Goal: Task Accomplishment & Management: Manage account settings

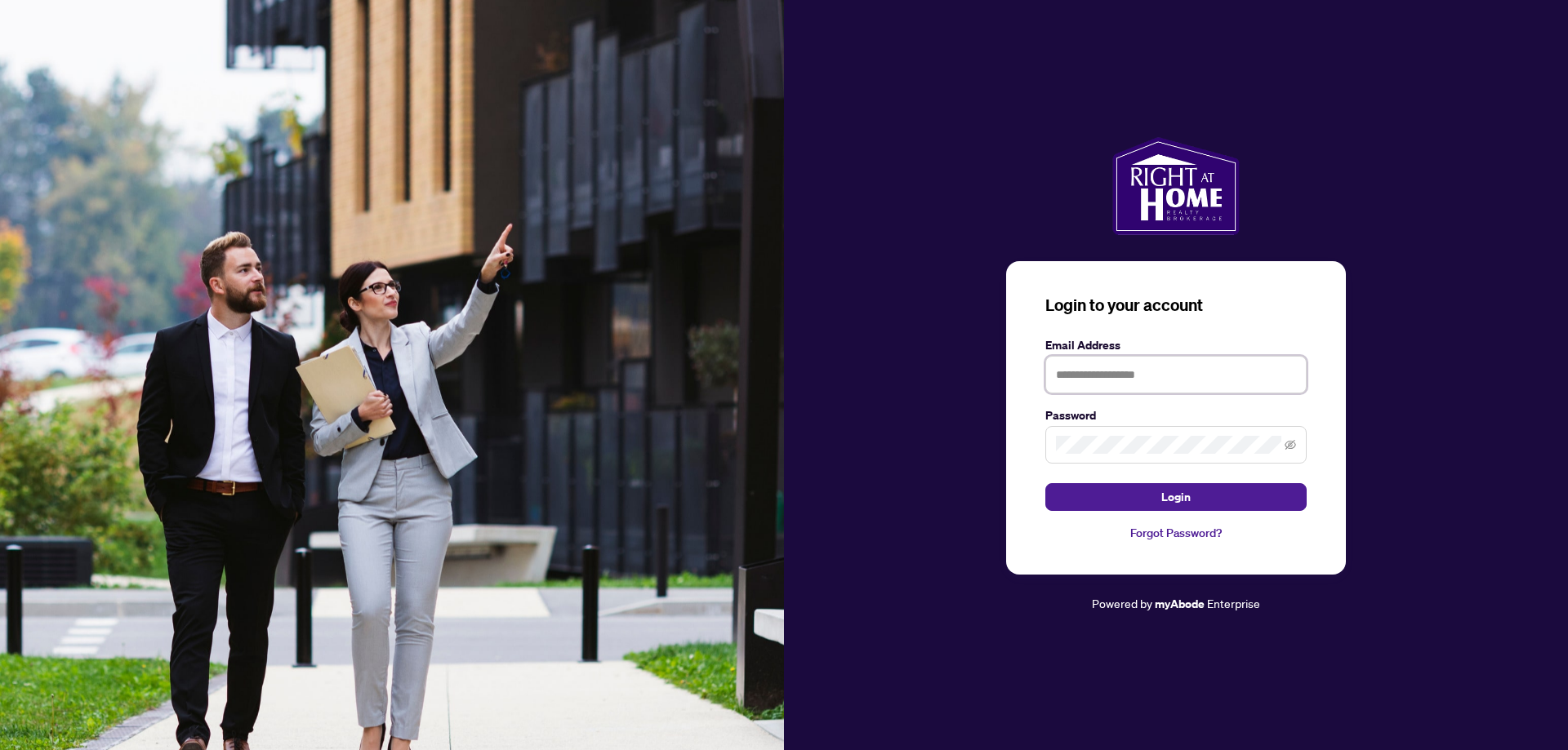
type input "**********"
click at [1158, 490] on button "Login" at bounding box center [1176, 497] width 261 height 28
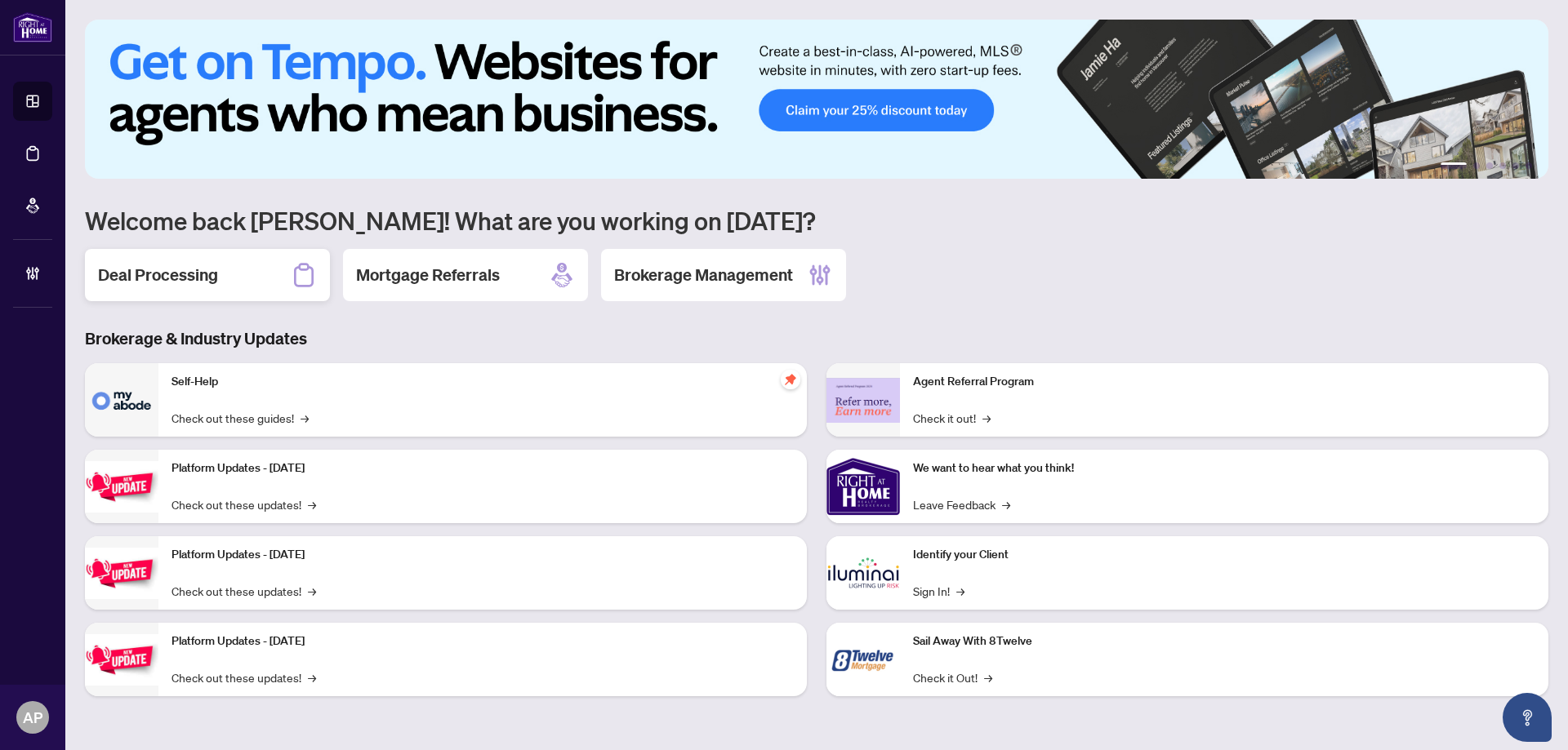
click at [190, 287] on h2 "Deal Processing" at bounding box center [157, 275] width 120 height 23
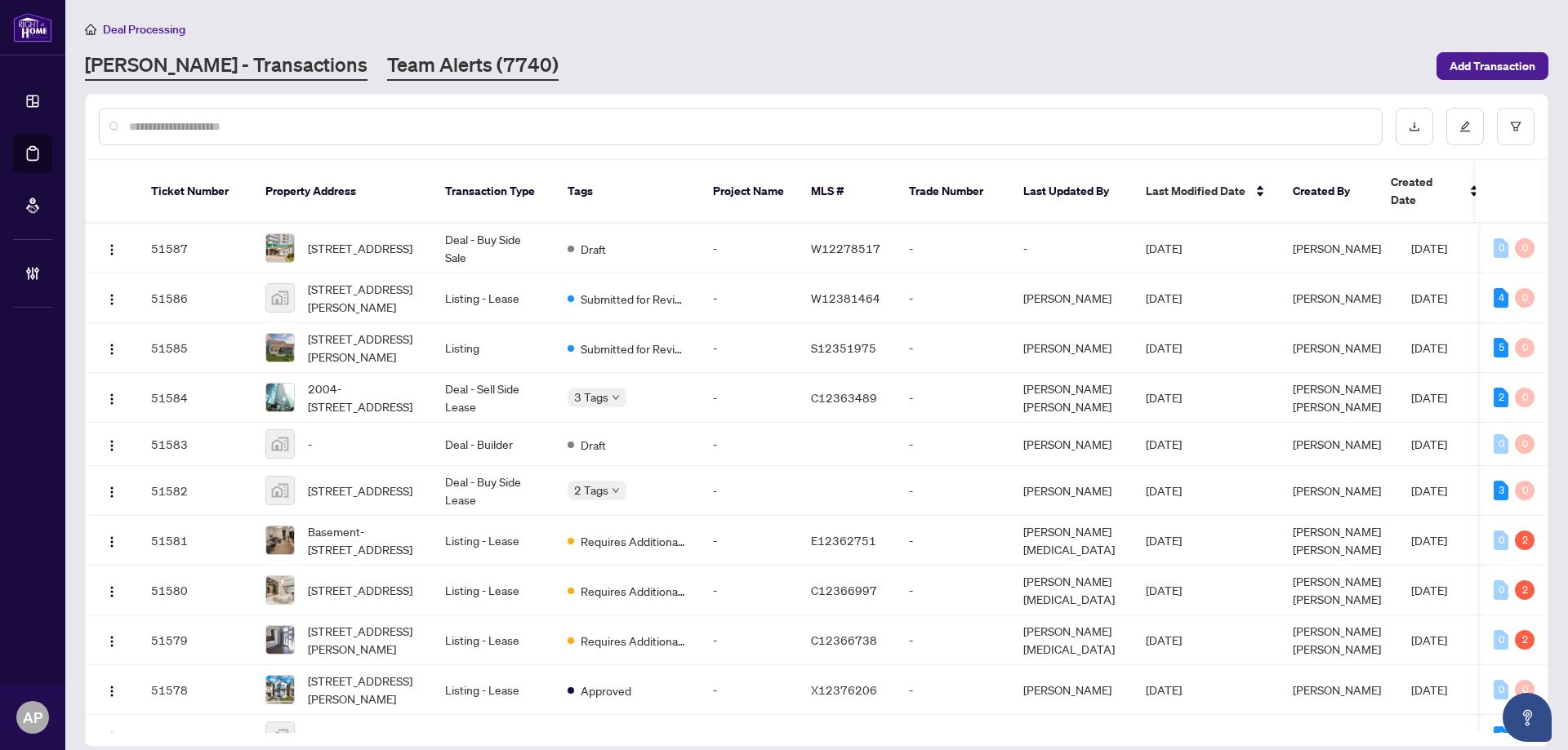
click at [392, 60] on link "Team Alerts (7740)" at bounding box center [472, 66] width 171 height 30
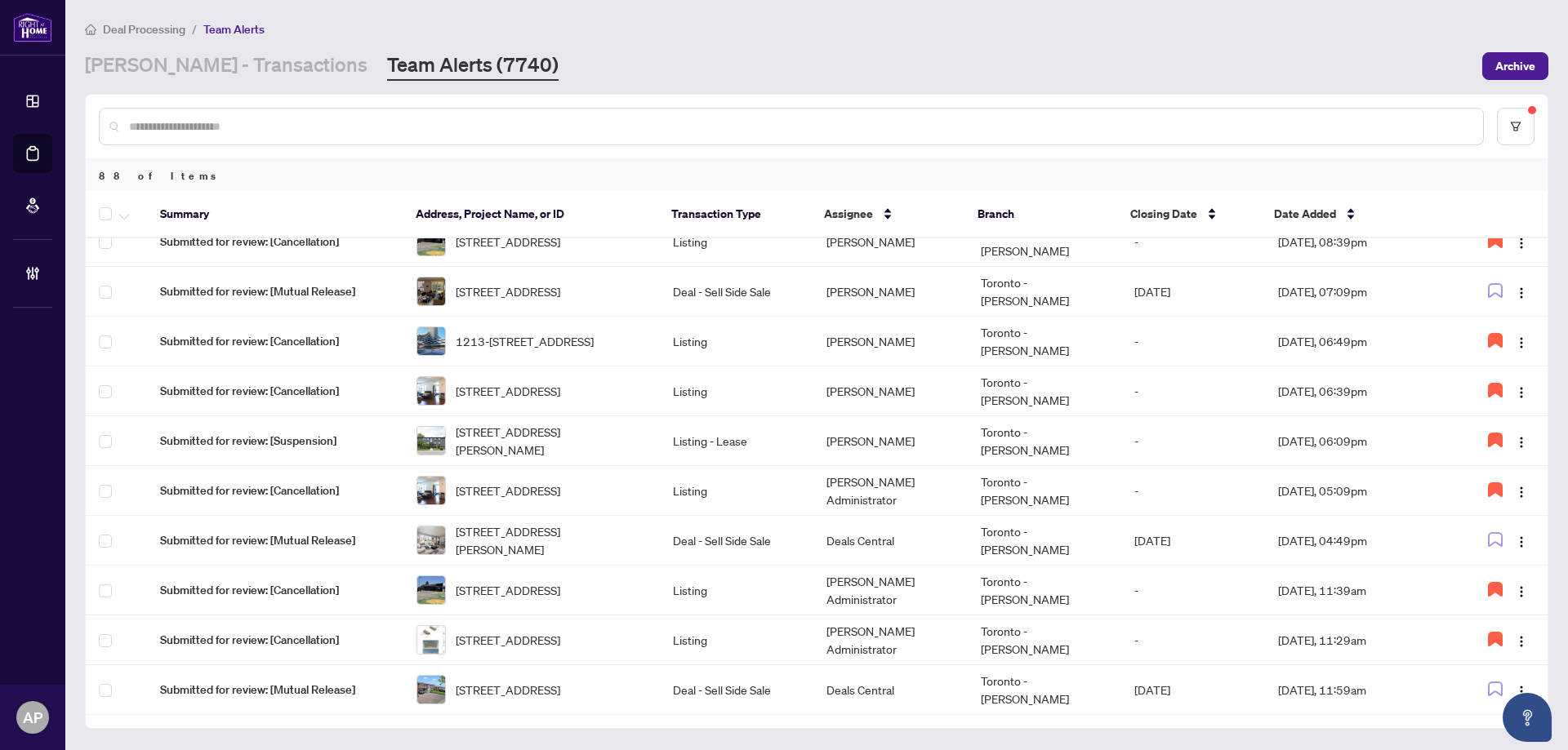
scroll to position [667, 0]
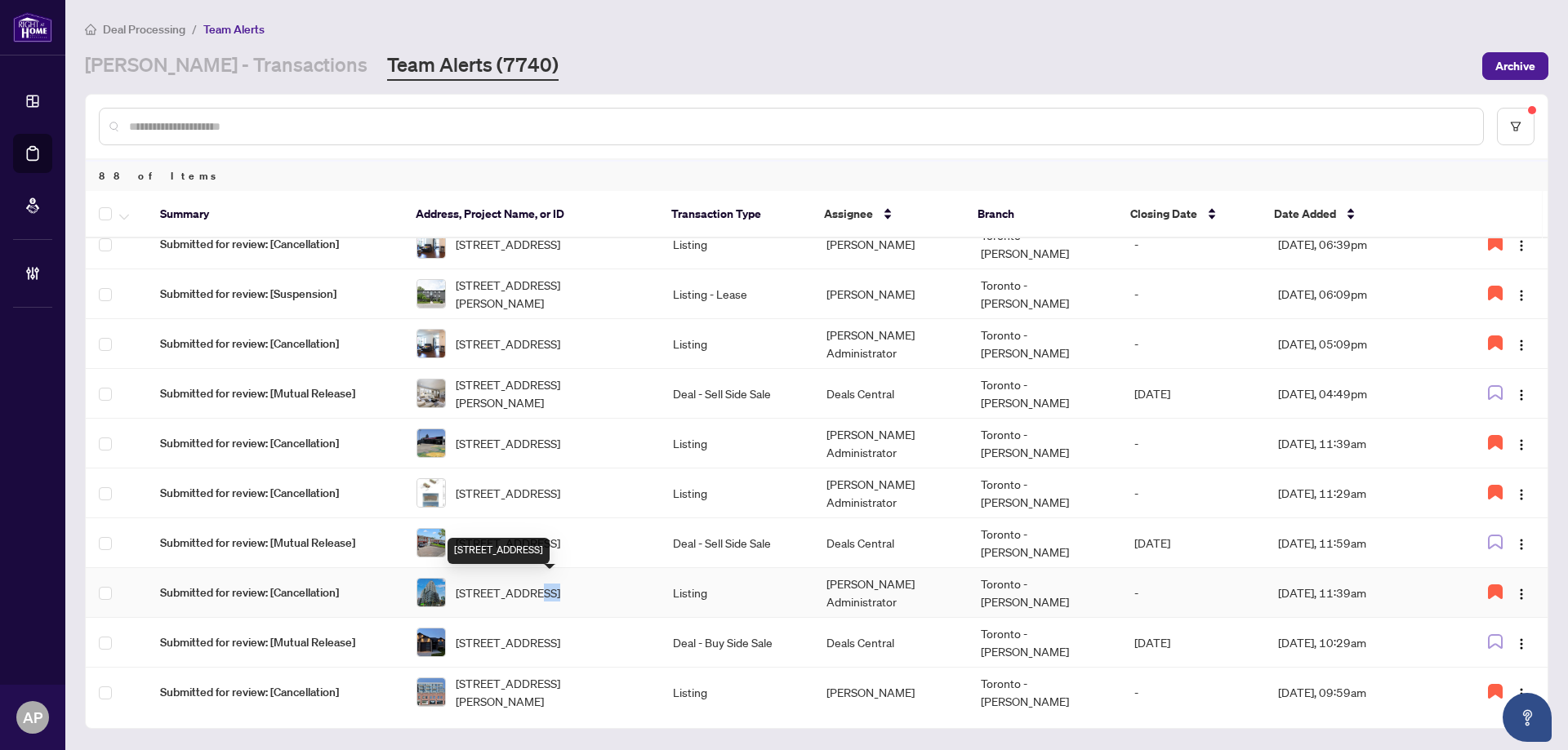
drag, startPoint x: 542, startPoint y: 590, endPoint x: 529, endPoint y: 586, distance: 13.6
click at [529, 586] on span "714-158 Front St, Toronto, Ontario M5A 0K9, Canada" at bounding box center [507, 593] width 105 height 18
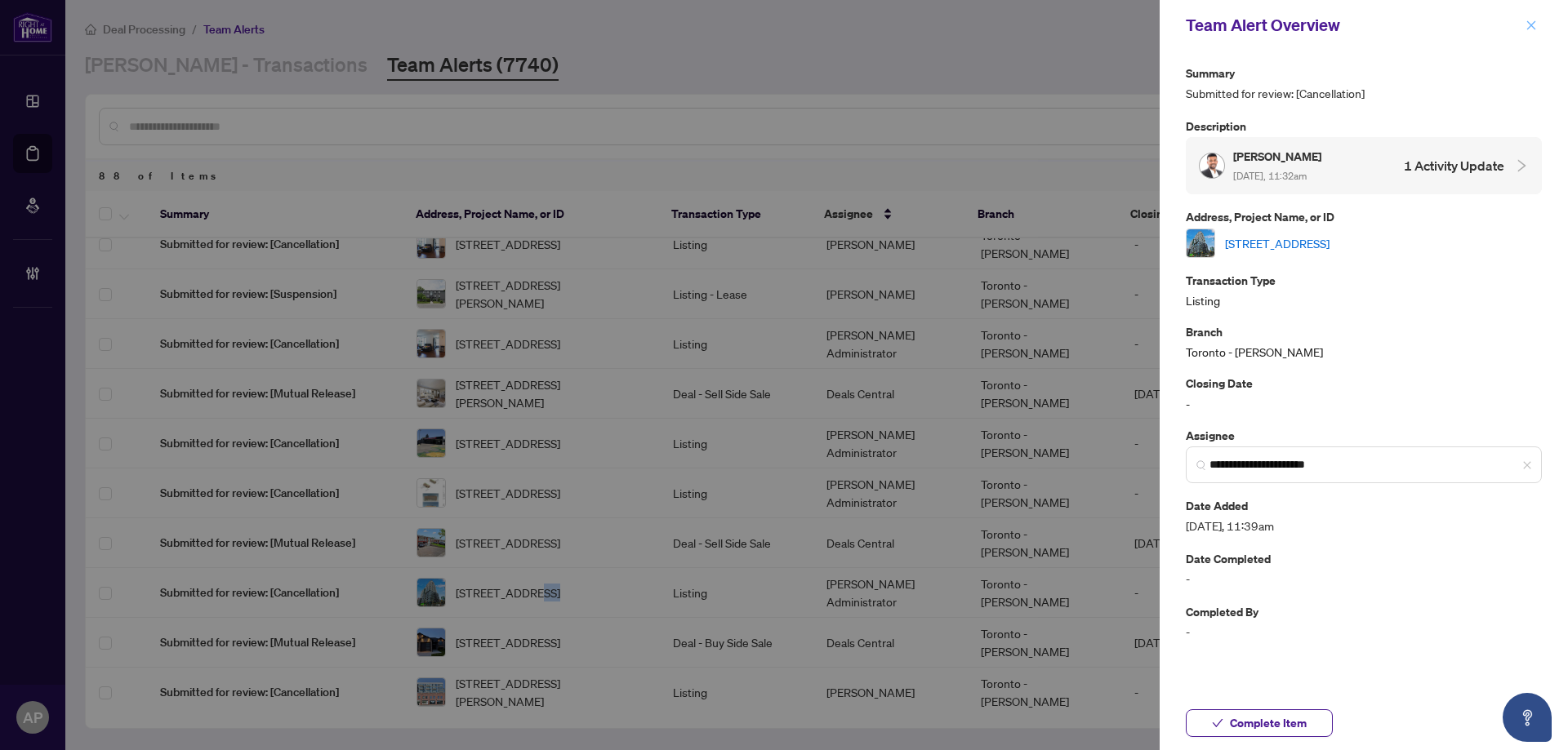
click at [1535, 28] on icon "close" at bounding box center [1531, 25] width 11 height 11
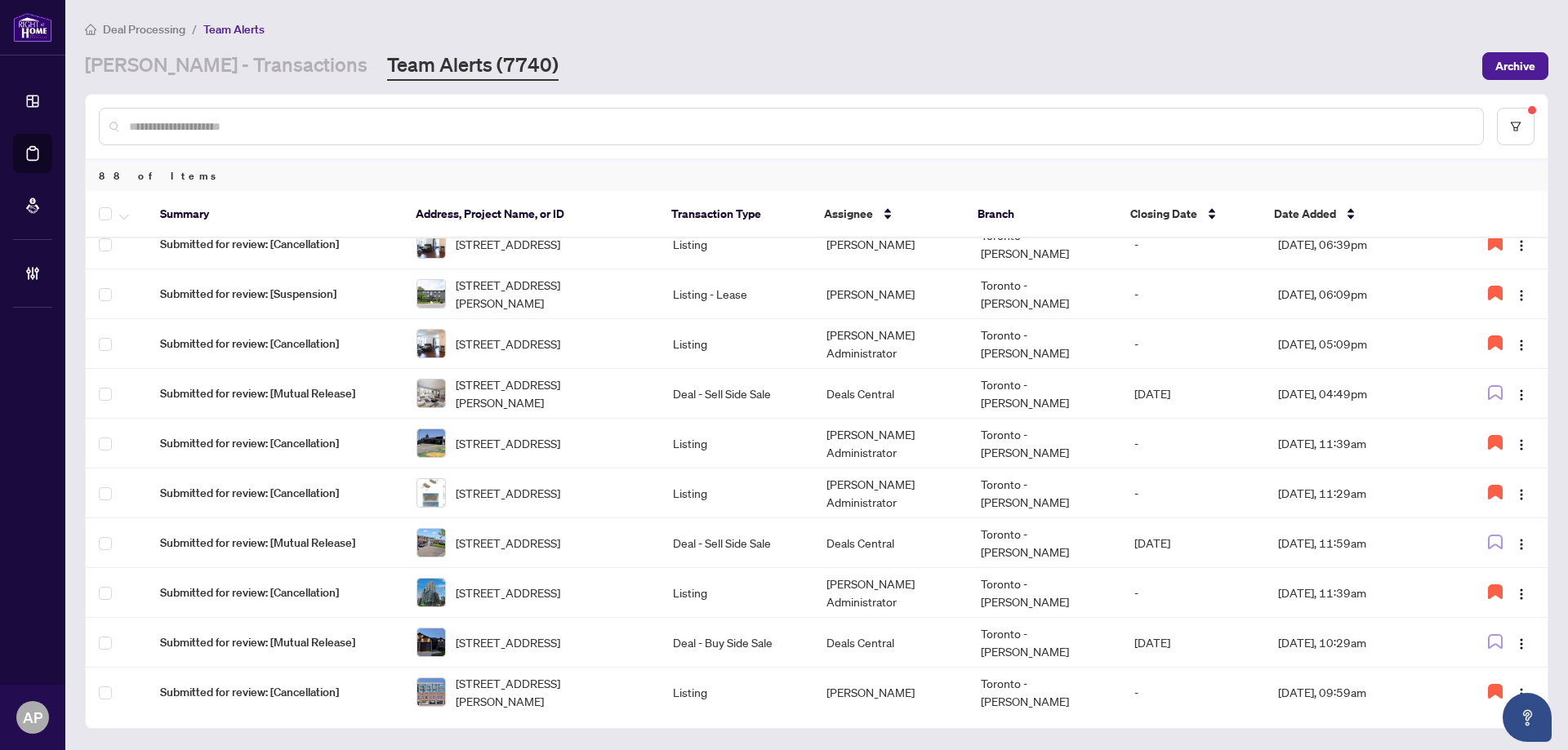
click at [768, 78] on div "RAHR - Transactions Team Alerts (7740)" at bounding box center [779, 66] width 1388 height 30
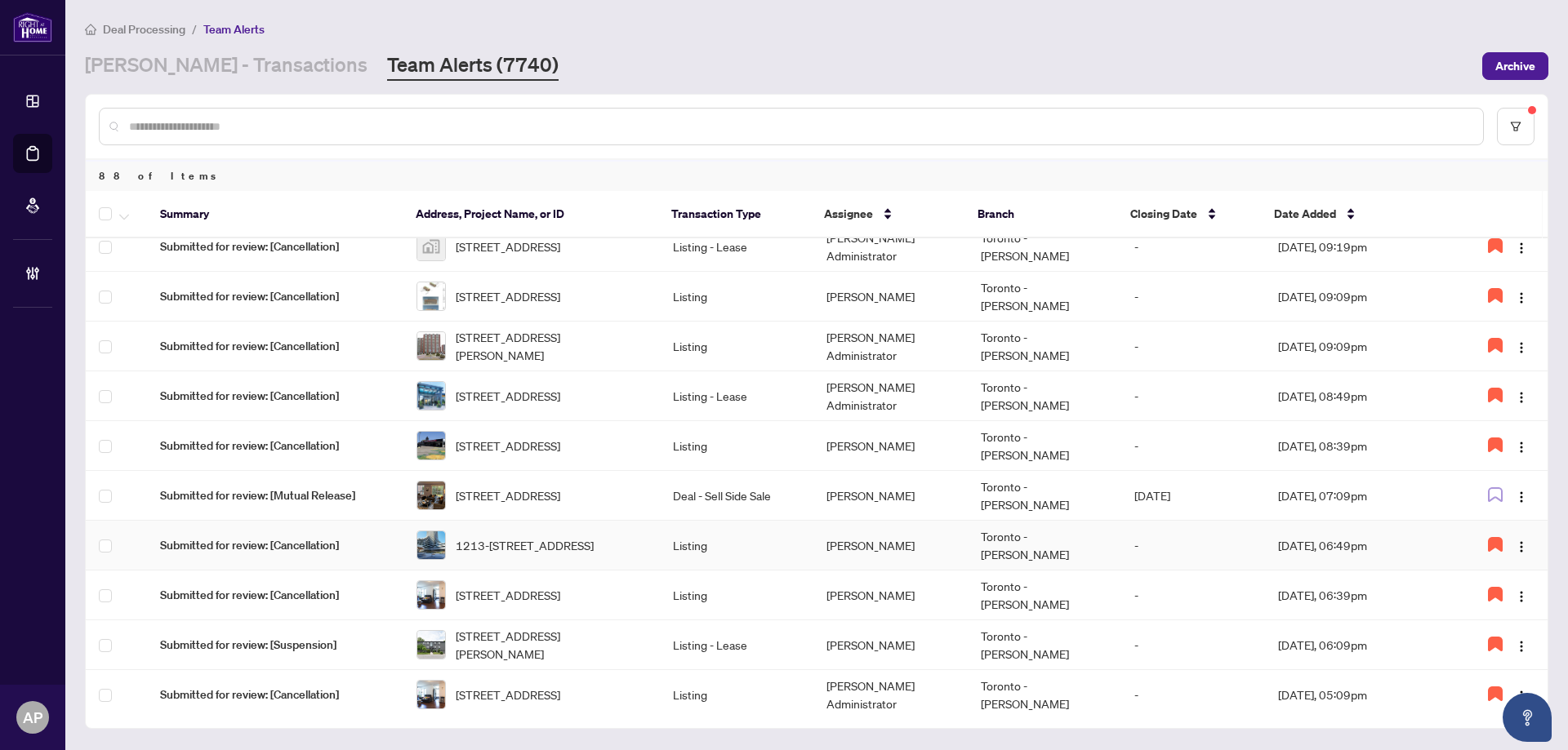
scroll to position [290, 0]
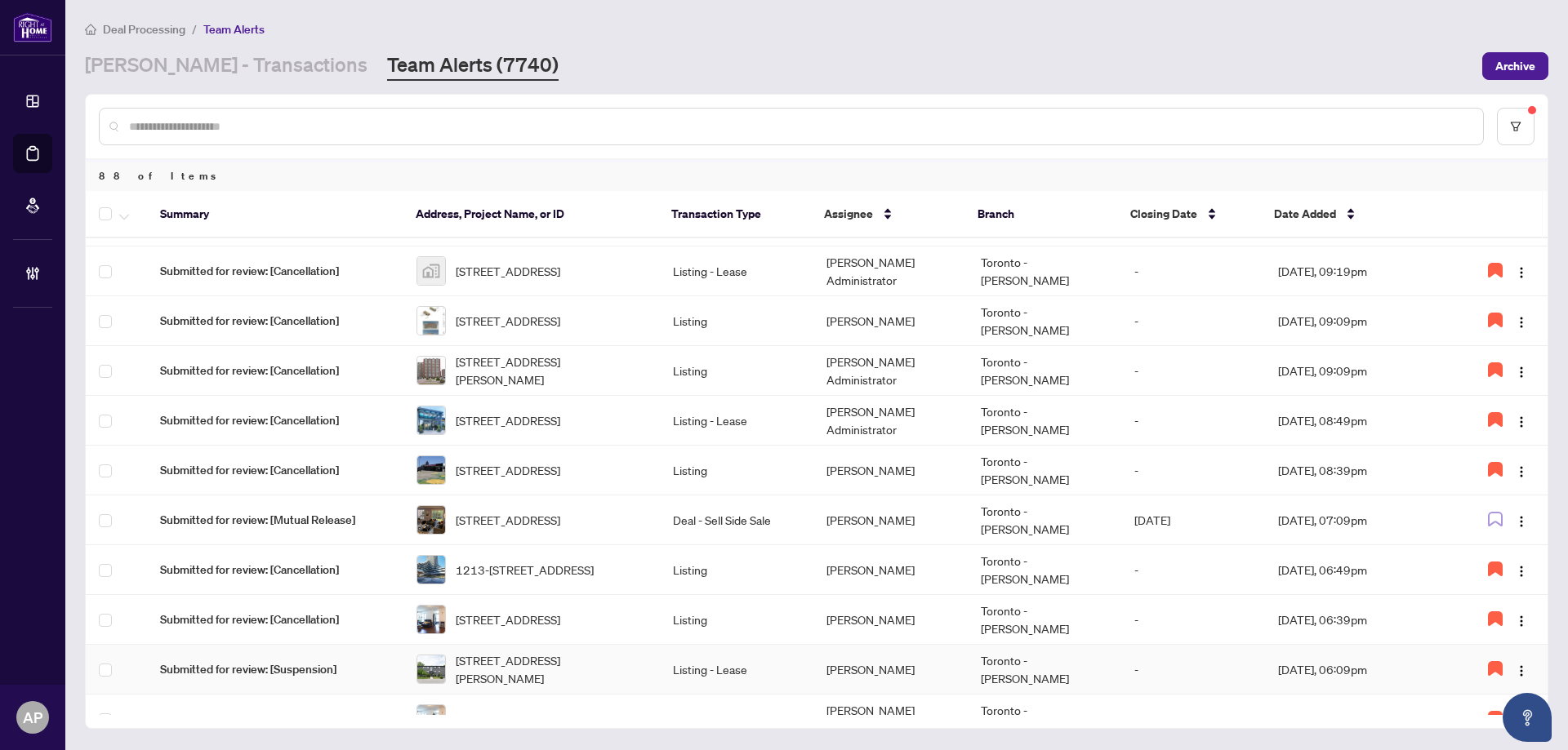
click at [806, 664] on td "Listing - Lease" at bounding box center [736, 670] width 153 height 50
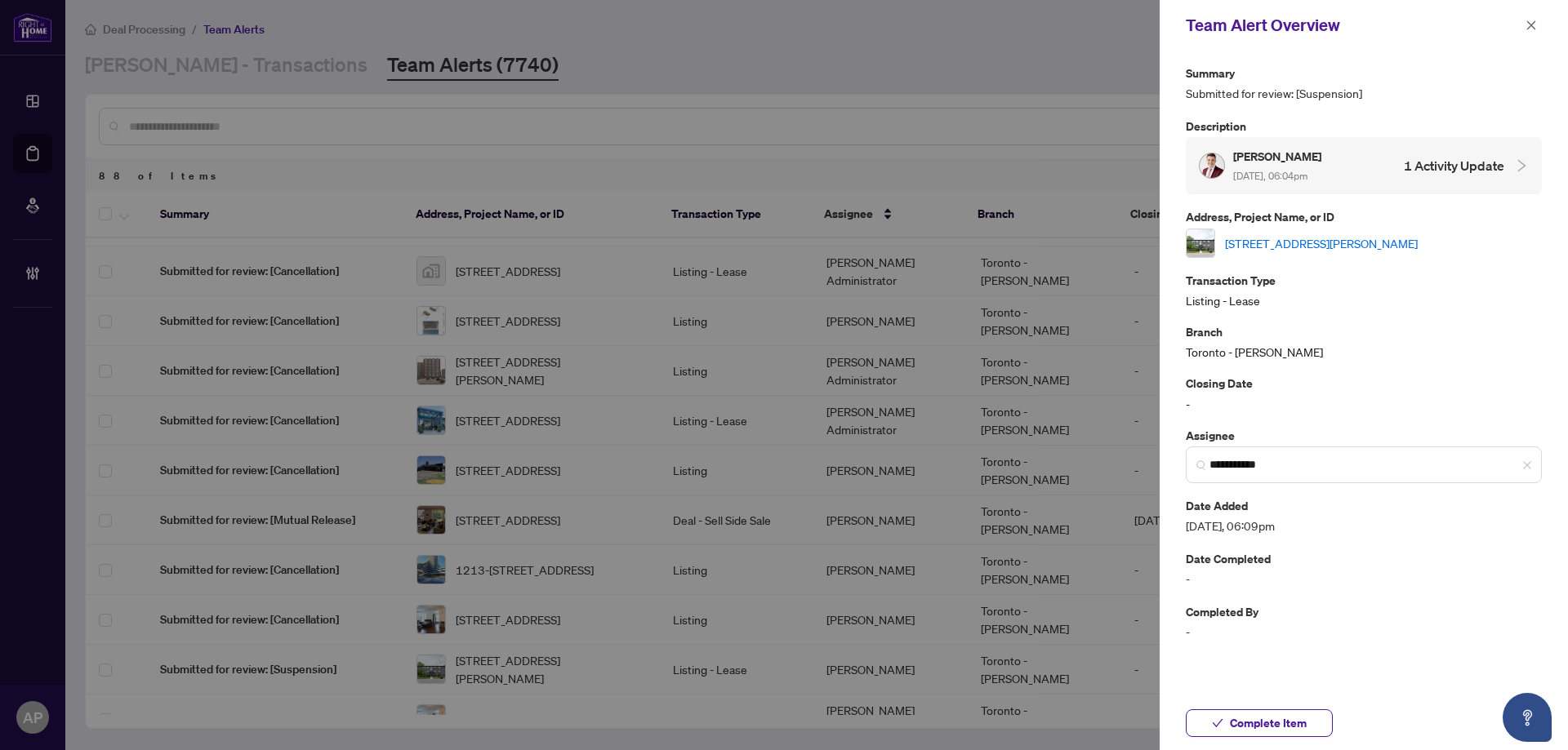
click at [1313, 236] on link "11-1744 Wilson Ave, Toronto, Ontario M3L 1A8, Canada" at bounding box center [1321, 243] width 192 height 18
click at [1532, 27] on icon "close" at bounding box center [1531, 25] width 9 height 9
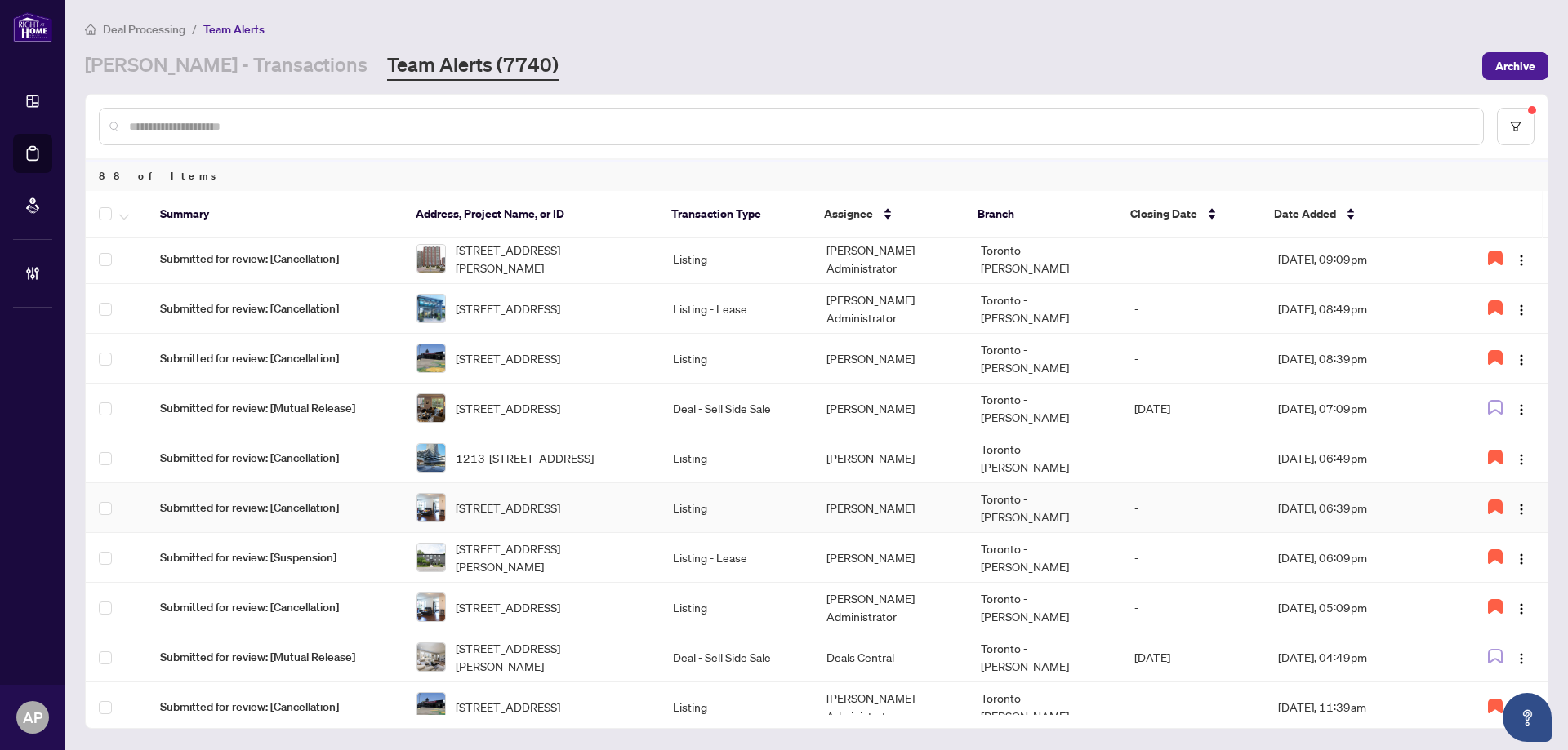
scroll to position [535, 0]
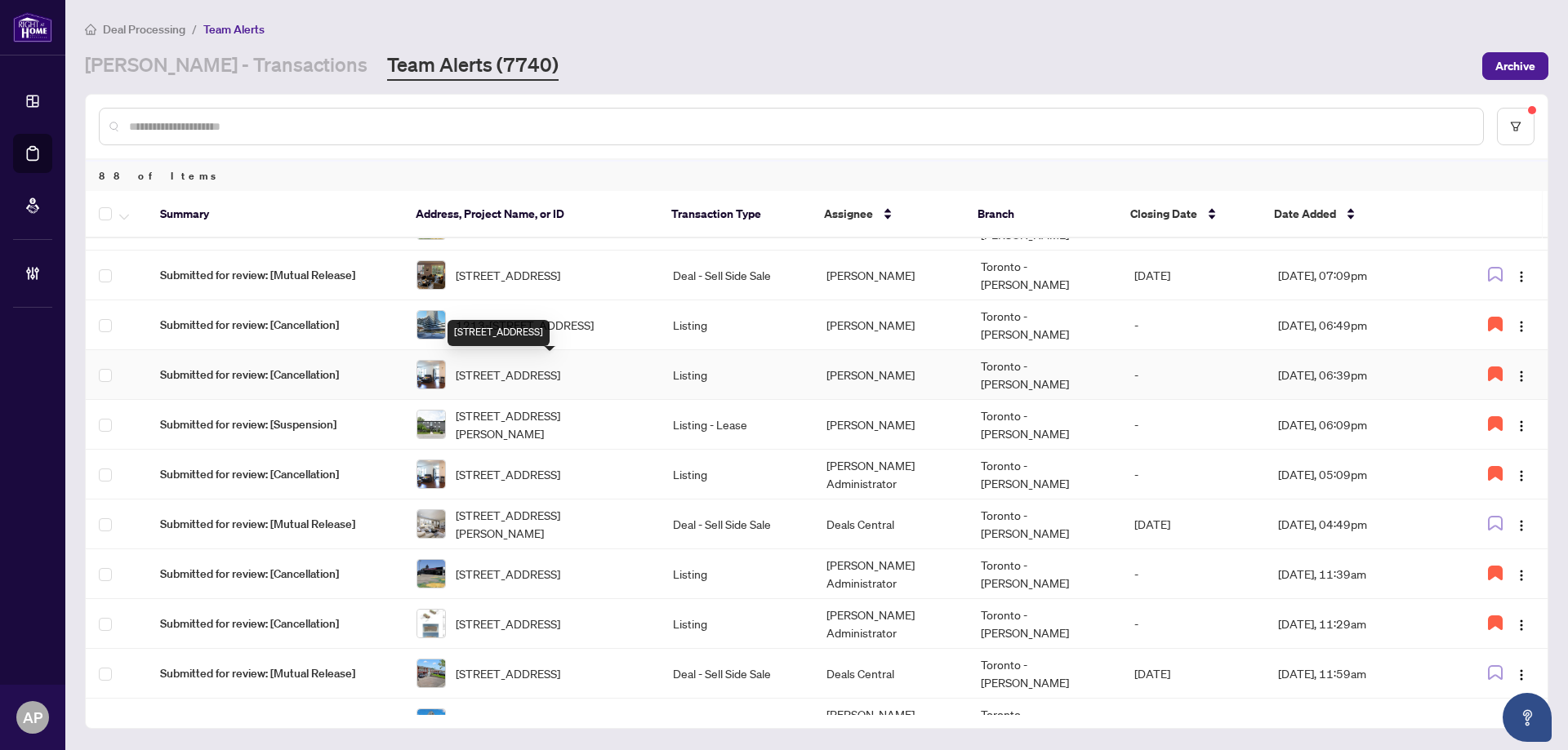
click at [560, 383] on span "[STREET_ADDRESS]" at bounding box center [507, 375] width 105 height 18
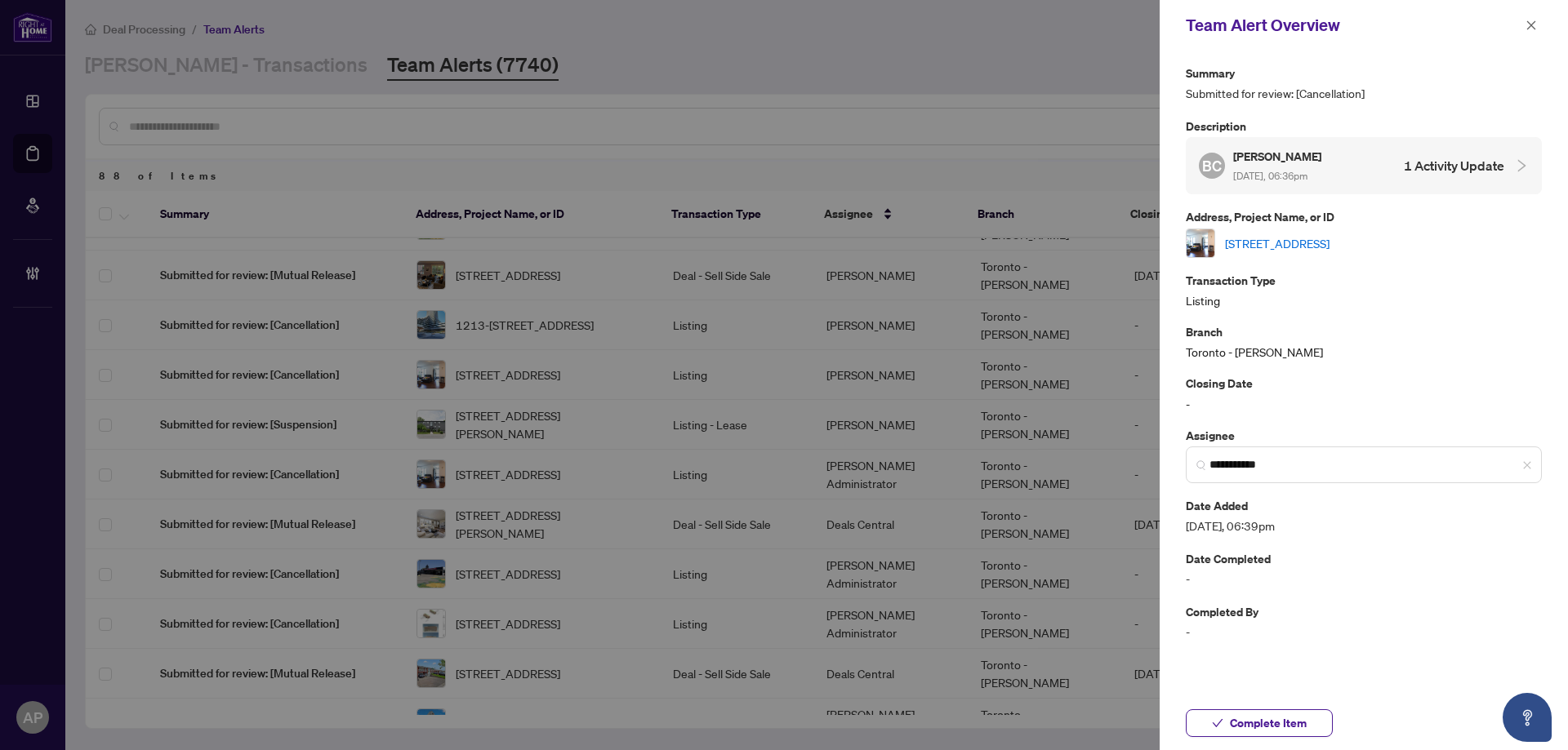
click at [1330, 243] on link "[STREET_ADDRESS]" at bounding box center [1277, 243] width 105 height 18
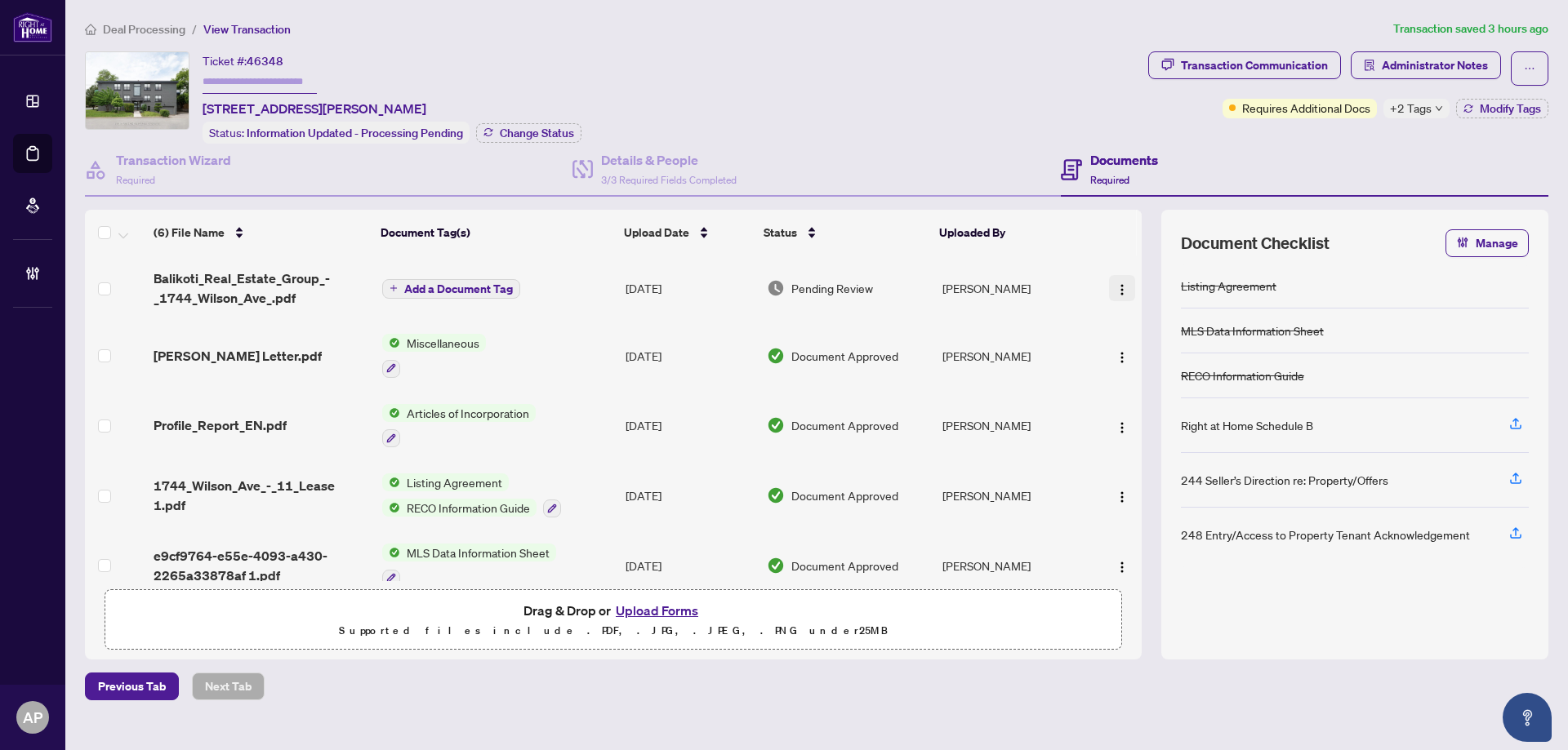
click at [1123, 280] on span "button" at bounding box center [1121, 288] width 13 height 18
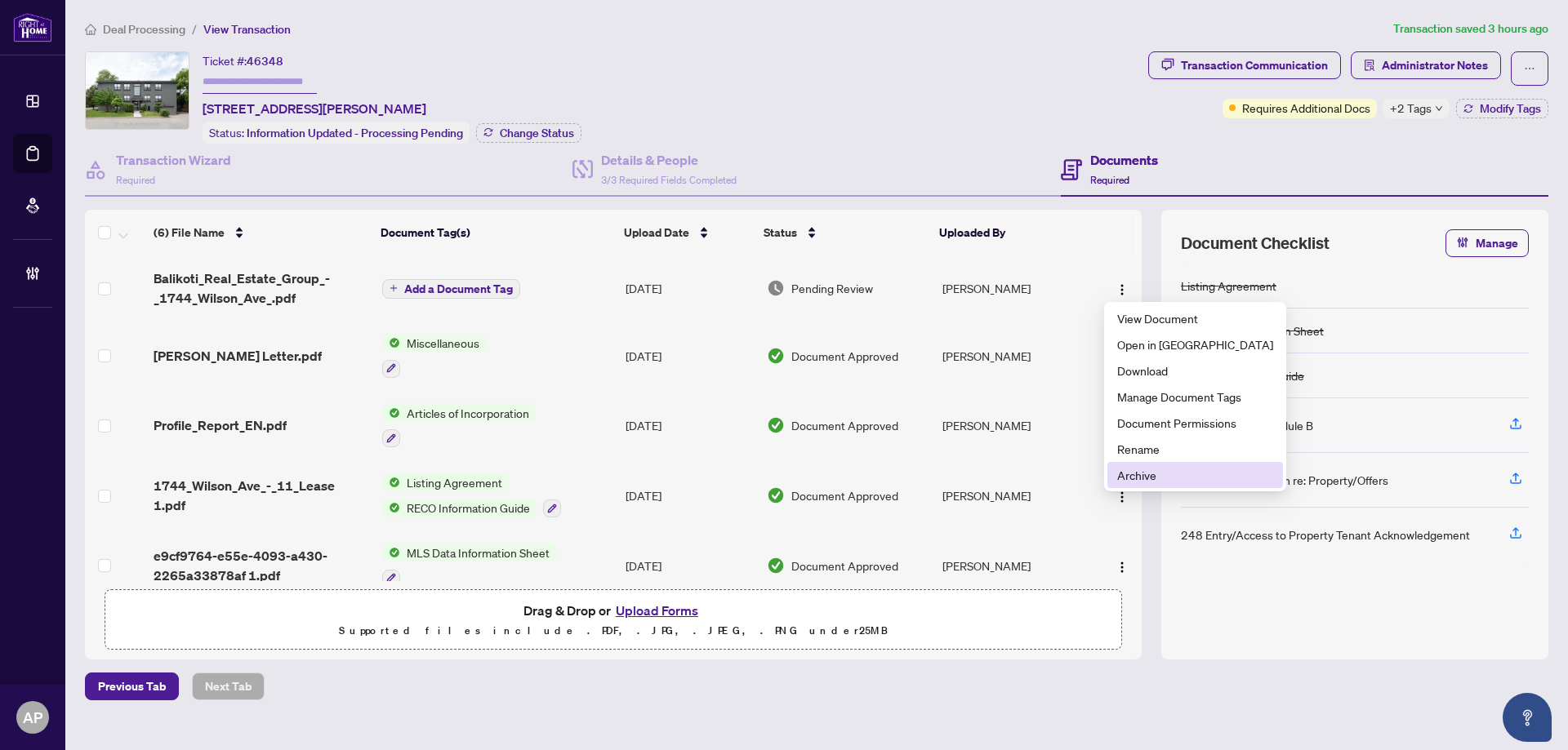
click at [1187, 480] on span "Archive" at bounding box center [1194, 475] width 156 height 18
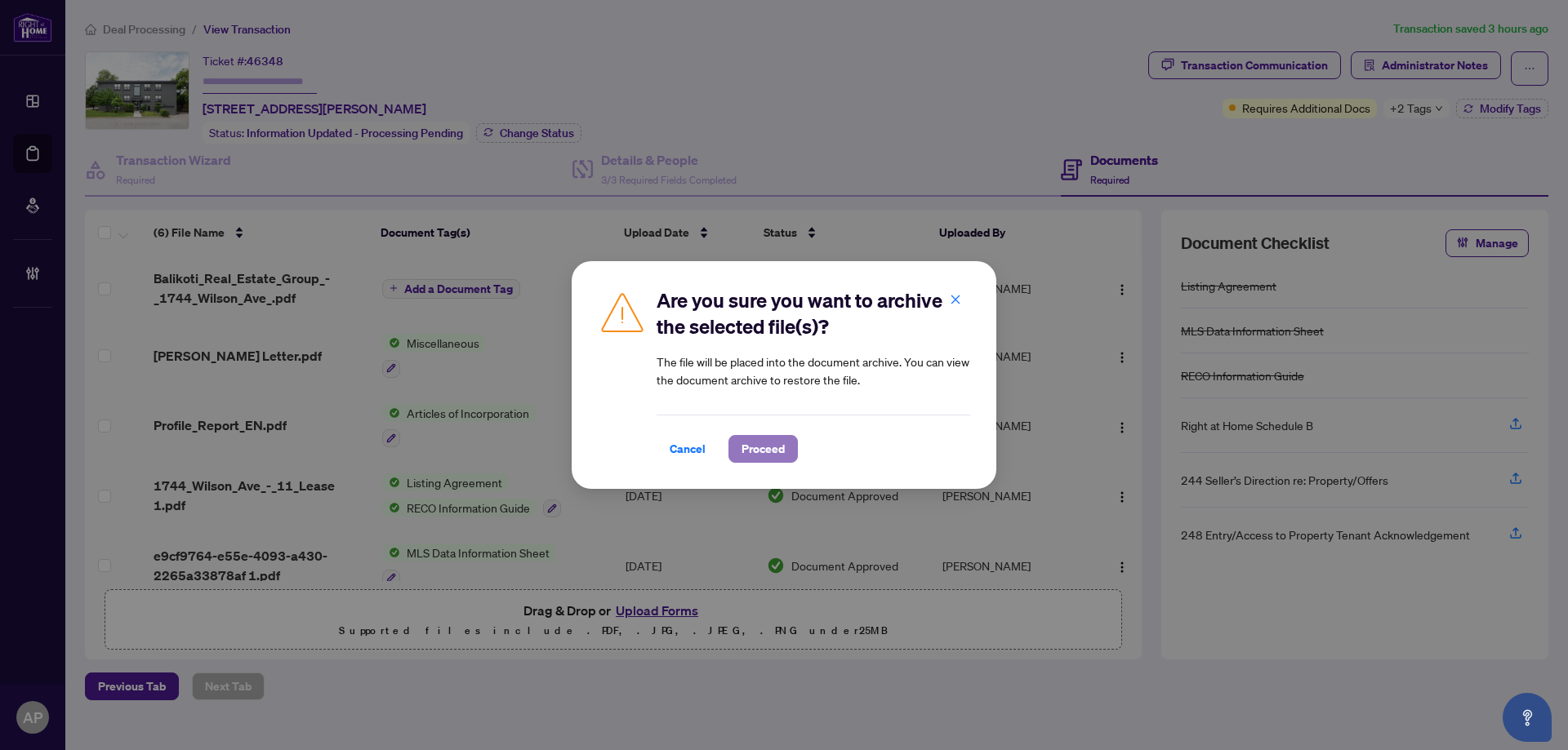
click at [768, 438] on span "Proceed" at bounding box center [763, 449] width 43 height 26
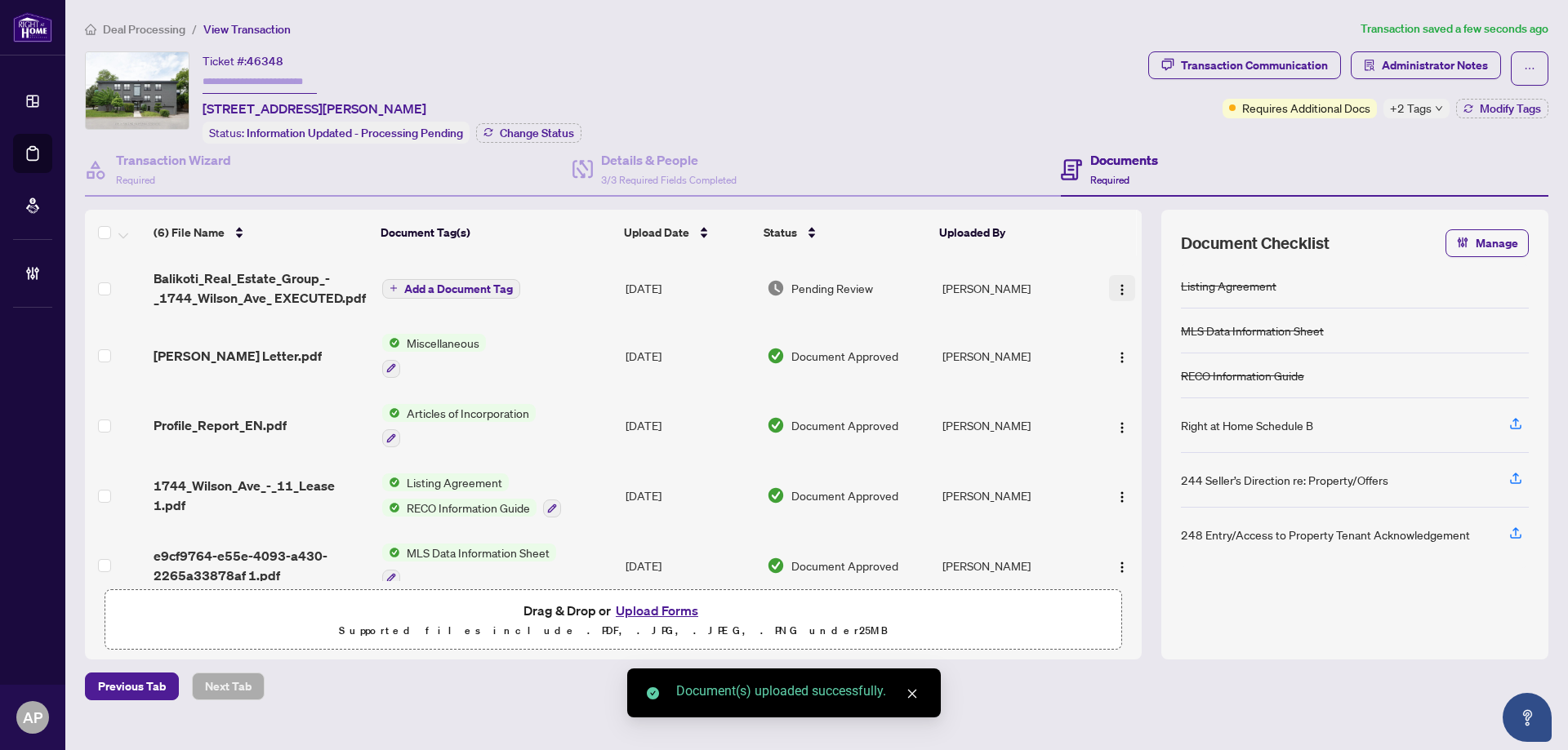
click at [1115, 287] on img "button" at bounding box center [1121, 289] width 13 height 13
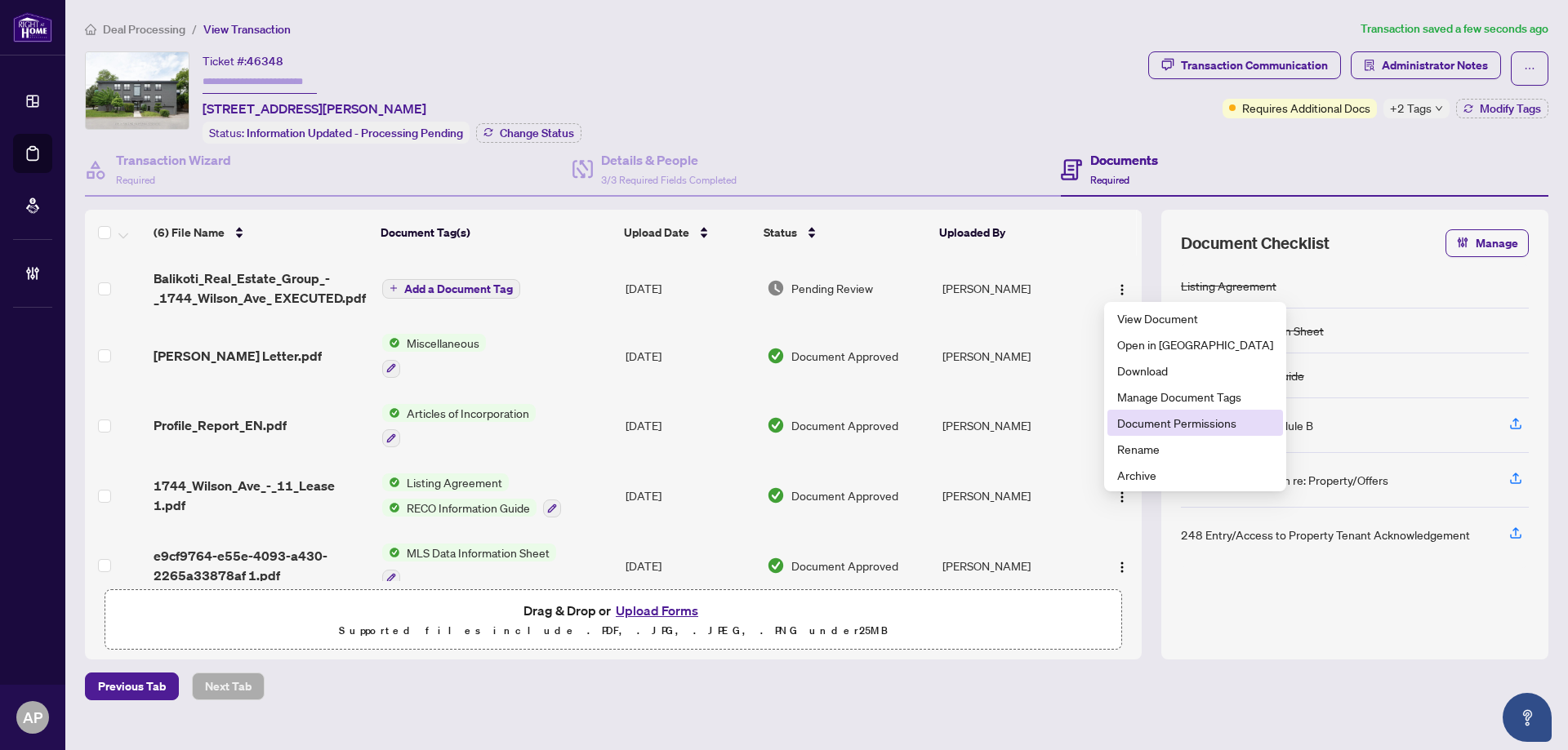
click at [1180, 430] on span "Document Permissions" at bounding box center [1194, 422] width 156 height 18
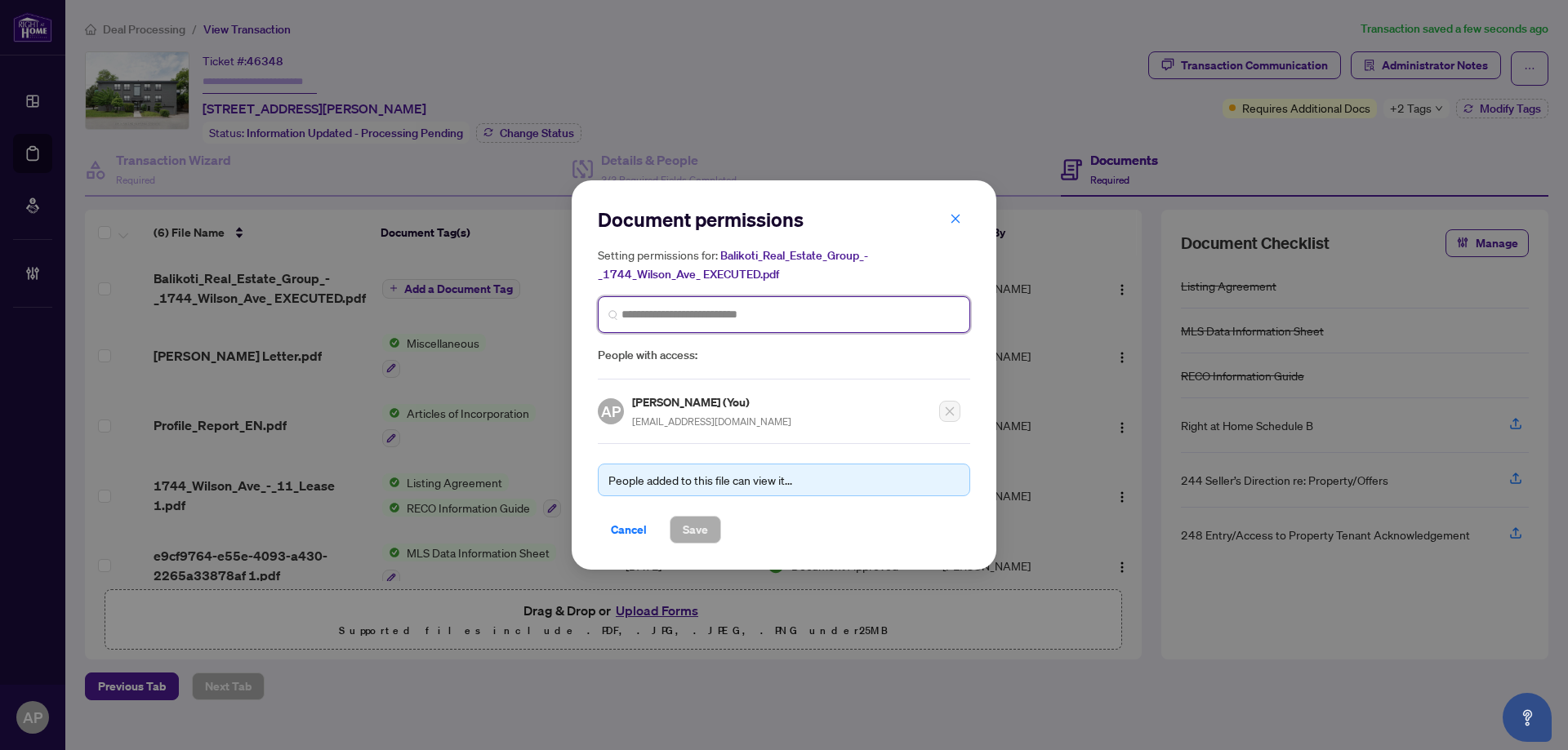
click at [695, 308] on input "search" at bounding box center [790, 315] width 338 height 17
type input "******"
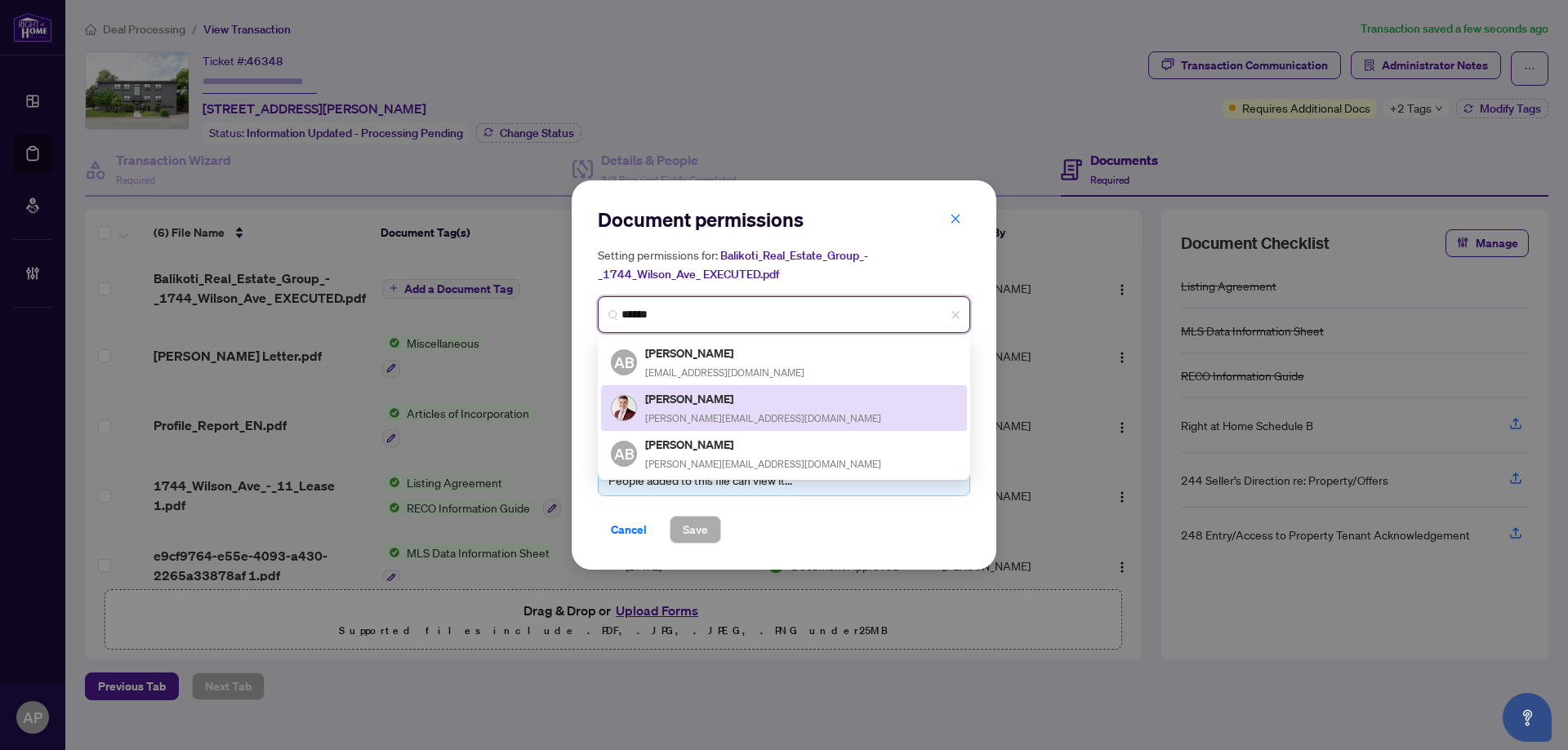
click at [719, 391] on h5 "Alex Balikoti" at bounding box center [763, 399] width 236 height 19
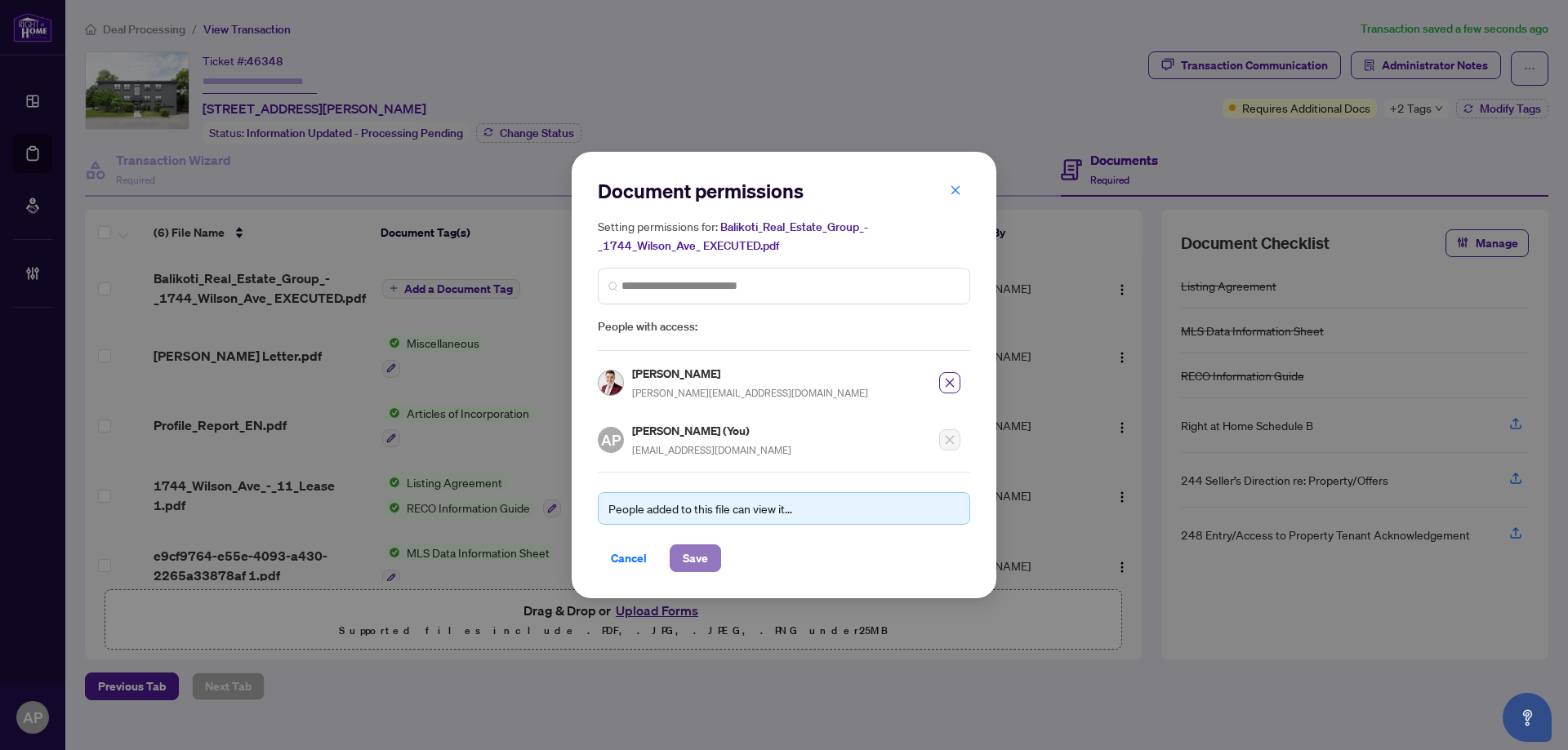
click at [704, 558] on span "Save" at bounding box center [695, 558] width 26 height 26
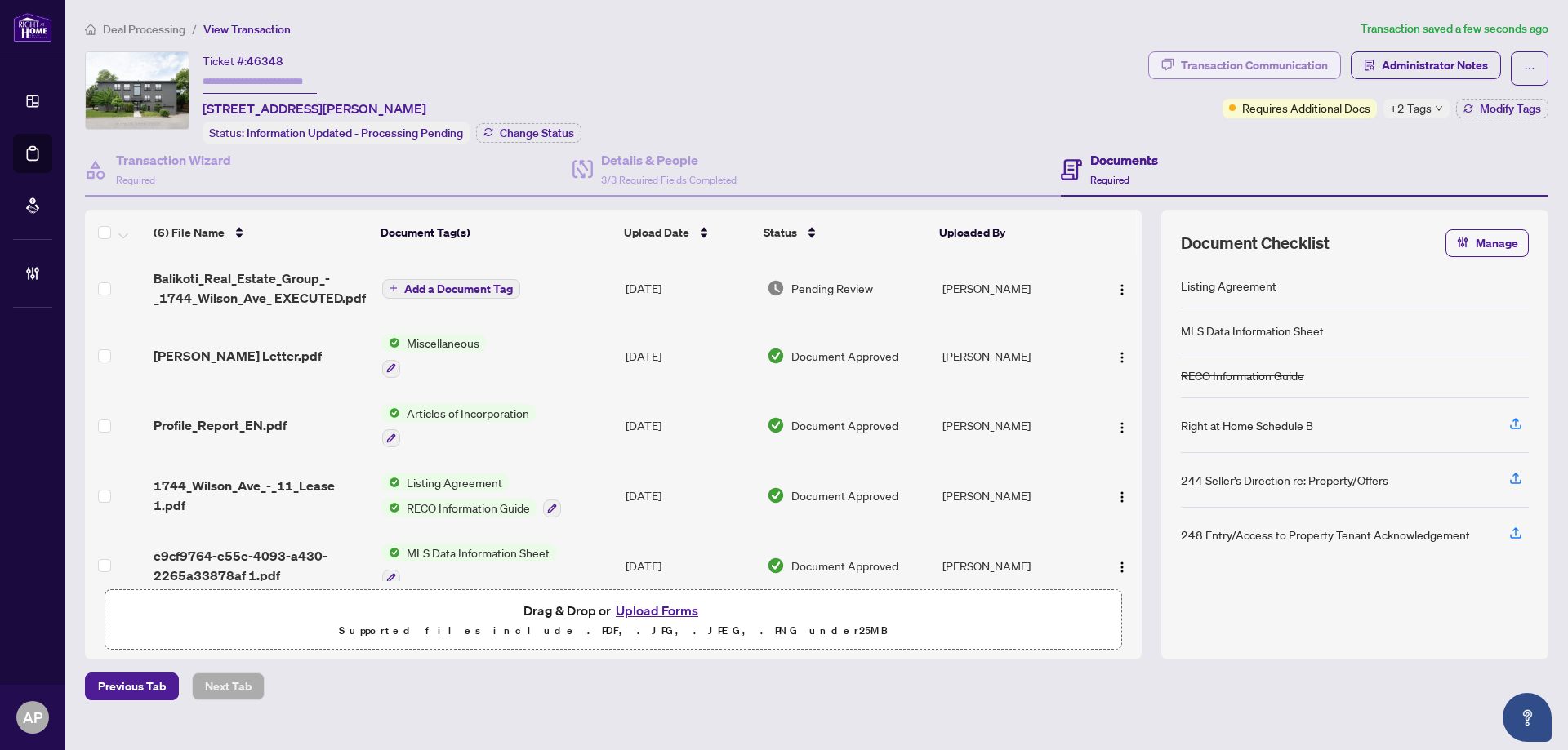
click at [1310, 70] on div "Transaction Communication" at bounding box center [1254, 65] width 147 height 26
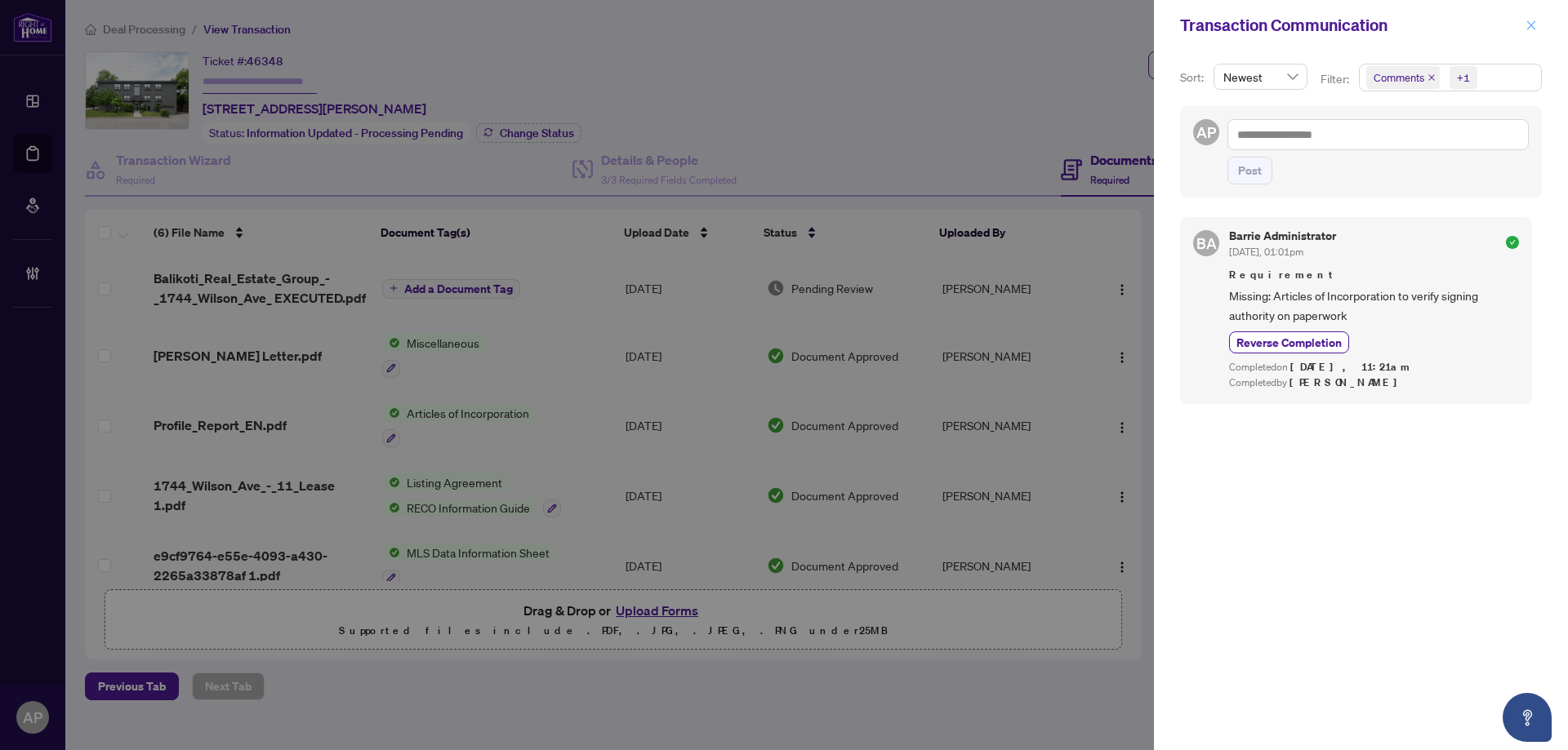
click at [1533, 17] on span "button" at bounding box center [1531, 25] width 11 height 26
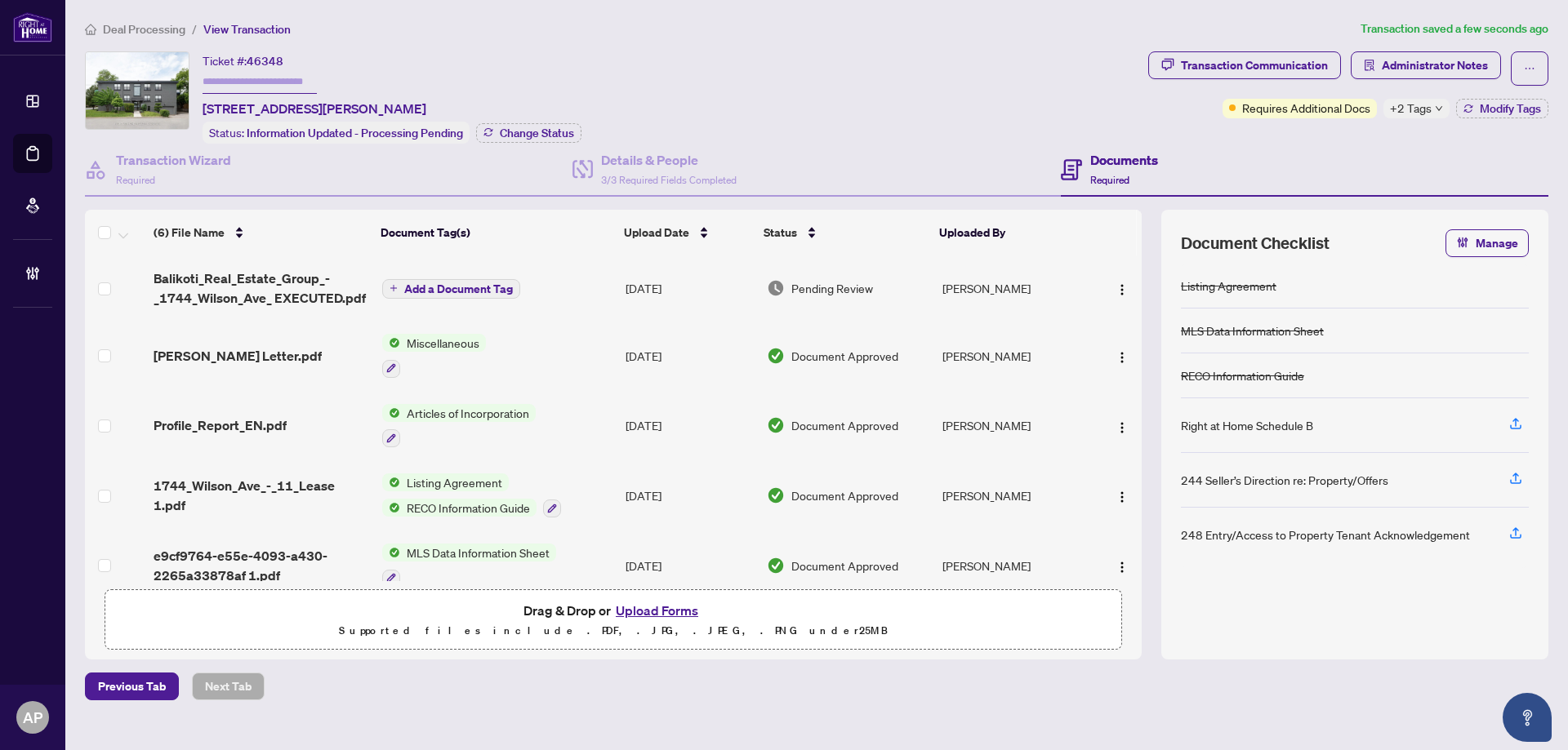
click at [495, 287] on span "Add a Document Tag" at bounding box center [459, 289] width 109 height 11
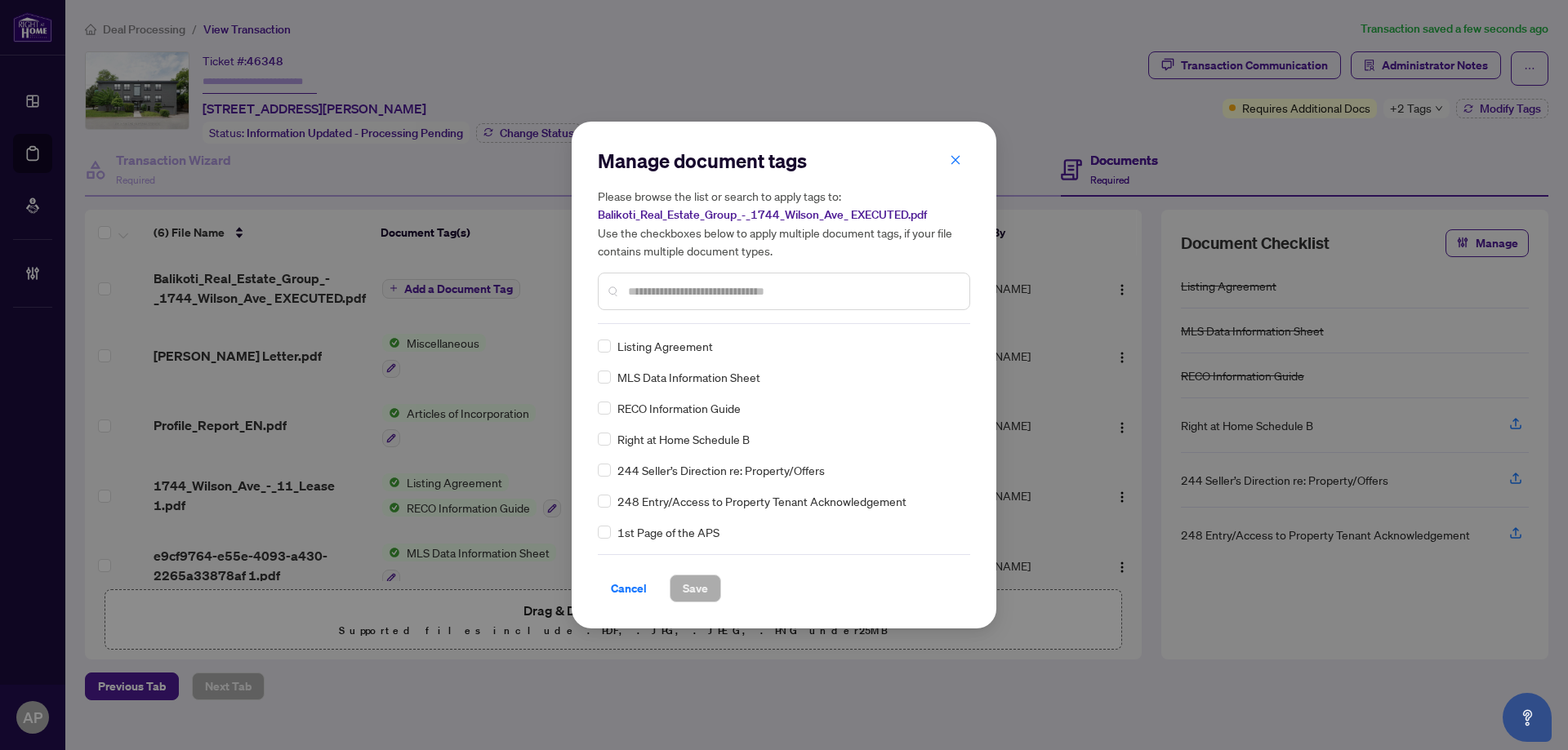
click at [789, 288] on input "text" at bounding box center [793, 291] width 329 height 18
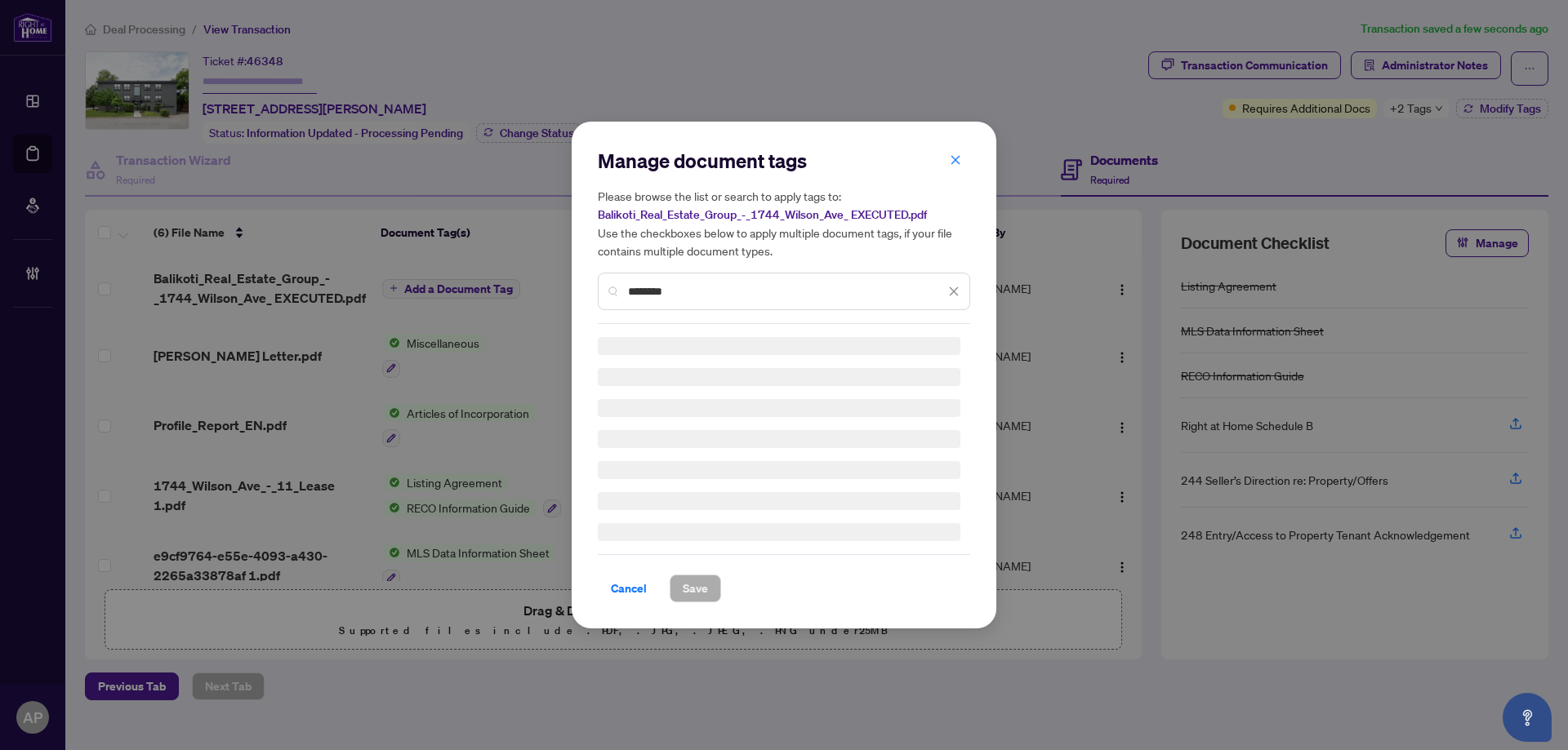
type input "********"
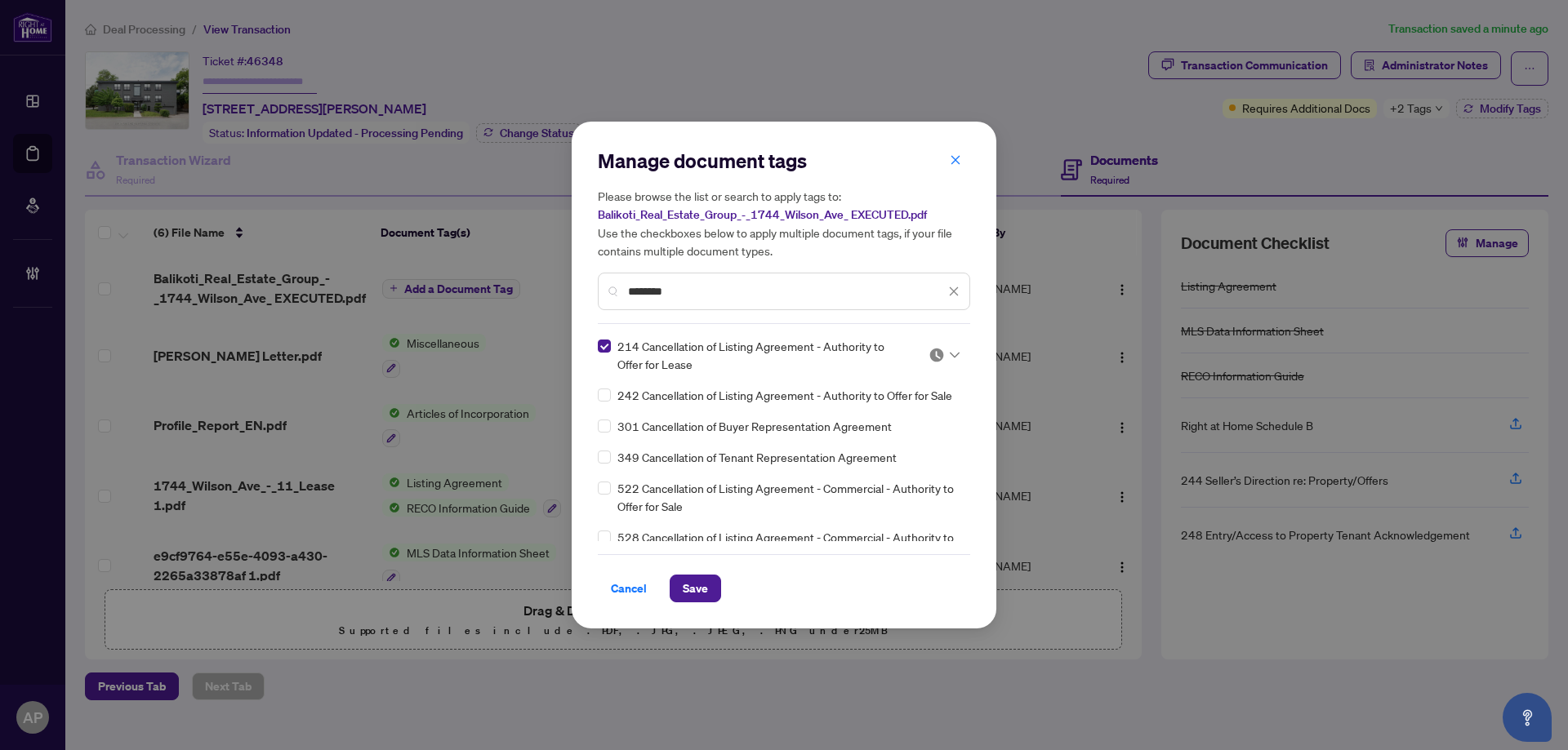
click at [943, 347] on div at bounding box center [944, 355] width 31 height 16
click at [903, 431] on div "Approved" at bounding box center [890, 435] width 105 height 18
click at [694, 589] on span "Save" at bounding box center [695, 588] width 26 height 26
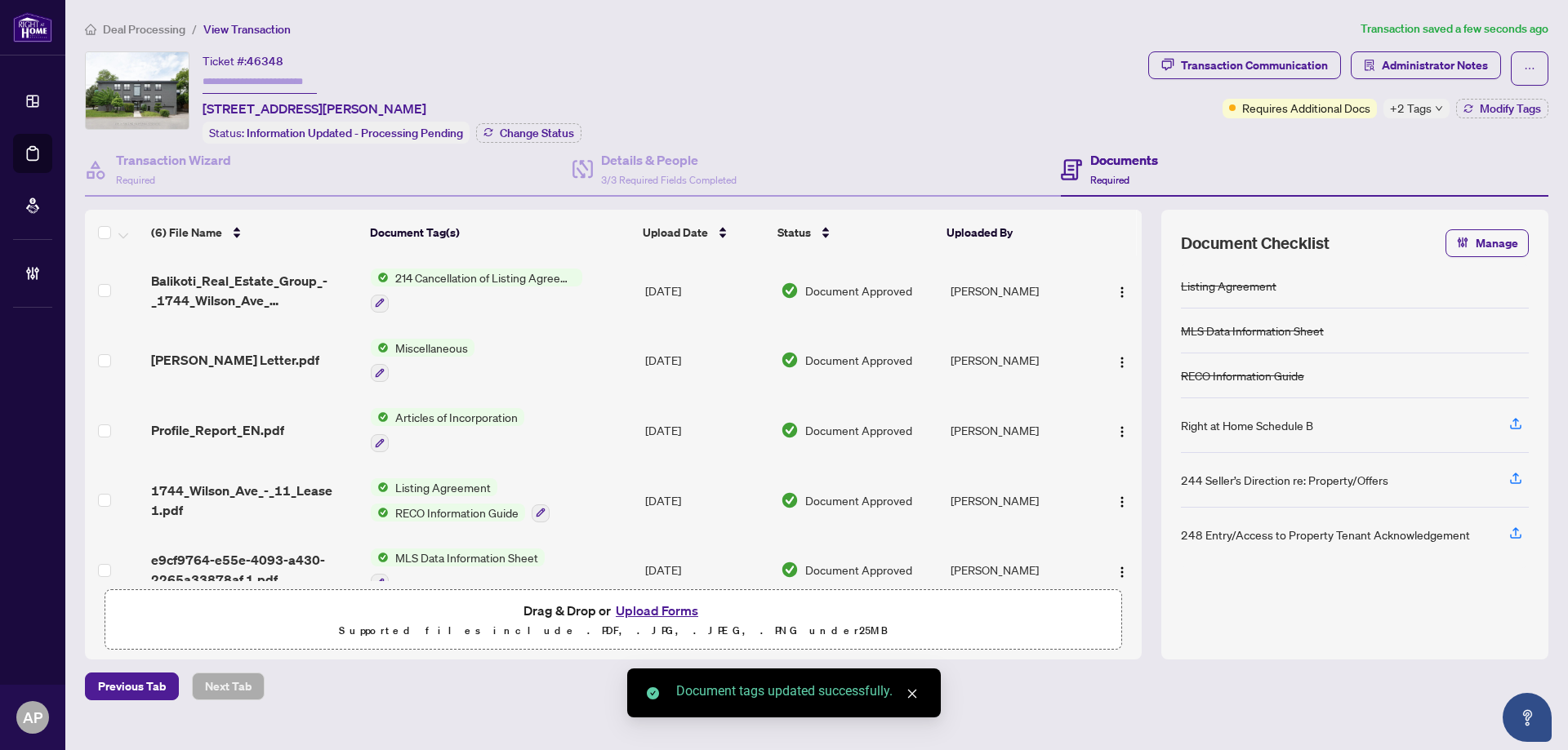
click at [1422, 111] on span "+2 Tags" at bounding box center [1411, 108] width 42 height 19
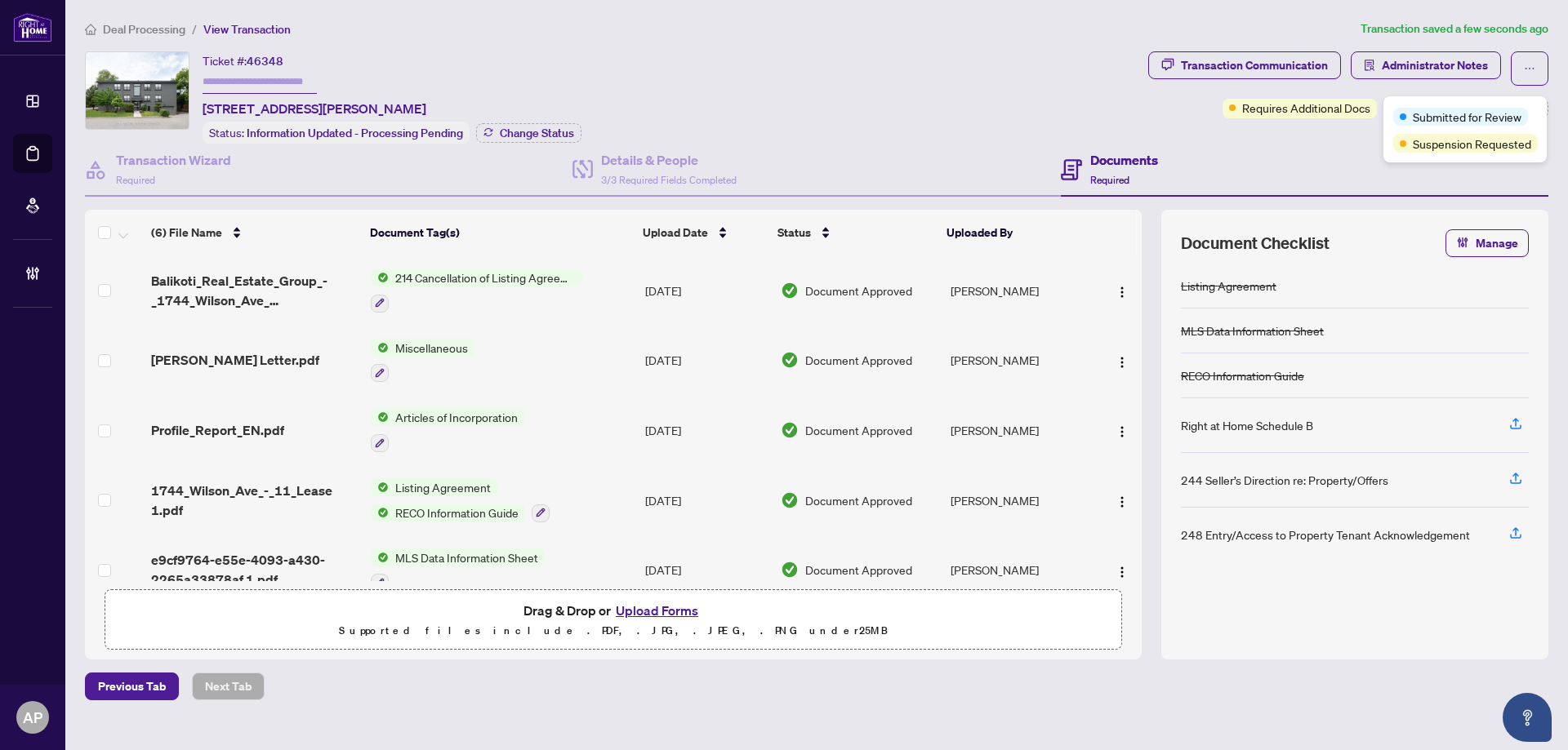
click at [1300, 163] on div "Documents Required" at bounding box center [1304, 170] width 488 height 53
click at [615, 280] on td "214 Cancellation of Listing Agreement - Authority to Offer for Lease" at bounding box center [501, 290] width 274 height 70
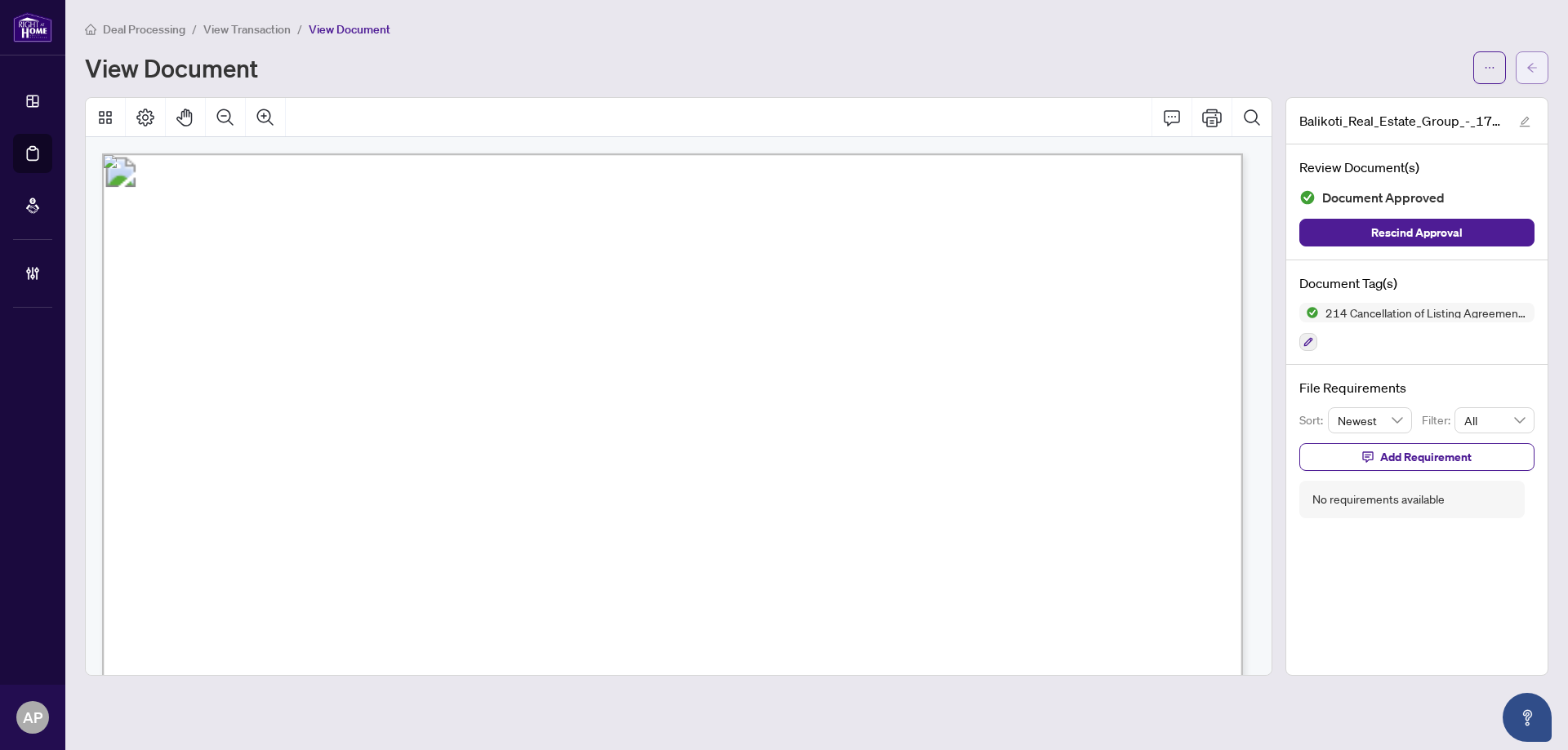
click at [1525, 78] on button "button" at bounding box center [1531, 67] width 32 height 32
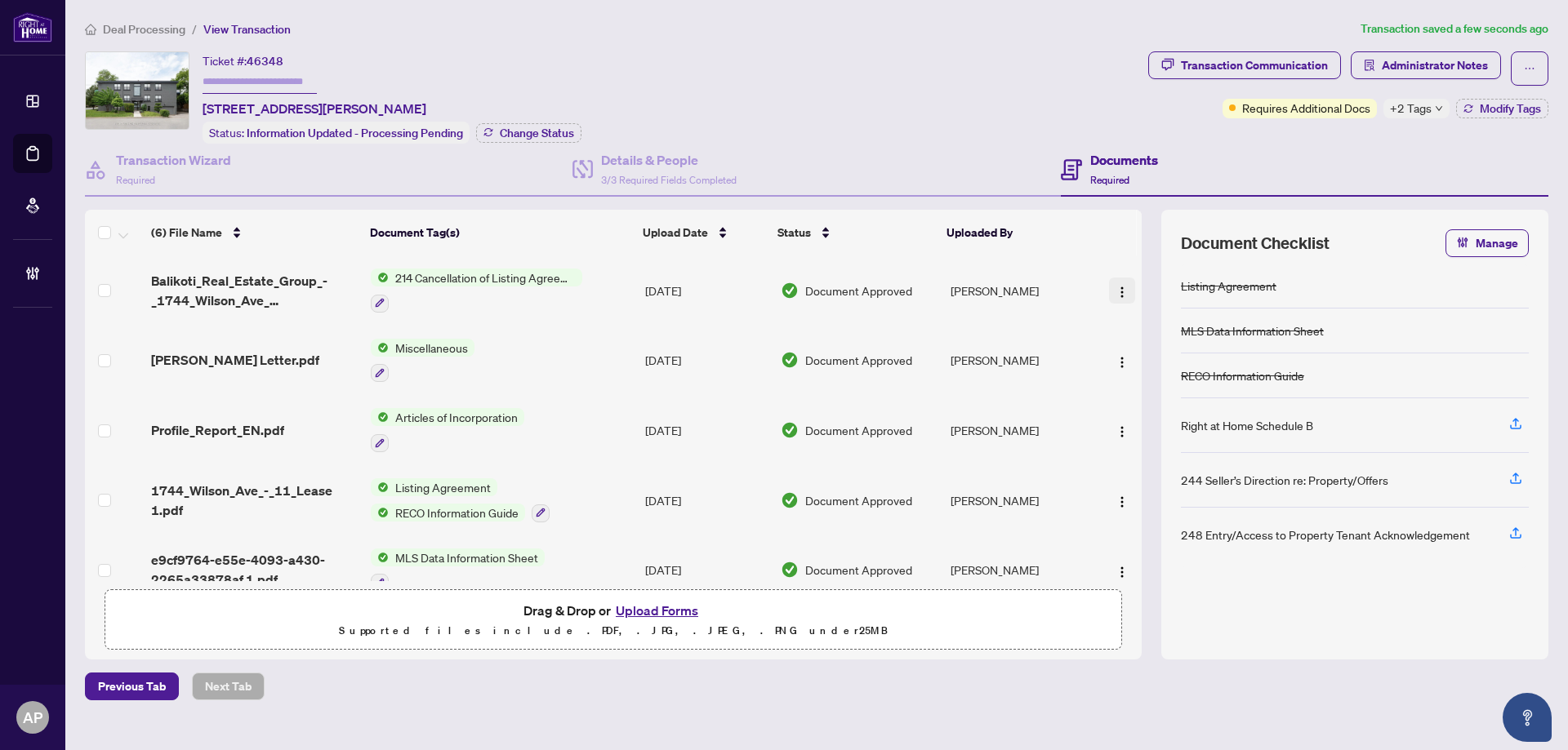
click at [1115, 290] on img "button" at bounding box center [1121, 292] width 13 height 13
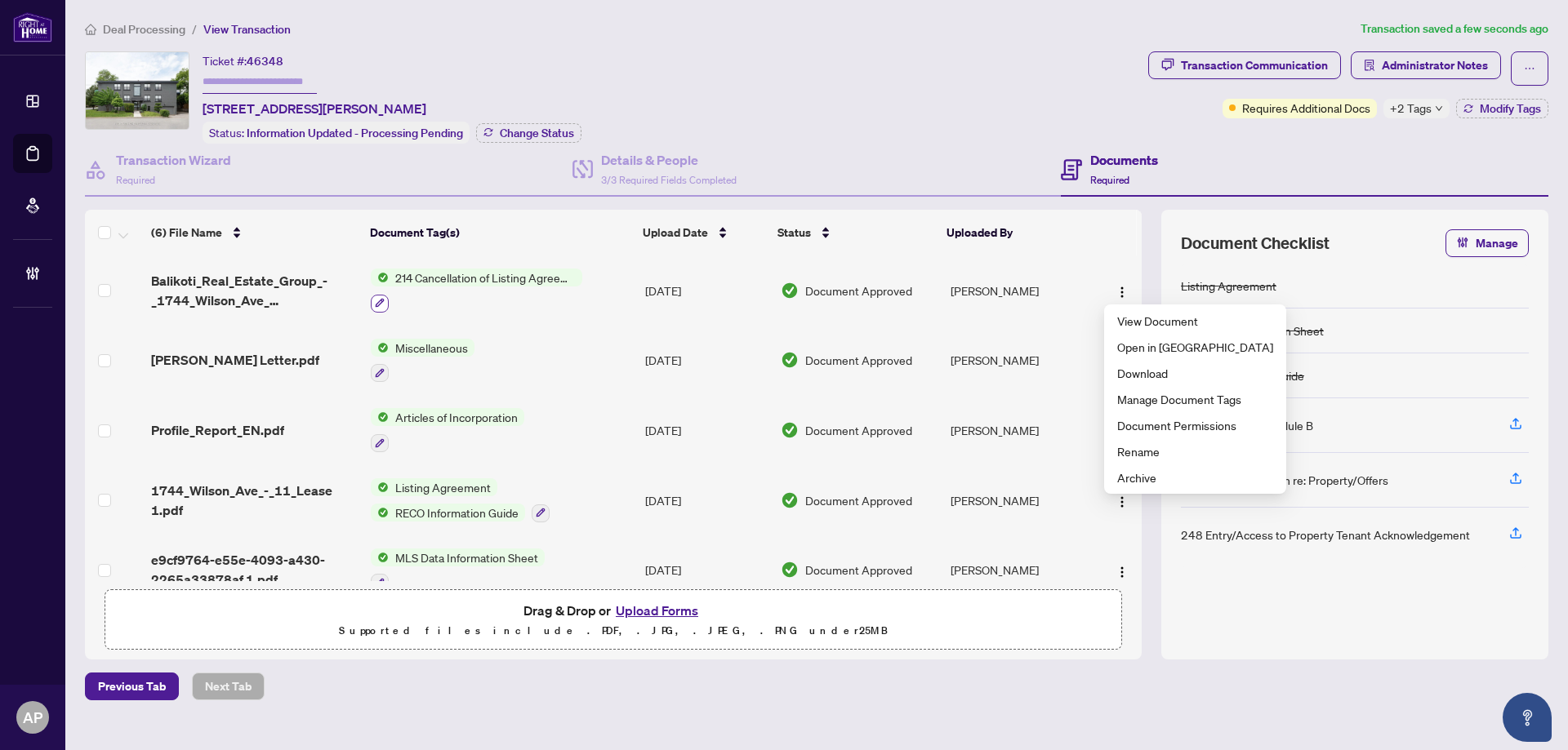
click at [387, 297] on button "button" at bounding box center [379, 303] width 18 height 18
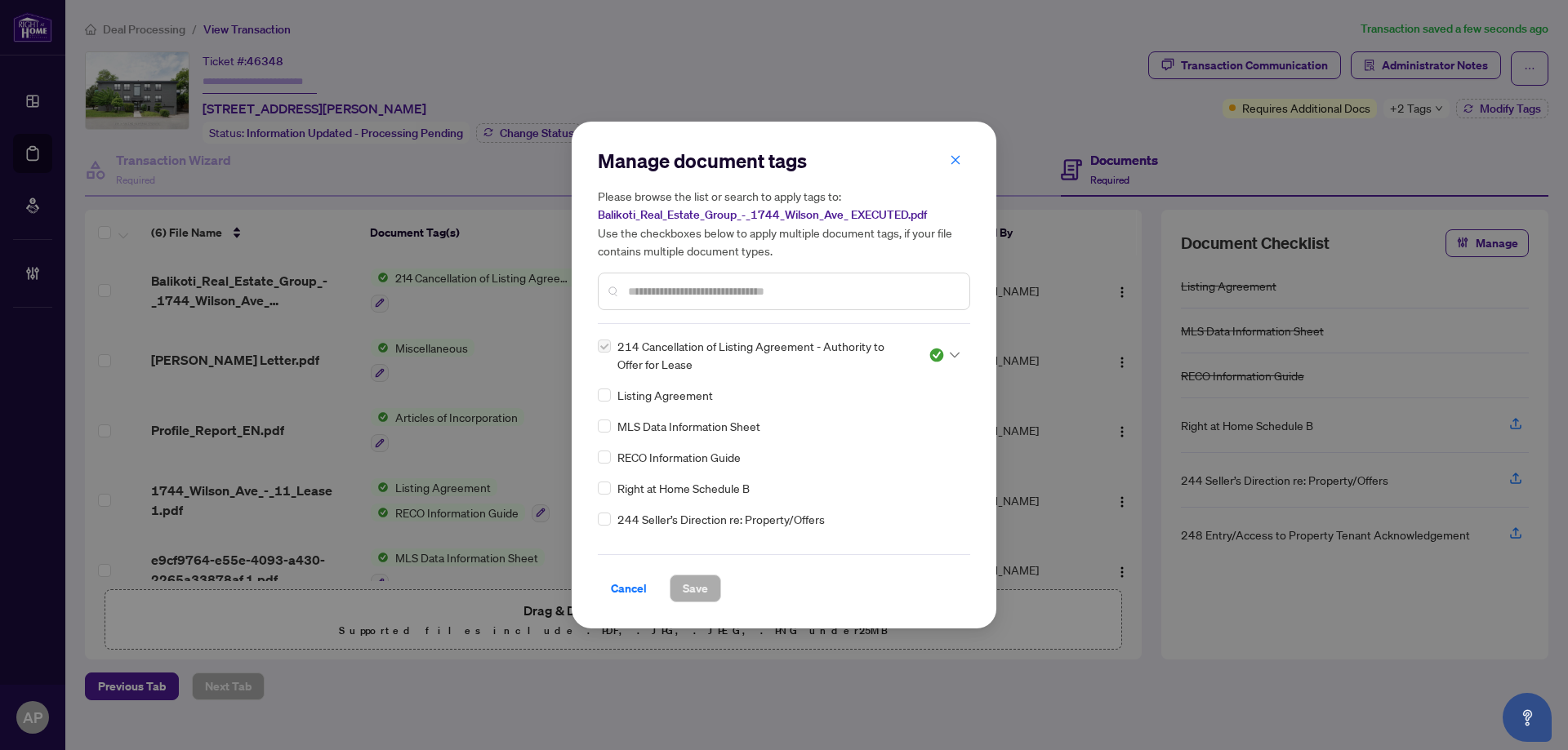
click at [950, 352] on icon at bounding box center [955, 355] width 10 height 7
click at [929, 380] on div "Pending Review" at bounding box center [890, 382] width 105 height 18
click at [957, 354] on div "214 Cancellation of Listing Agreement - Authority to Offer for Lease 1 Listing …" at bounding box center [783, 439] width 372 height 204
click at [939, 354] on img at bounding box center [936, 355] width 16 height 16
click at [814, 290] on input "text" at bounding box center [793, 291] width 329 height 18
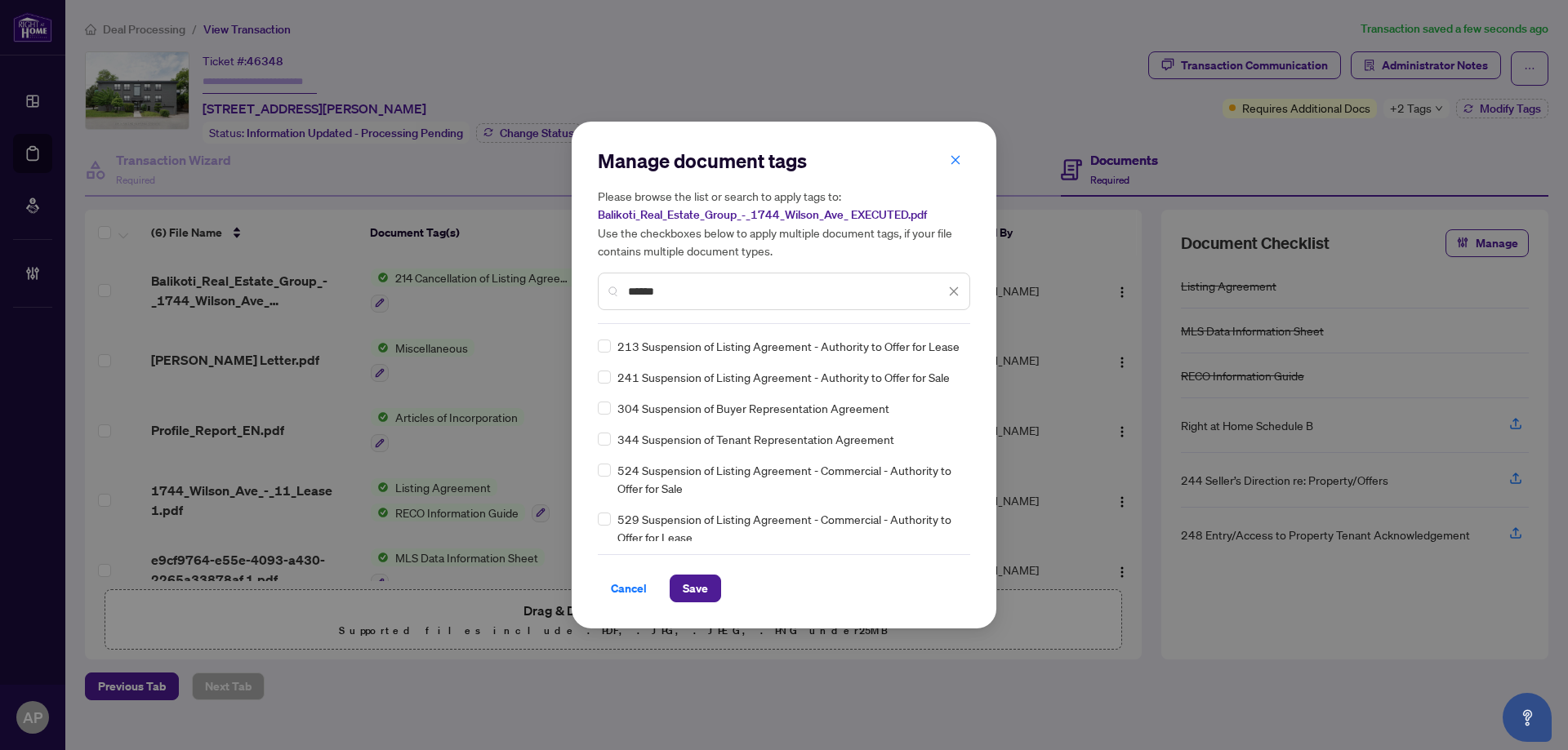
type input "******"
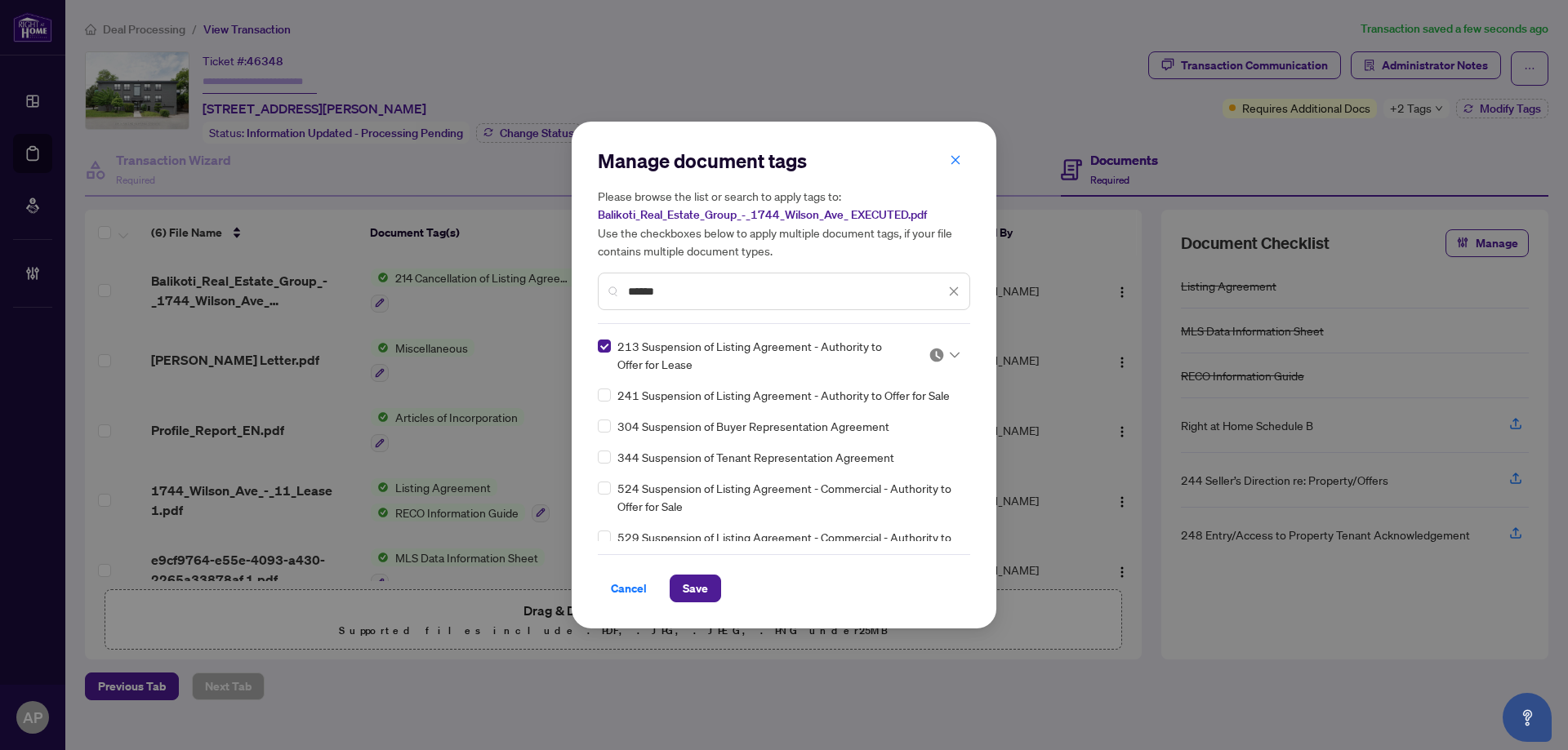
click at [929, 351] on img at bounding box center [936, 355] width 16 height 16
click at [916, 437] on div "Approved" at bounding box center [890, 435] width 105 height 18
click at [700, 598] on span "Save" at bounding box center [695, 588] width 26 height 26
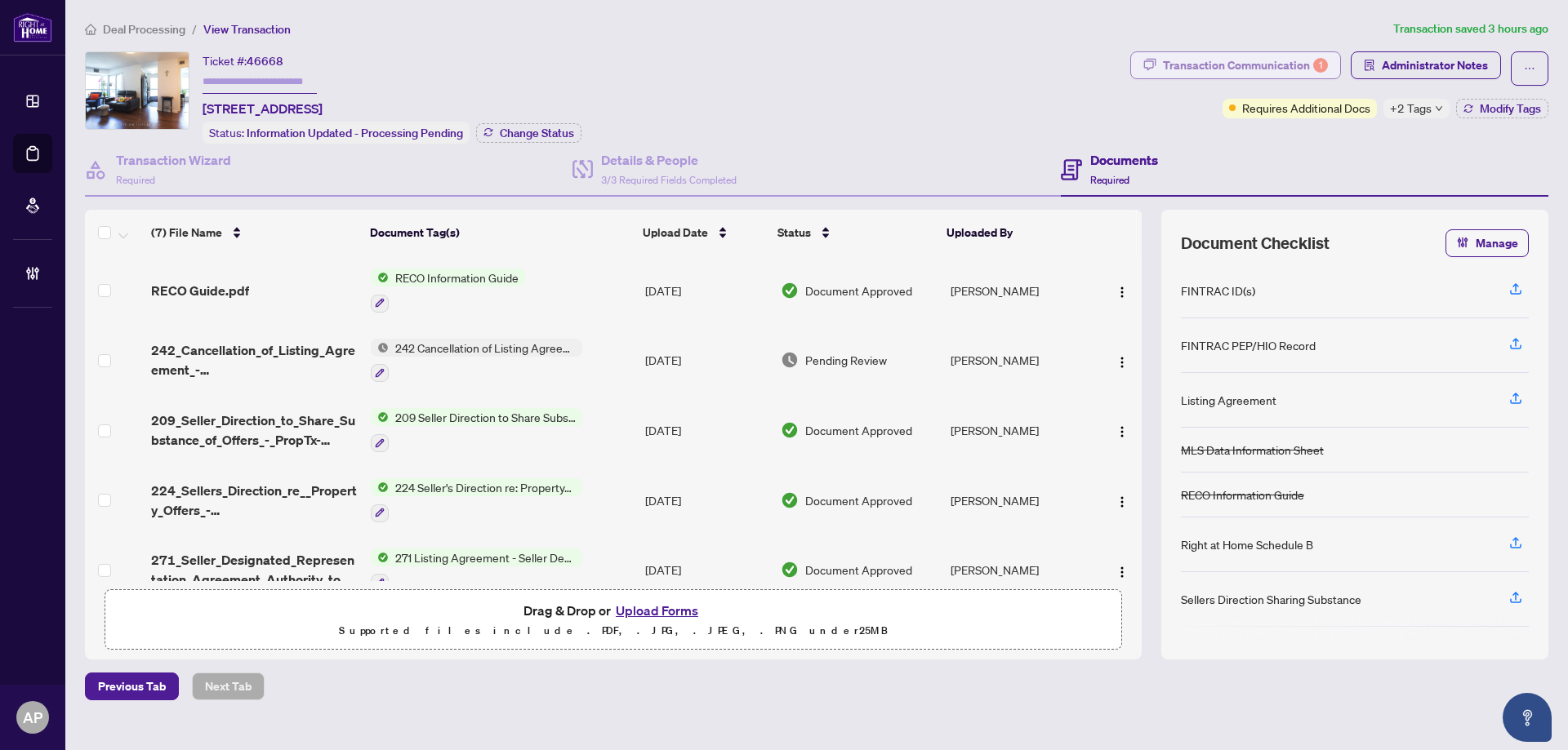
click at [1289, 60] on div "Transaction Communication 1" at bounding box center [1245, 65] width 165 height 26
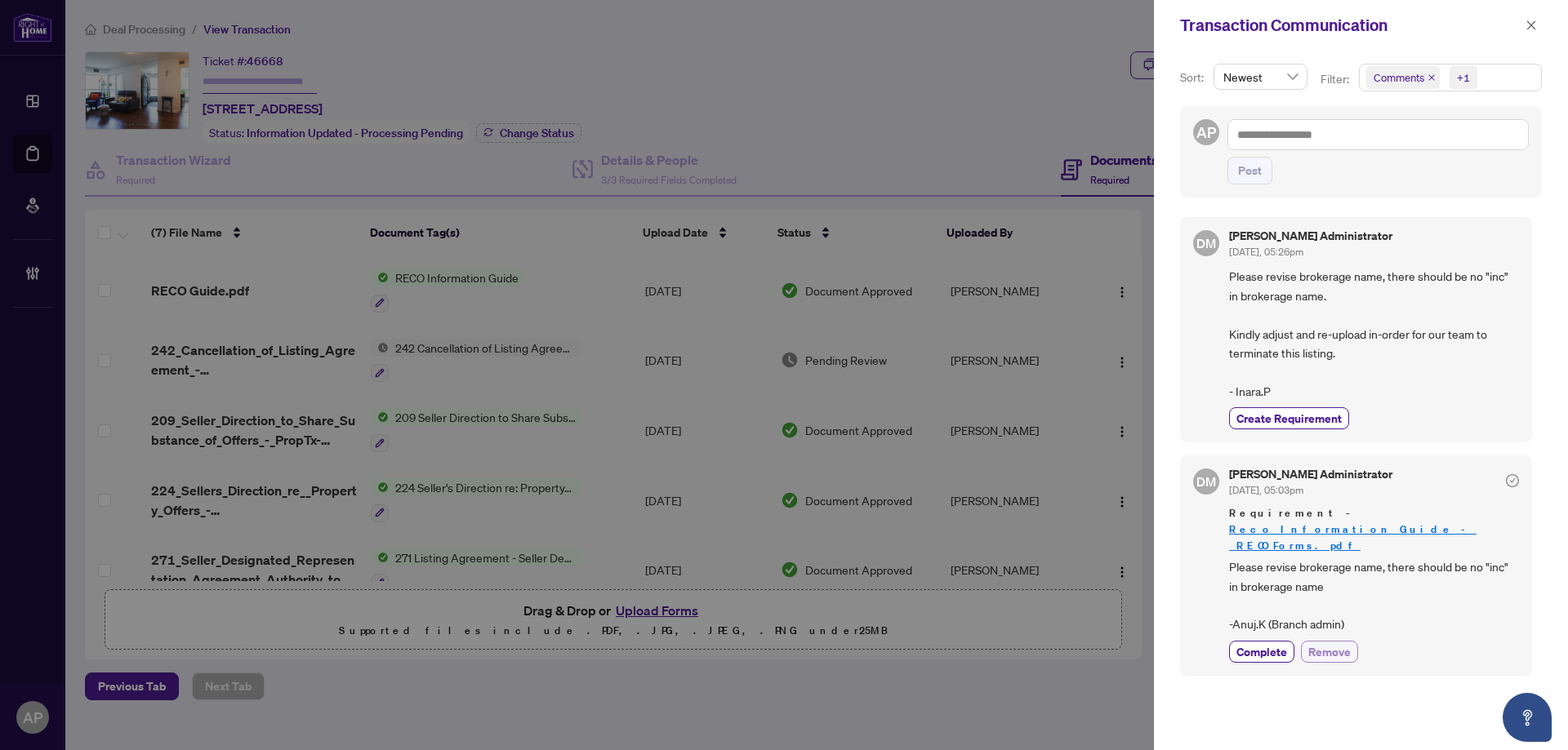
click at [1315, 644] on span "Remove" at bounding box center [1330, 652] width 43 height 17
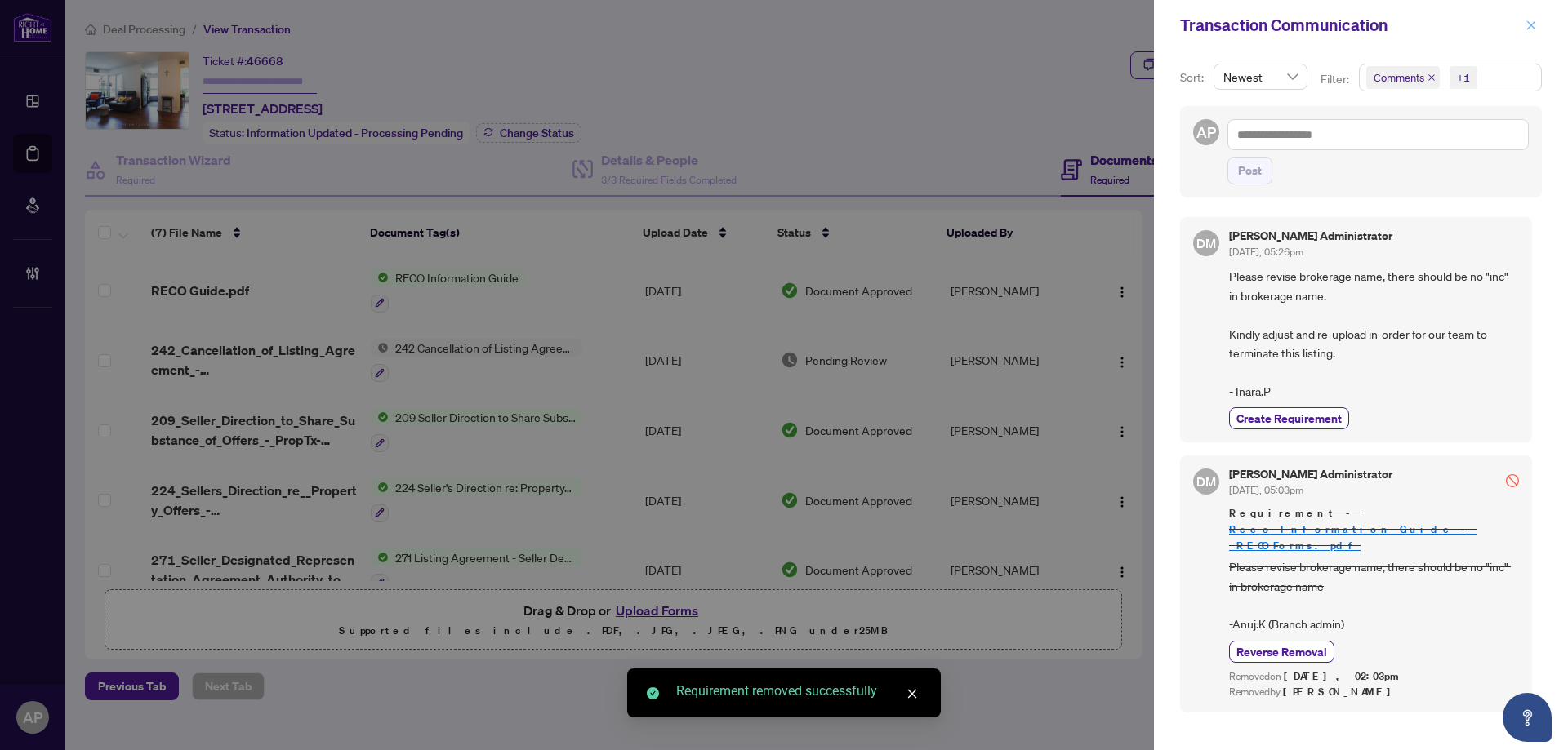
click at [1531, 30] on icon "close" at bounding box center [1531, 25] width 11 height 11
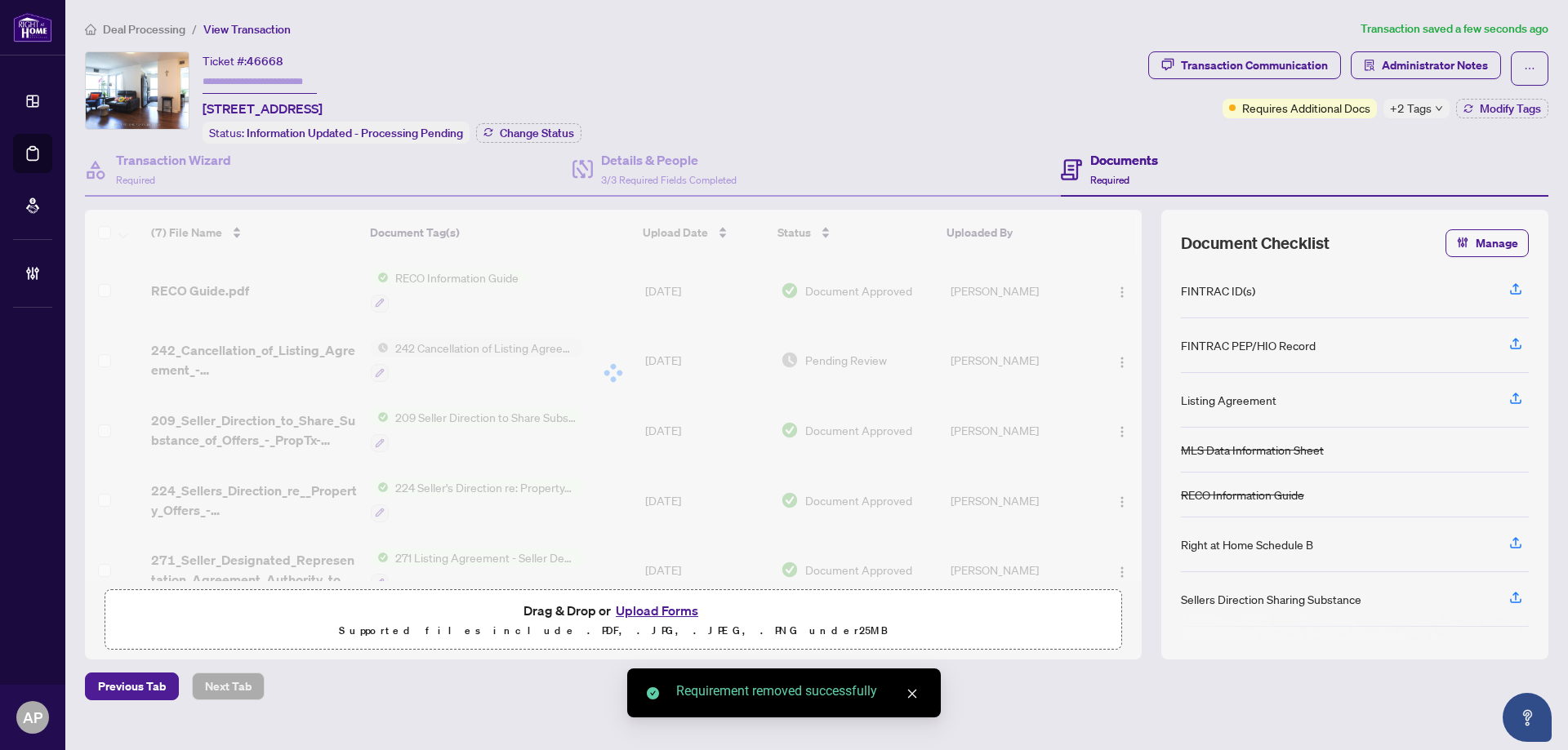
click at [1117, 364] on div at bounding box center [613, 374] width 1056 height 327
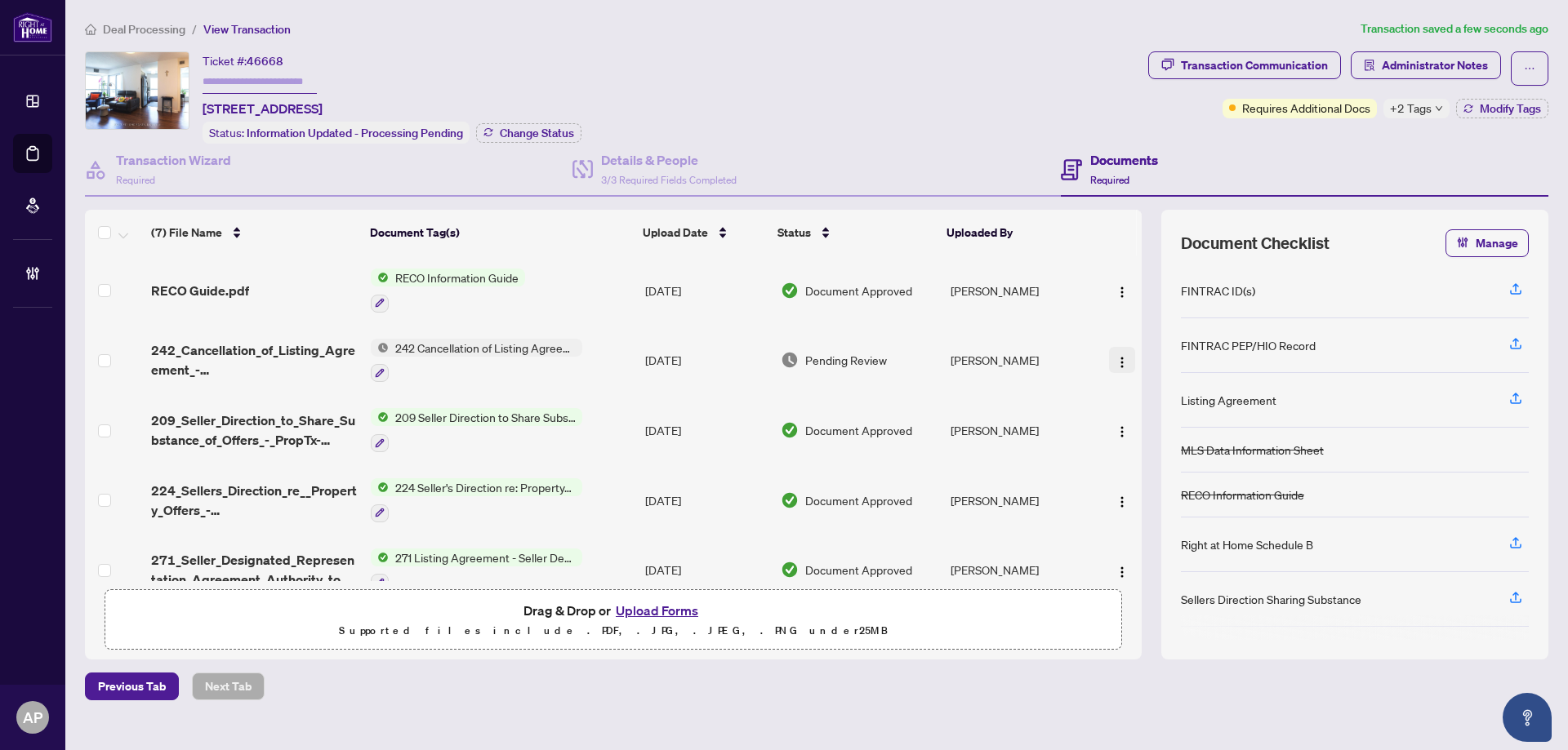
click at [1115, 358] on img "button" at bounding box center [1121, 362] width 13 height 13
click at [933, 117] on div "Ticket #: 46668 908-151 Village Green Sq, Toronto, Ontario M1S 0K5, Canada Stat…" at bounding box center [613, 97] width 1056 height 92
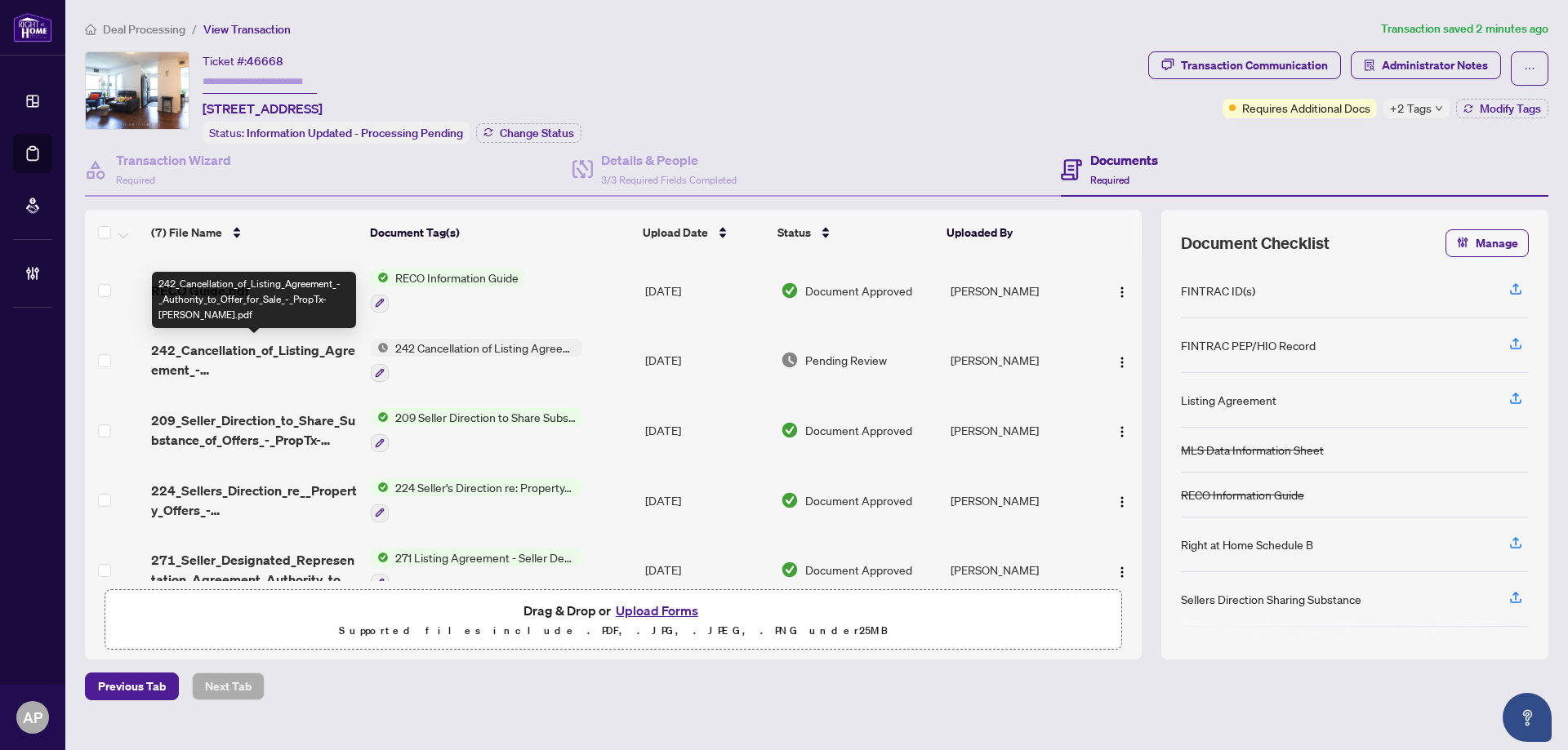
click at [274, 356] on span "242_Cancellation_of_Listing_Agreement_-_Authority_to_Offer_for_Sale_-_PropTx-OR…" at bounding box center [254, 360] width 207 height 39
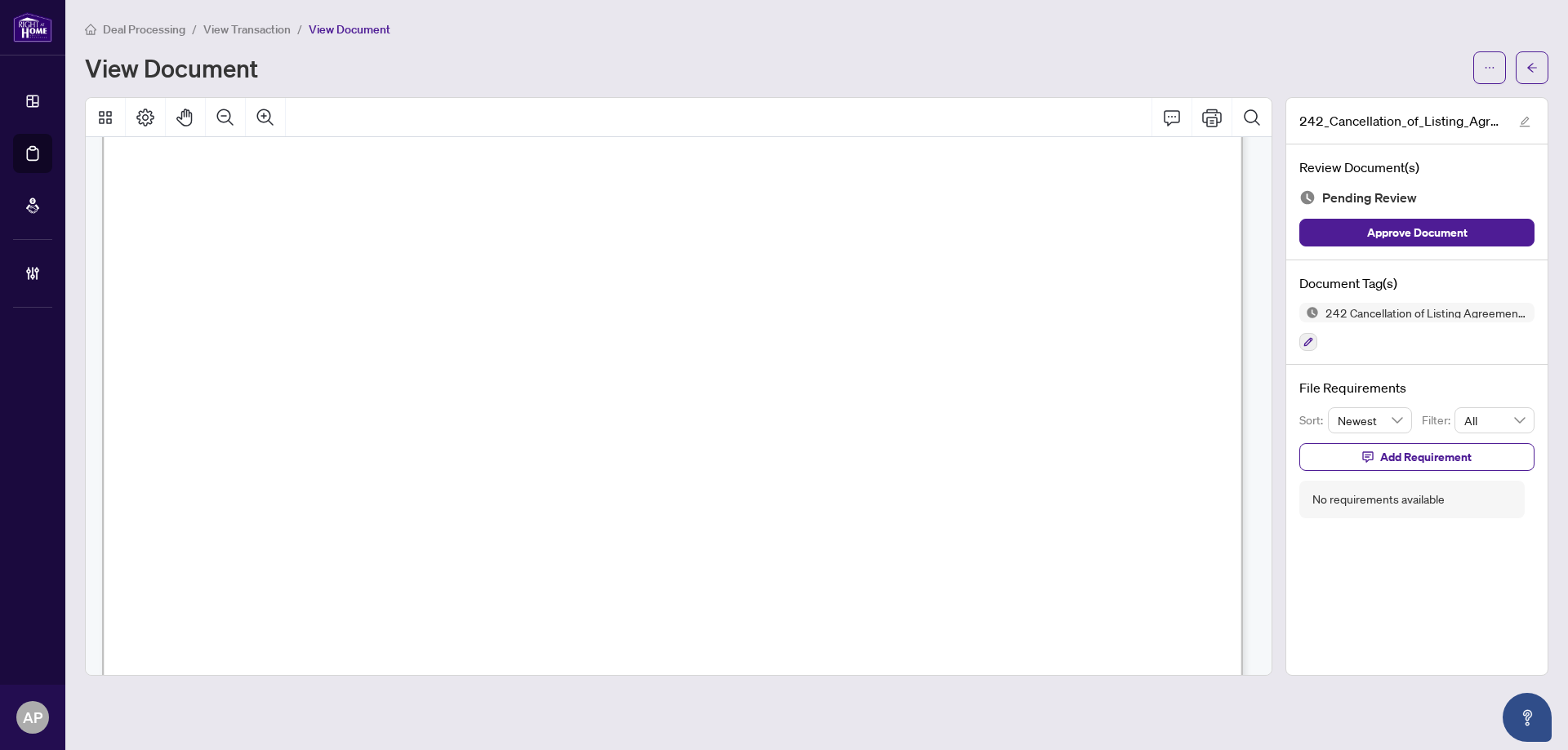
scroll to position [399, 0]
click at [1536, 62] on icon "arrow-left" at bounding box center [1531, 67] width 11 height 11
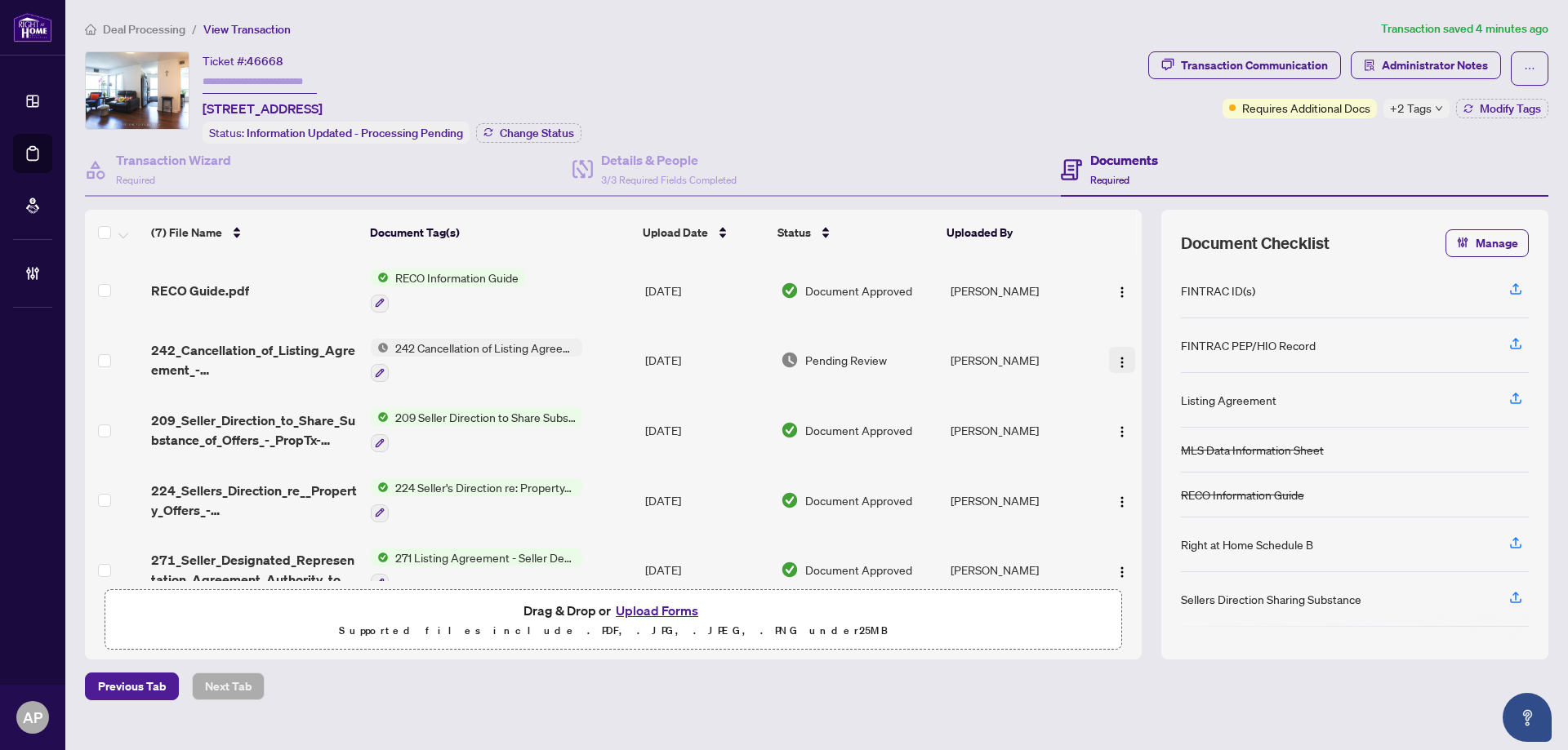
click at [1115, 356] on img "button" at bounding box center [1121, 362] width 13 height 13
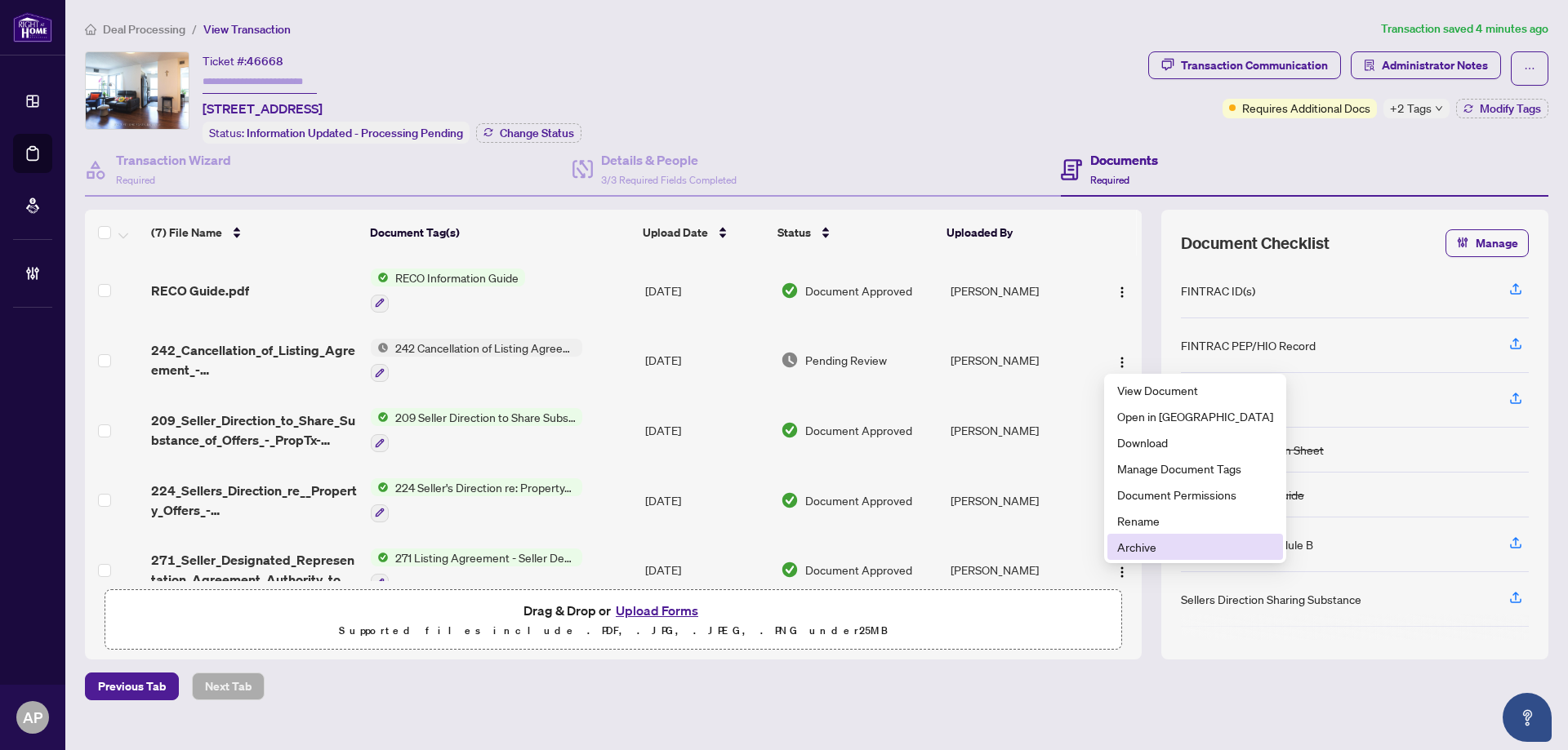
click at [1159, 552] on span "Archive" at bounding box center [1194, 547] width 156 height 18
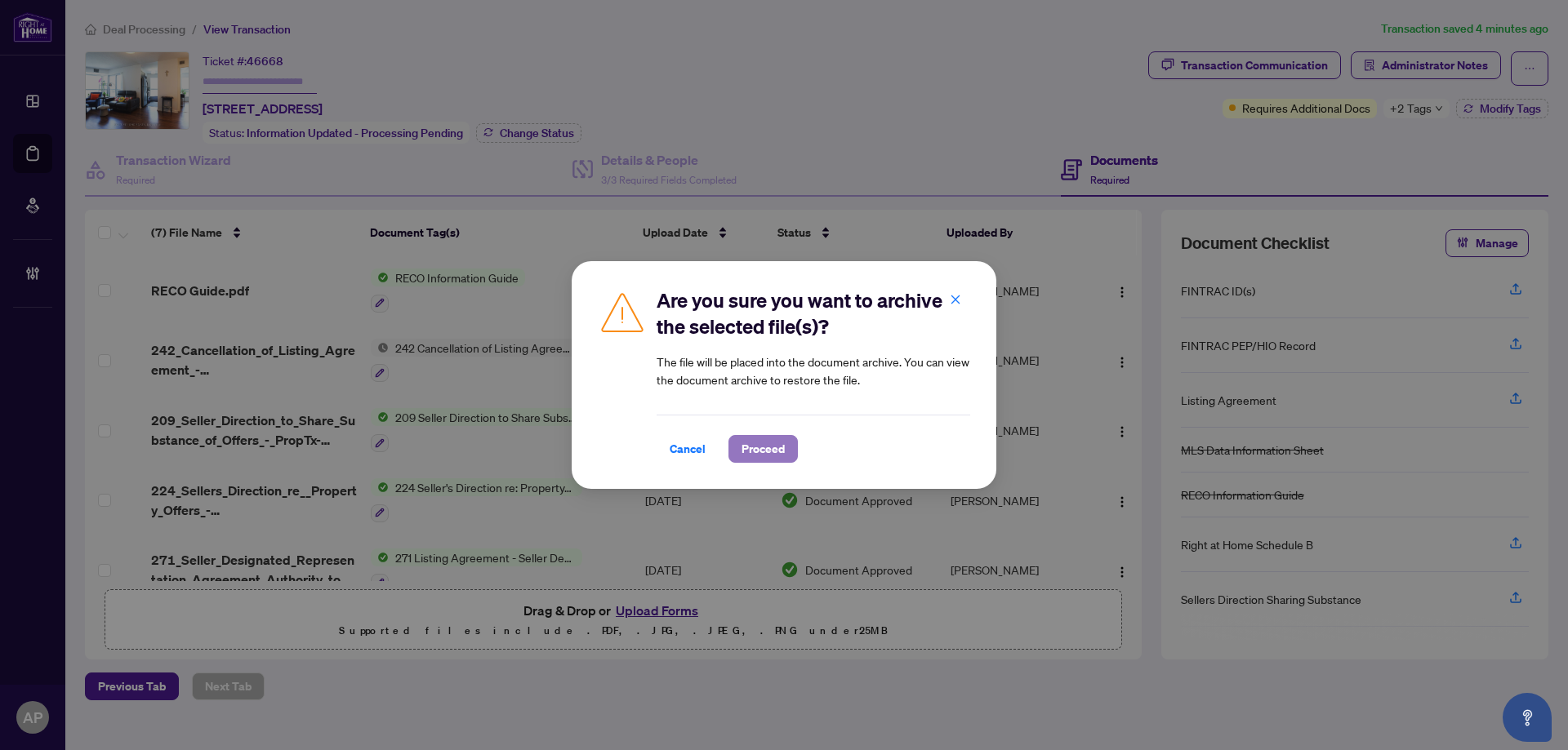
click at [771, 461] on span "Proceed" at bounding box center [763, 449] width 43 height 26
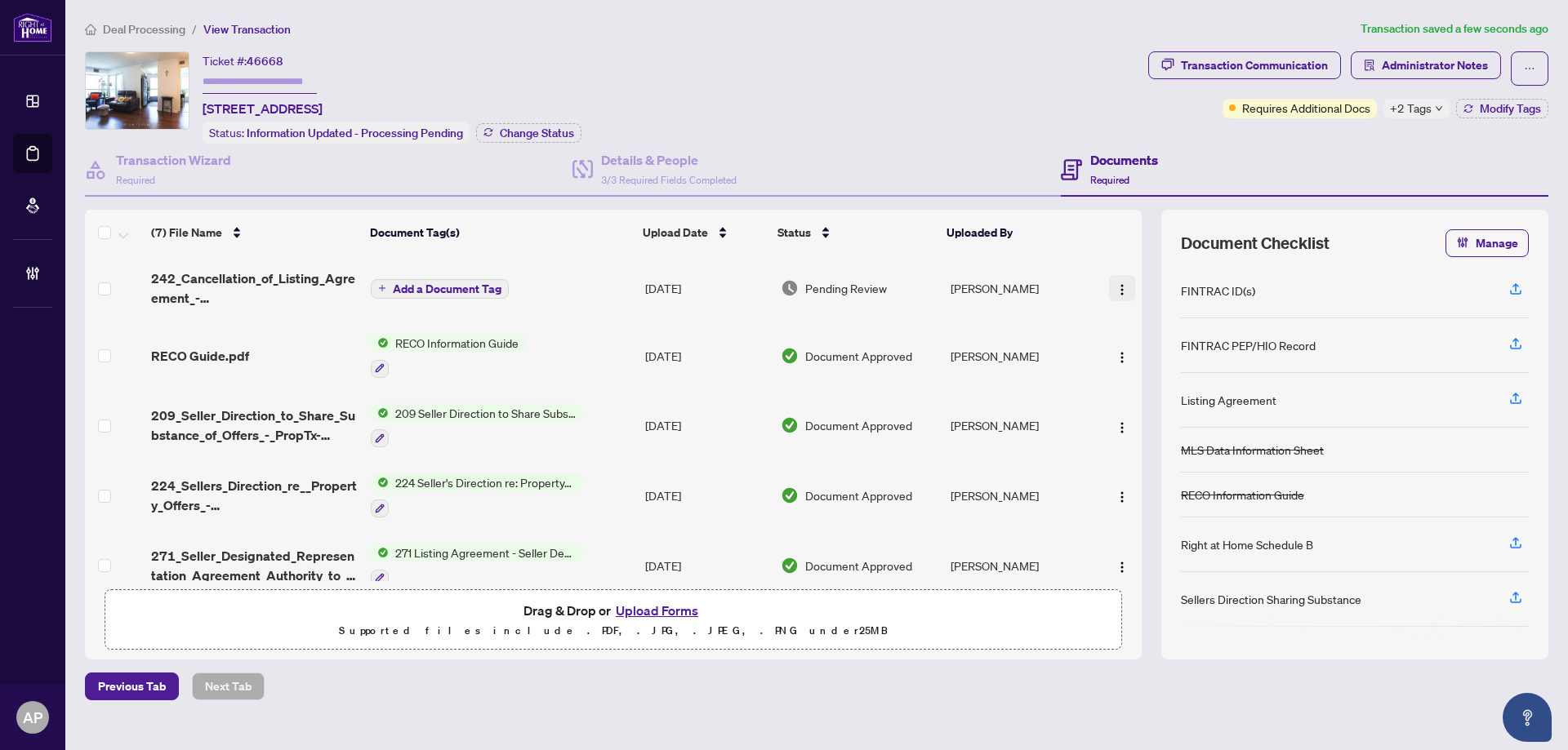
click at [1115, 283] on img "button" at bounding box center [1121, 289] width 13 height 13
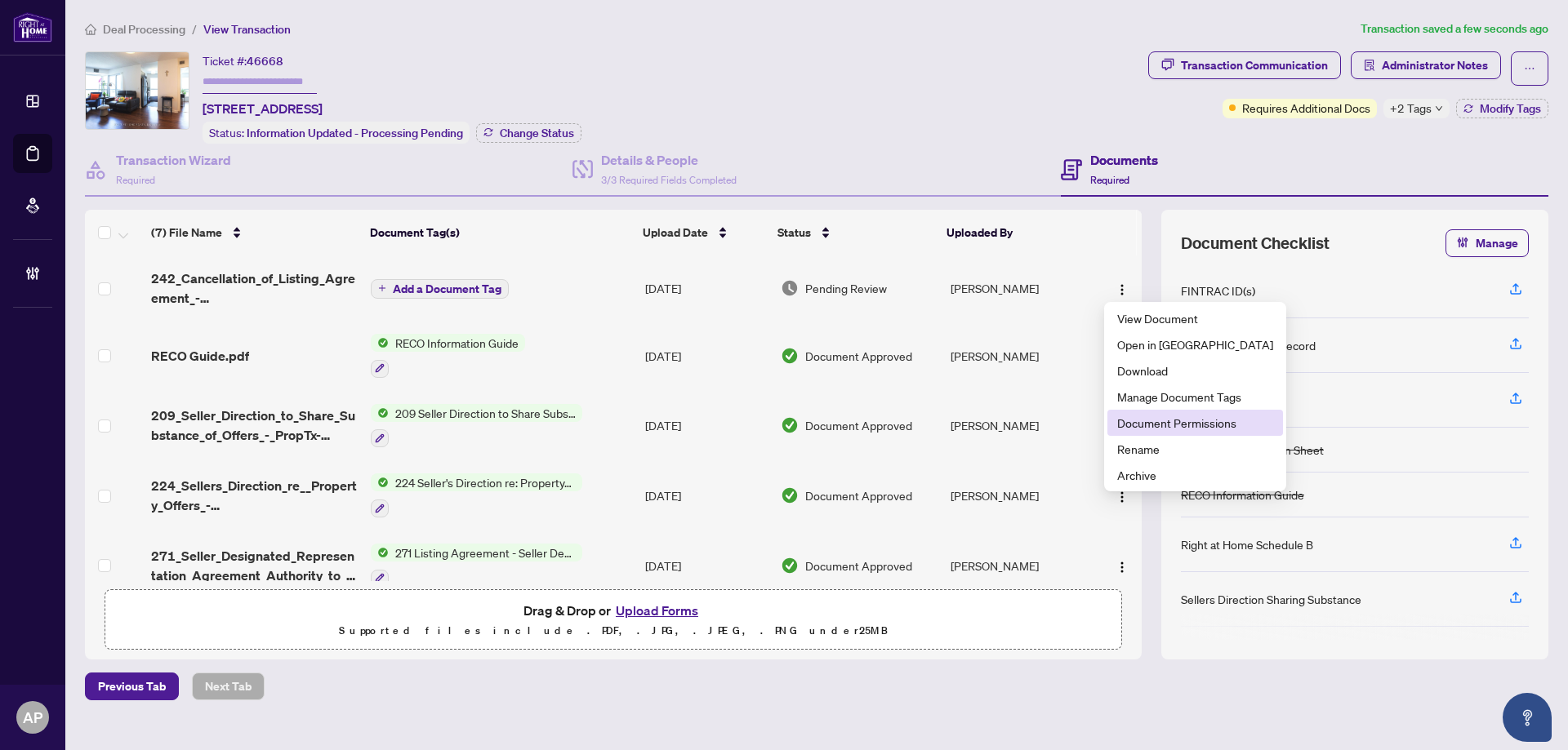
click at [1163, 427] on span "Document Permissions" at bounding box center [1194, 422] width 156 height 18
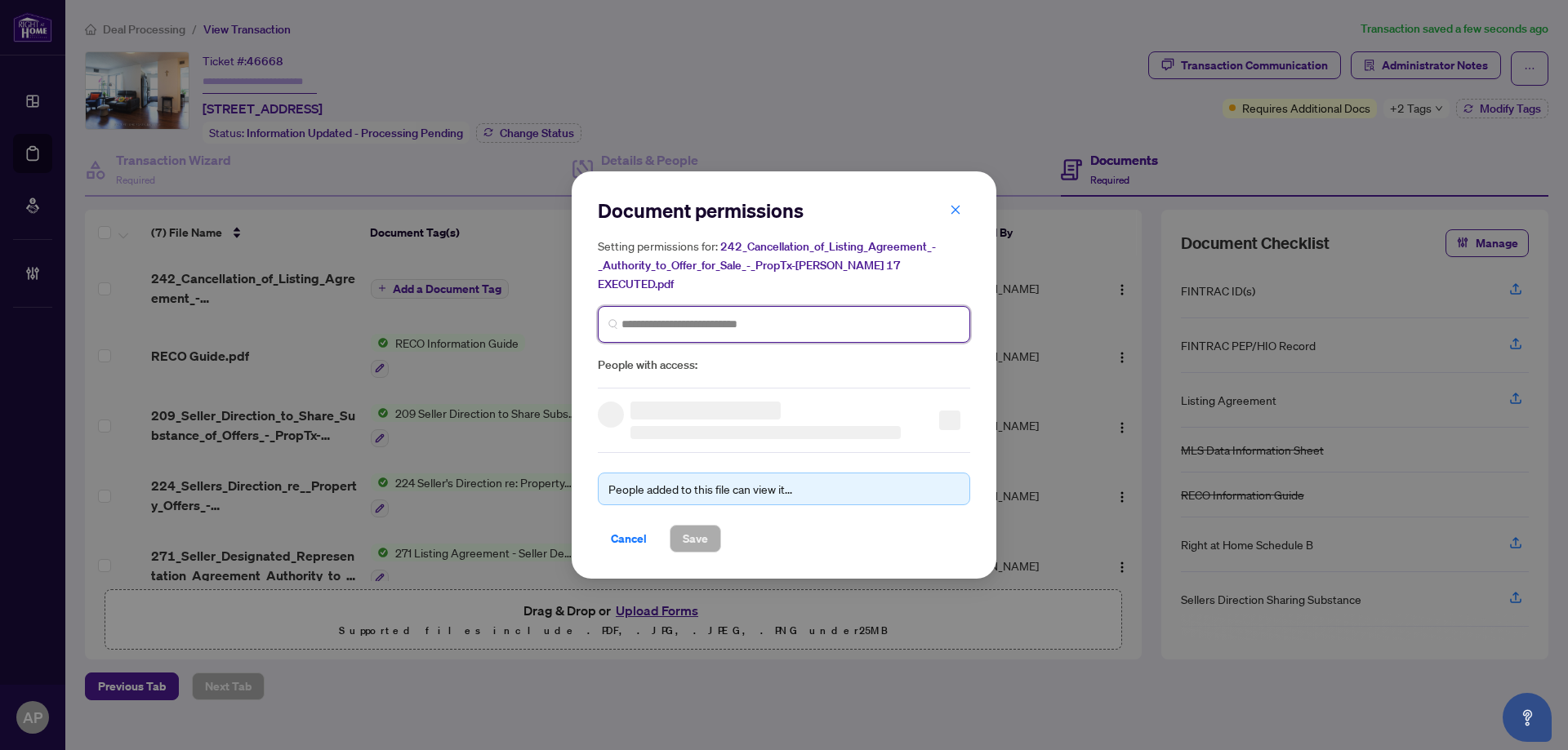
click at [735, 317] on input "search" at bounding box center [790, 324] width 338 height 17
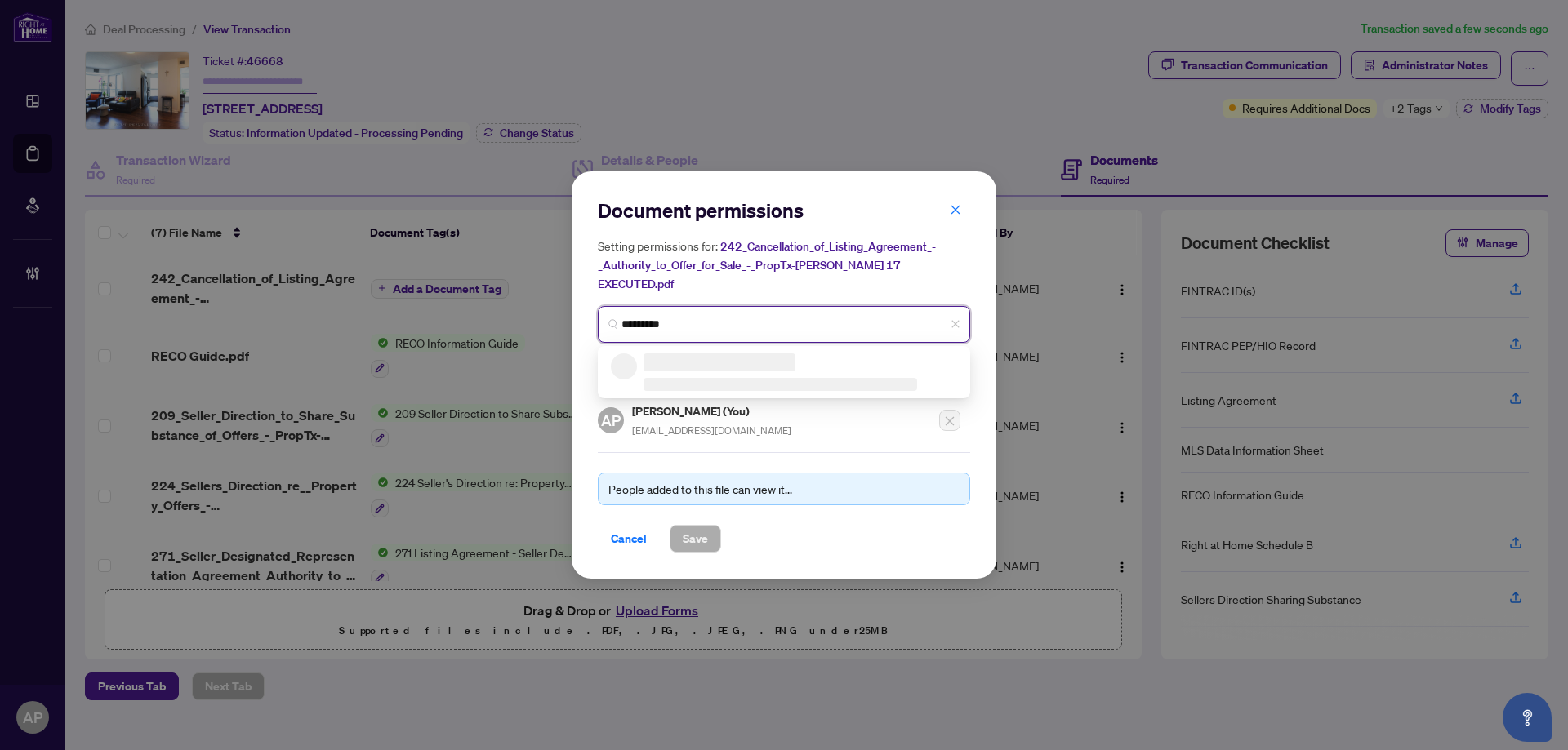
type input "**********"
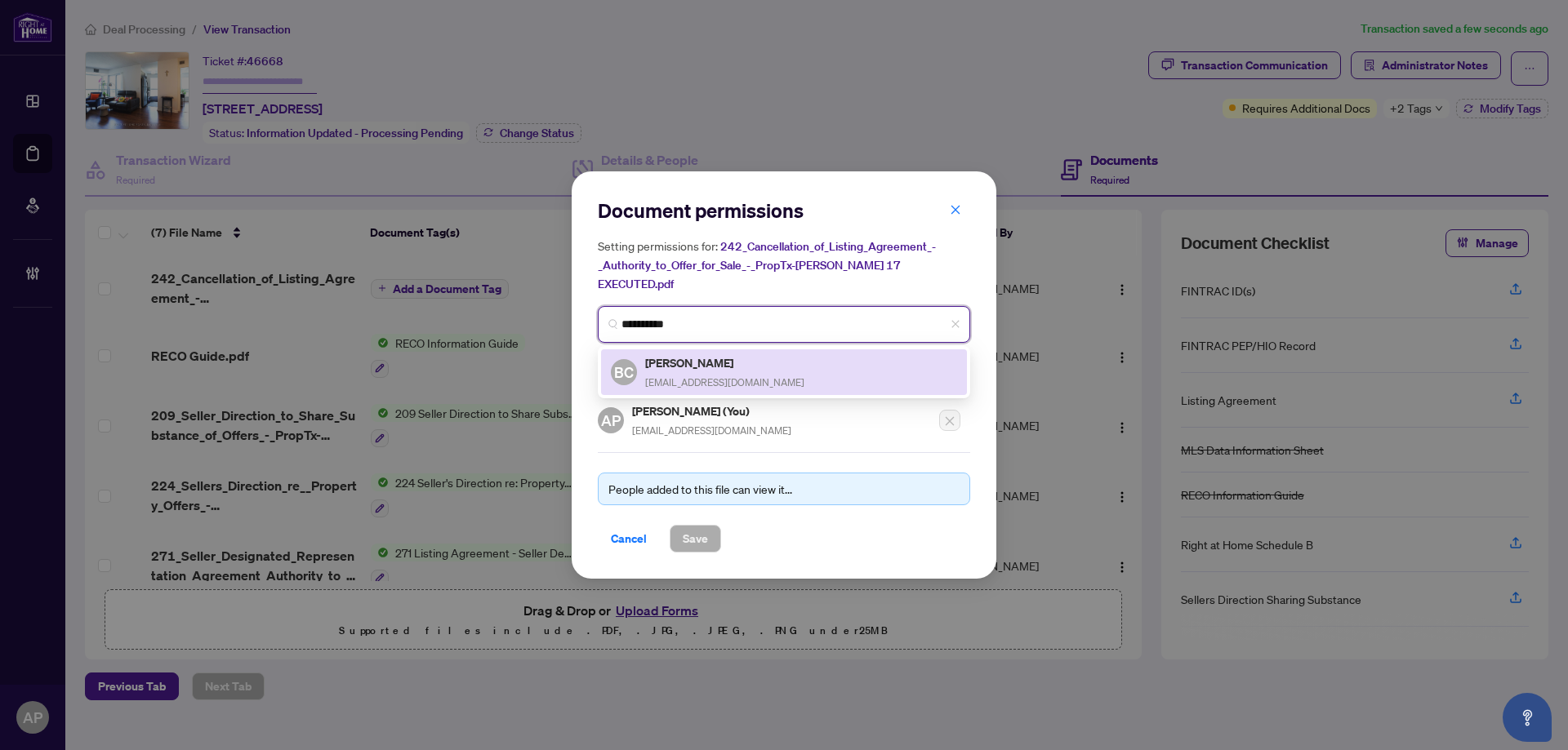
click at [746, 361] on div "Bruno Chan brunochan82@gmail.com" at bounding box center [724, 372] width 159 height 37
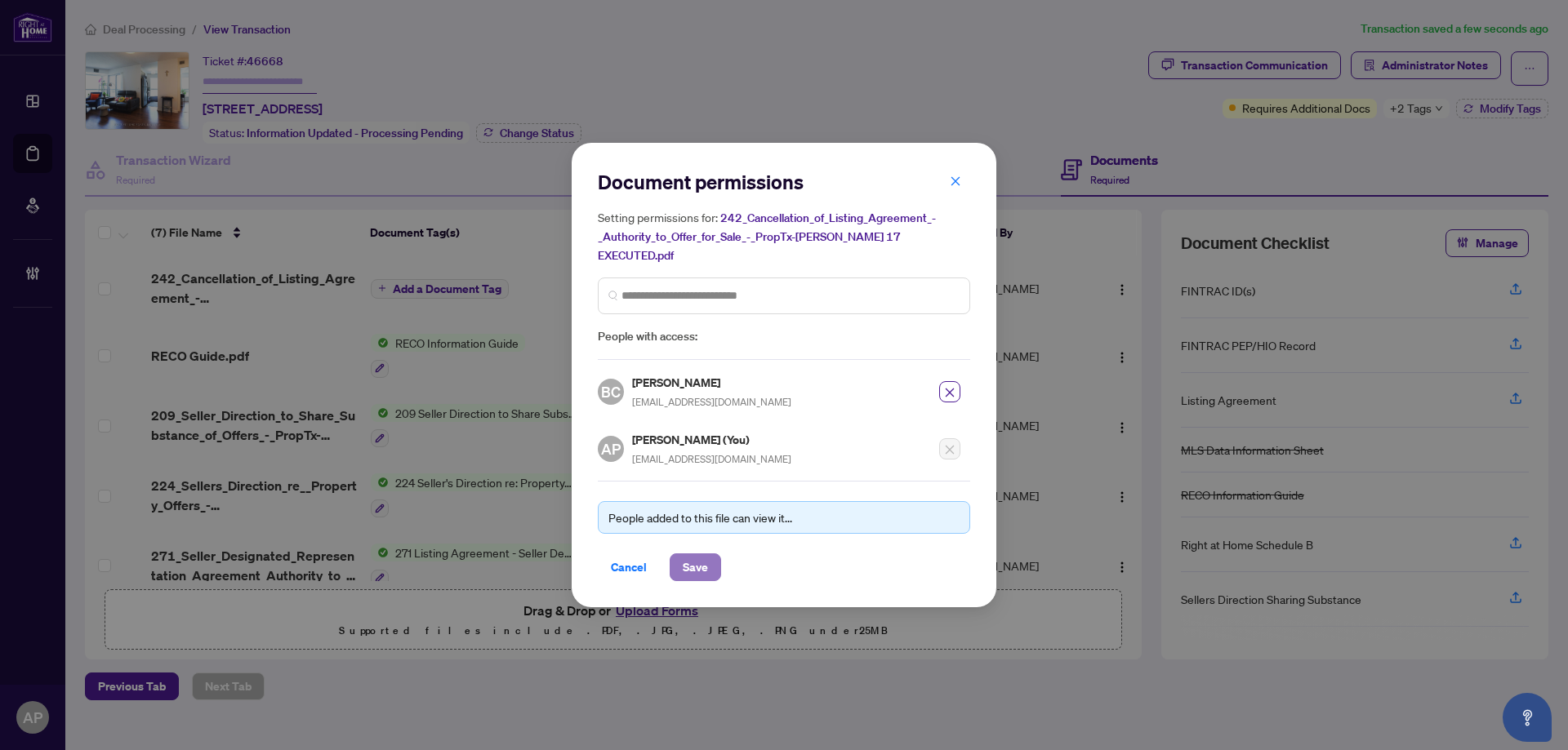
click at [715, 553] on button "Save" at bounding box center [695, 567] width 51 height 28
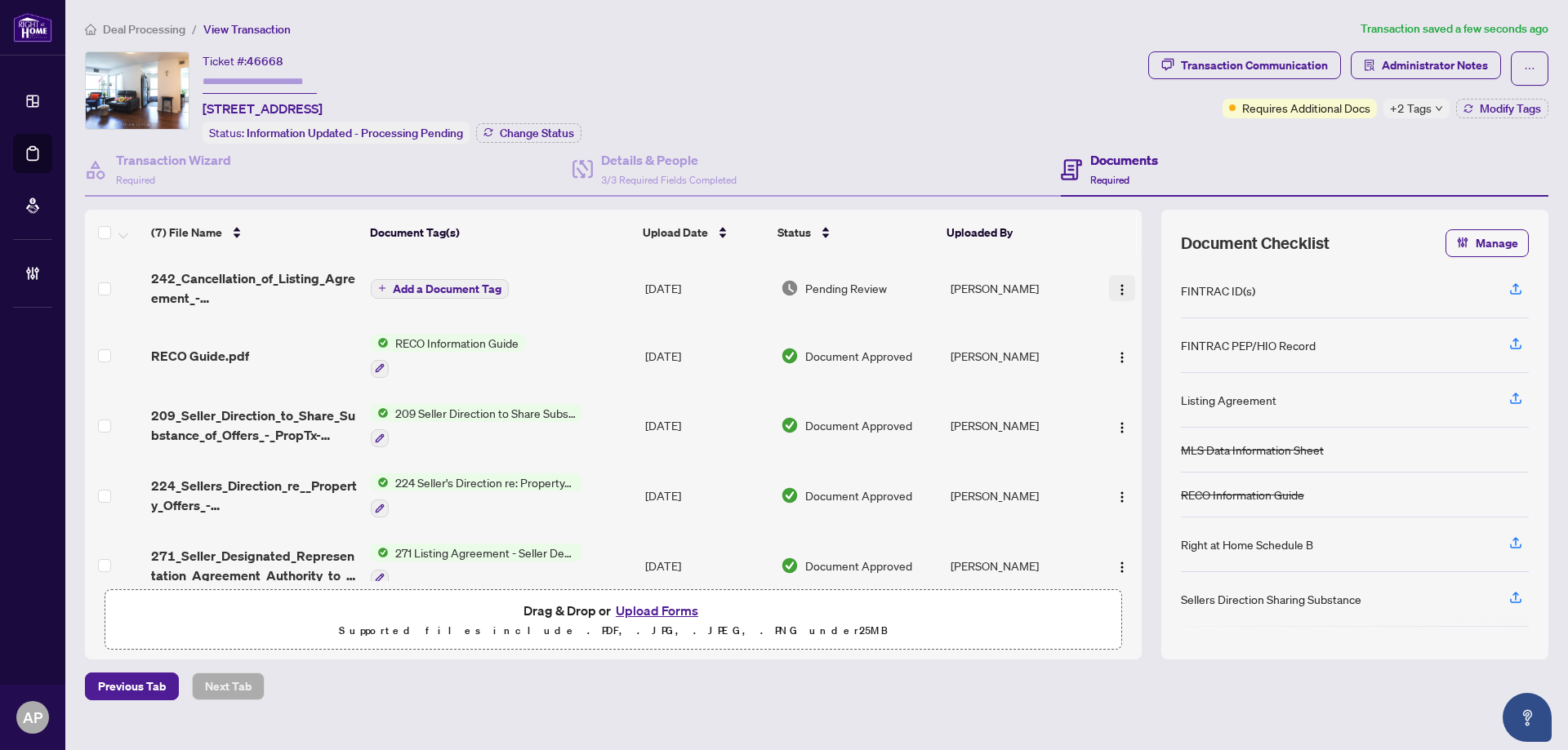
click at [1115, 287] on img "button" at bounding box center [1121, 289] width 13 height 13
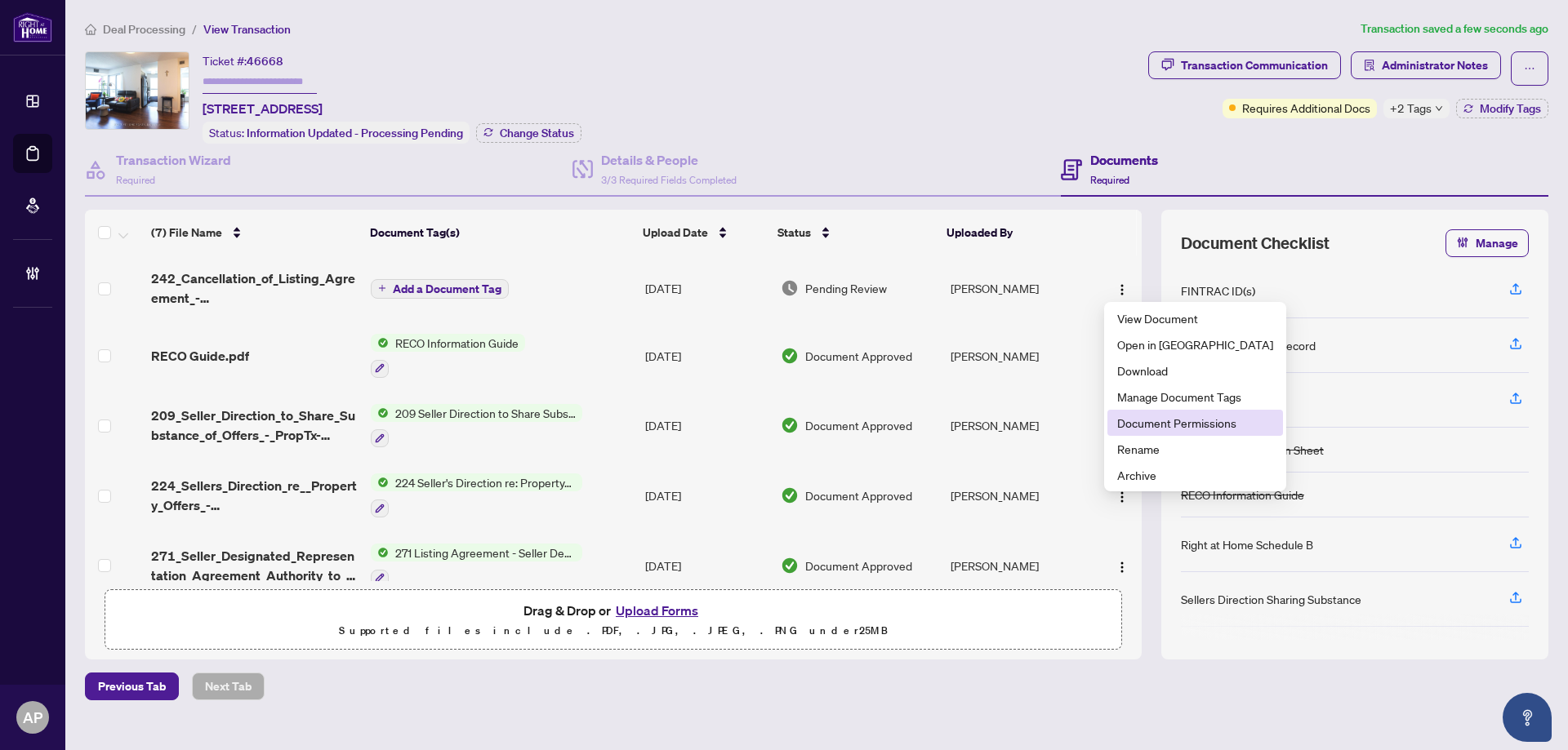
click at [1172, 426] on span "Document Permissions" at bounding box center [1194, 422] width 156 height 18
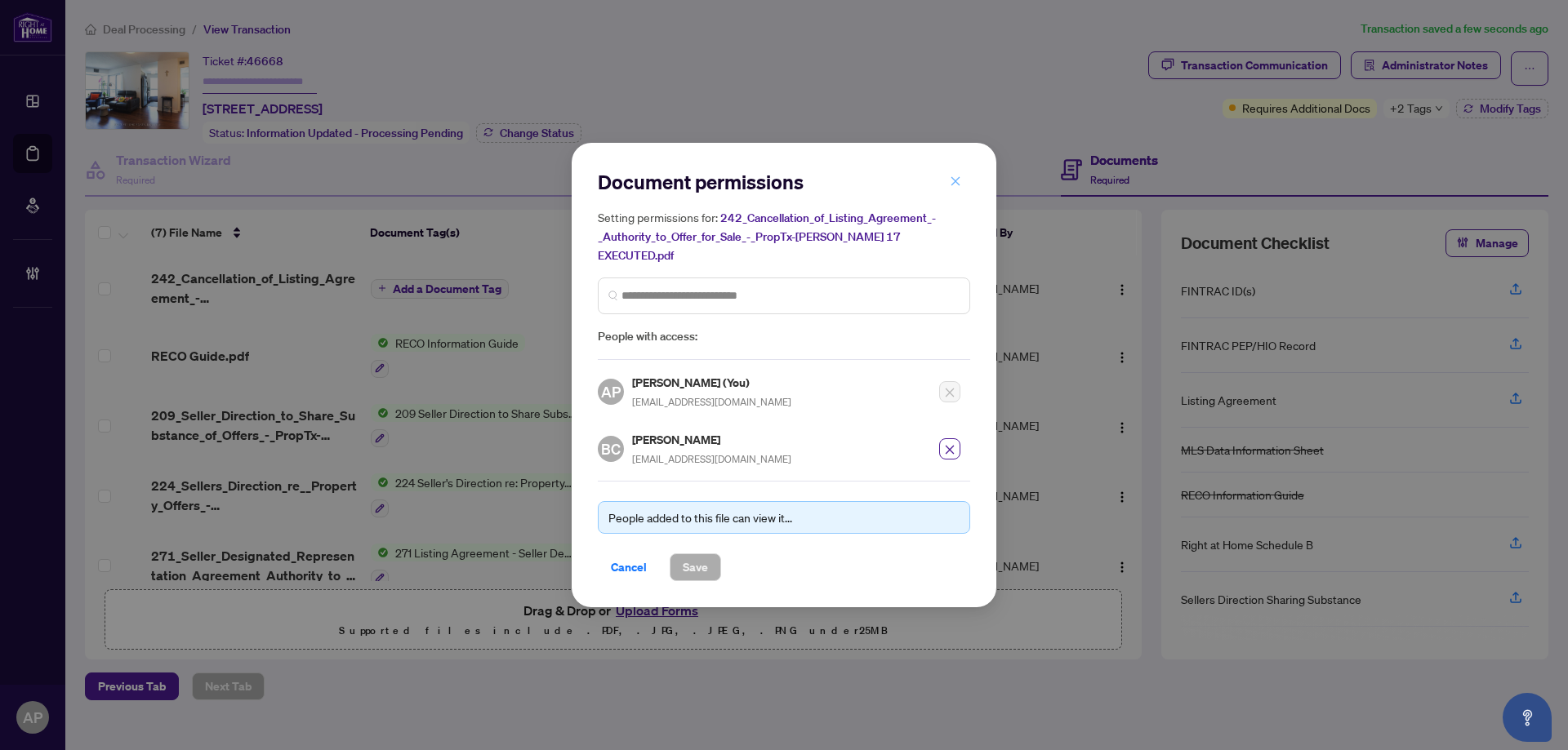
click at [954, 187] on icon "close" at bounding box center [955, 180] width 11 height 11
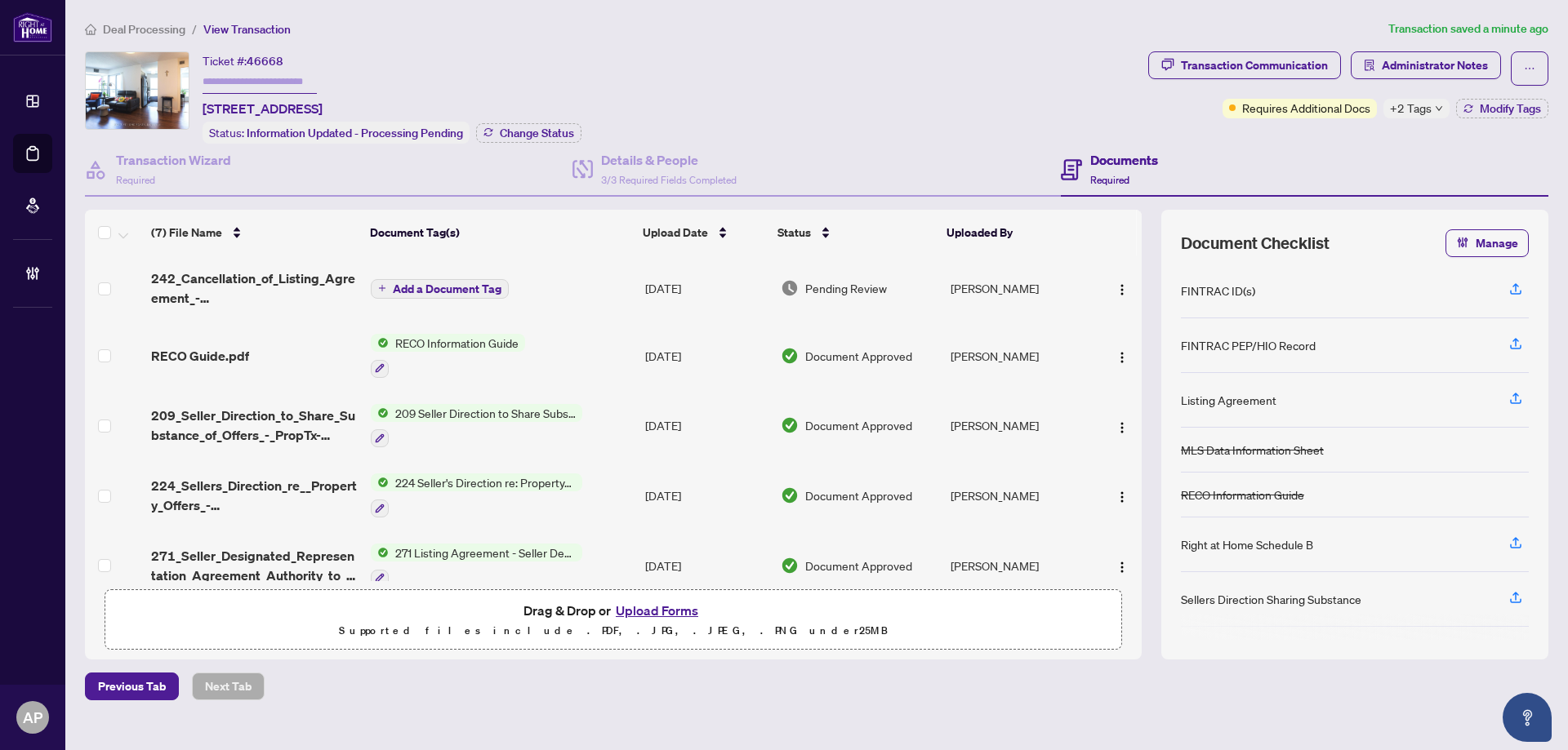
click at [489, 283] on span "Add a Document Tag" at bounding box center [447, 289] width 109 height 11
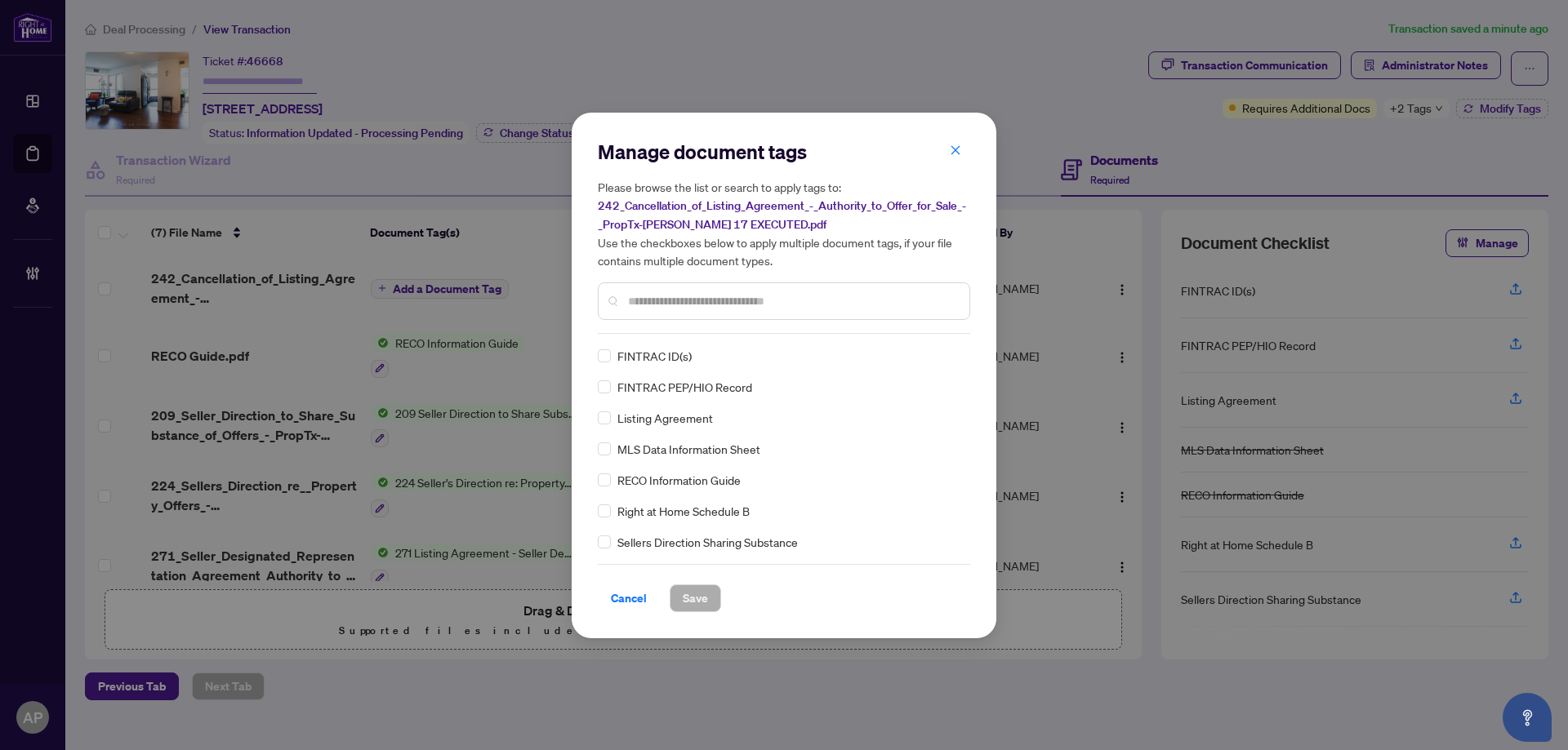
click at [764, 306] on input "text" at bounding box center [793, 301] width 329 height 18
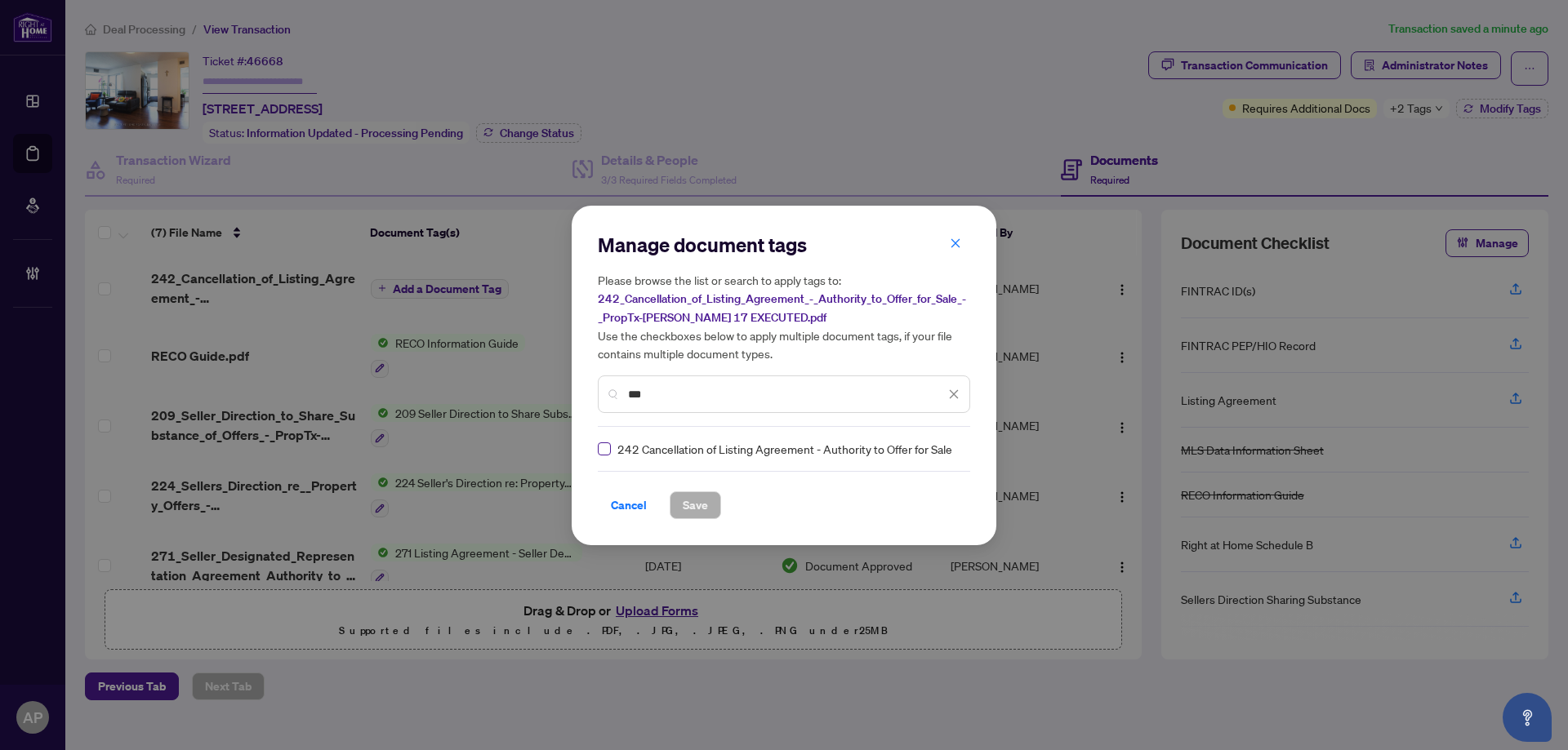
type input "***"
click at [605, 440] on label at bounding box center [604, 449] width 13 height 18
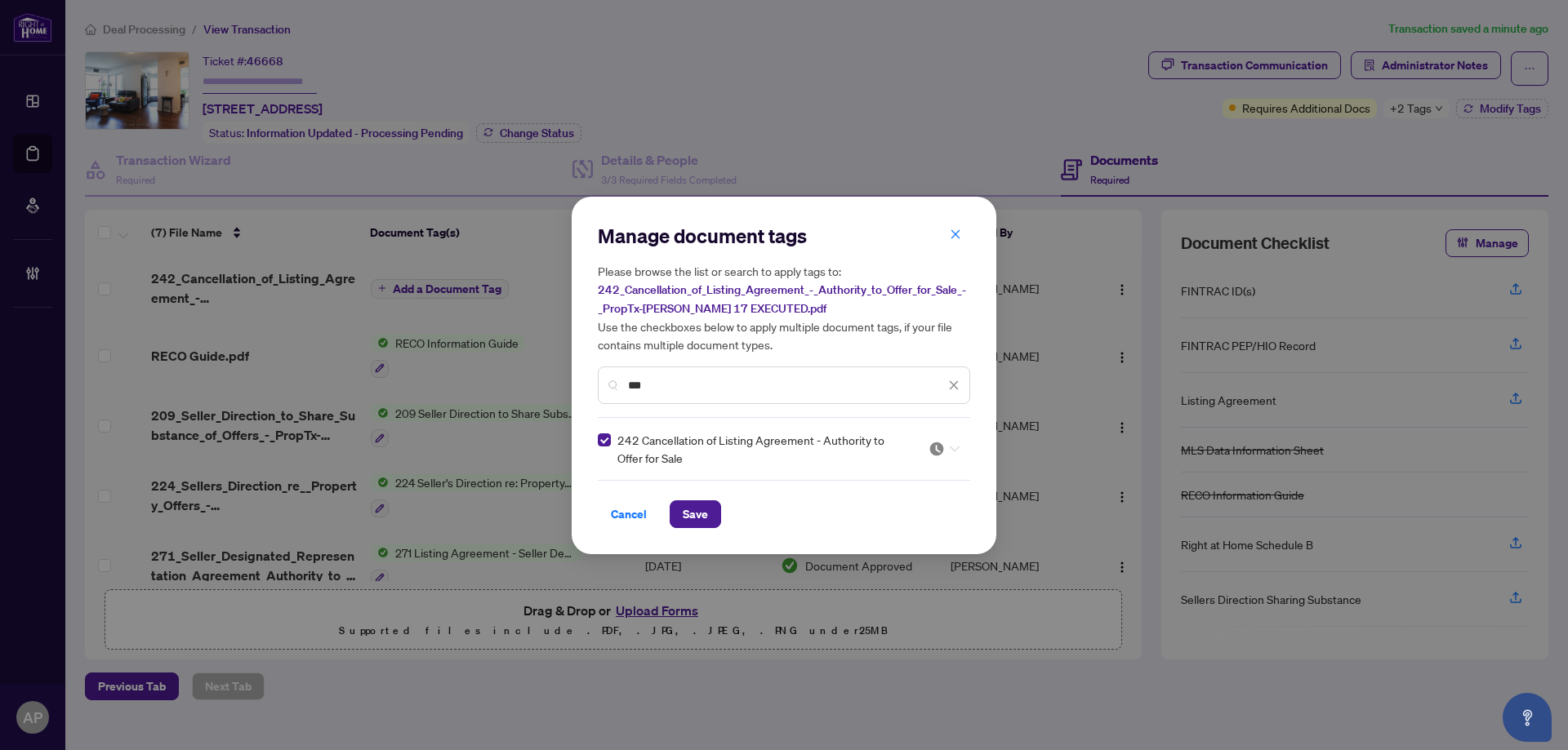
click at [950, 446] on icon at bounding box center [955, 449] width 10 height 7
click at [900, 523] on div "Approved" at bounding box center [895, 528] width 105 height 18
click at [718, 510] on button "Save" at bounding box center [695, 514] width 51 height 28
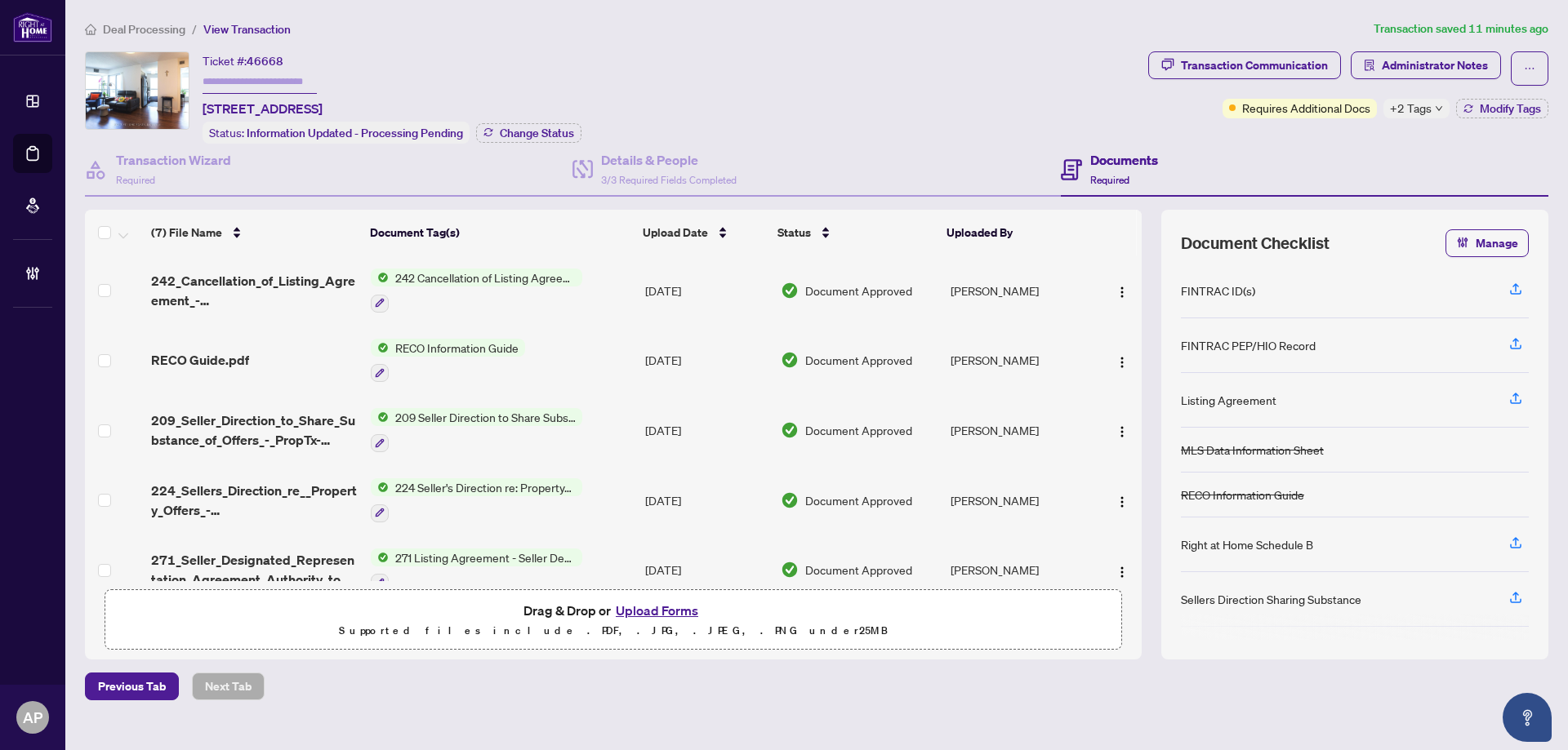
click at [1428, 110] on span "+2 Tags" at bounding box center [1411, 108] width 42 height 19
click at [970, 94] on div "Ticket #: 46668 908-151 Village Green Sq, Toronto, Ontario M1S 0K5, Canada Stat…" at bounding box center [613, 97] width 1056 height 92
click at [1496, 103] on span "Modify Tags" at bounding box center [1510, 108] width 61 height 11
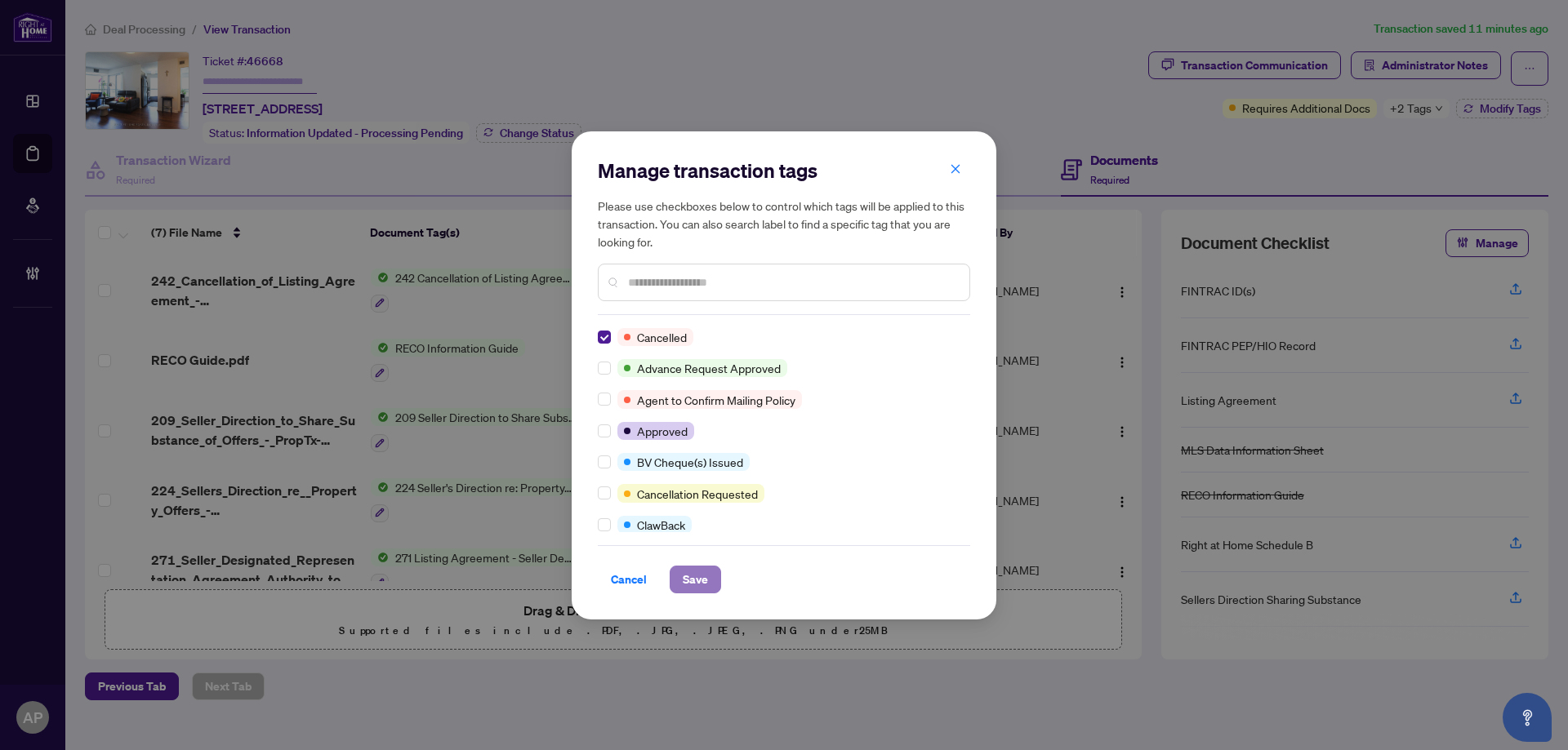
click at [716, 575] on button "Save" at bounding box center [695, 580] width 51 height 28
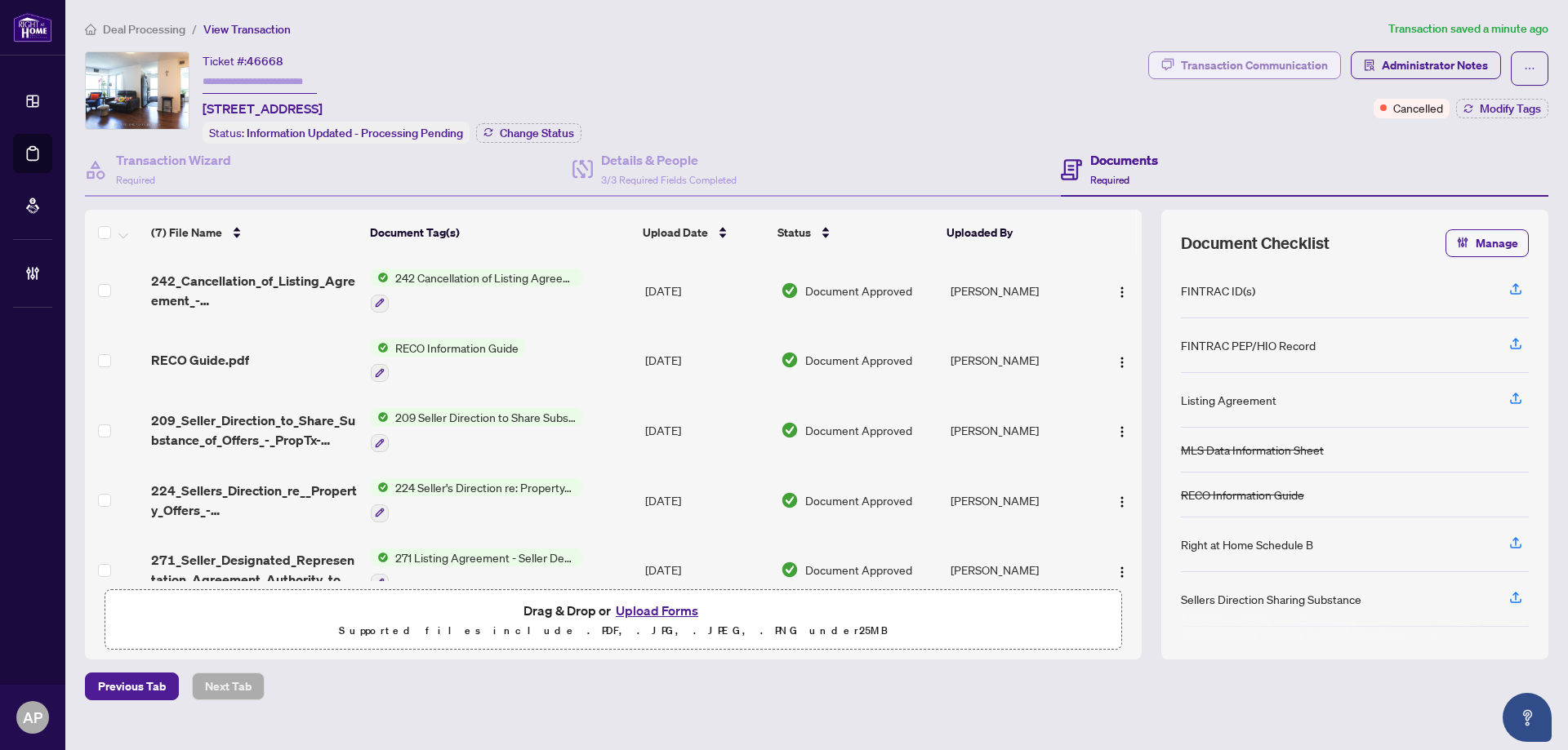
click at [1305, 64] on div "Transaction Communication" at bounding box center [1254, 65] width 147 height 26
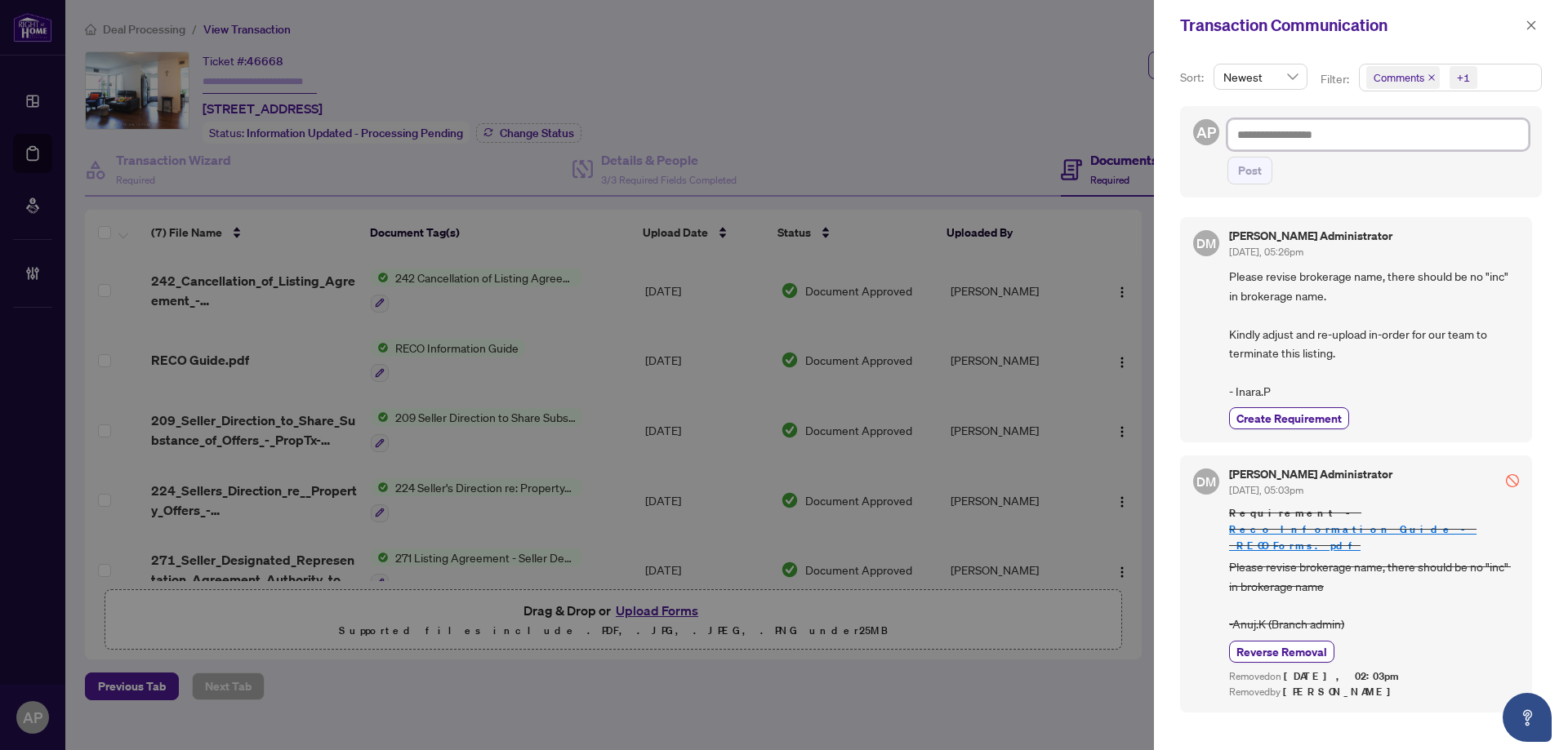
click at [1336, 140] on textarea at bounding box center [1378, 135] width 301 height 31
paste textarea "**********"
type textarea "**********"
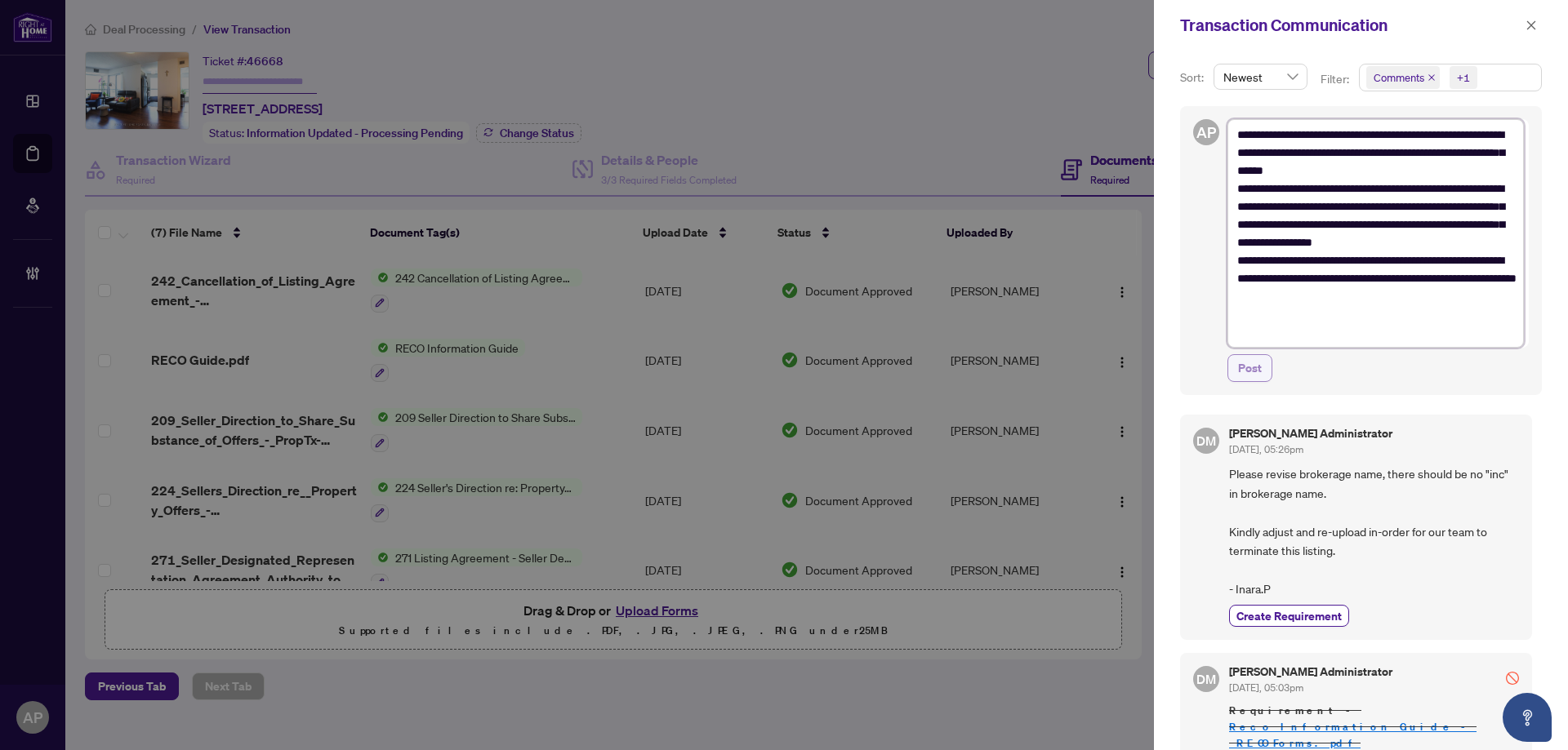
type textarea "**********"
click at [1262, 364] on button "Post" at bounding box center [1250, 368] width 45 height 28
type textarea "**********"
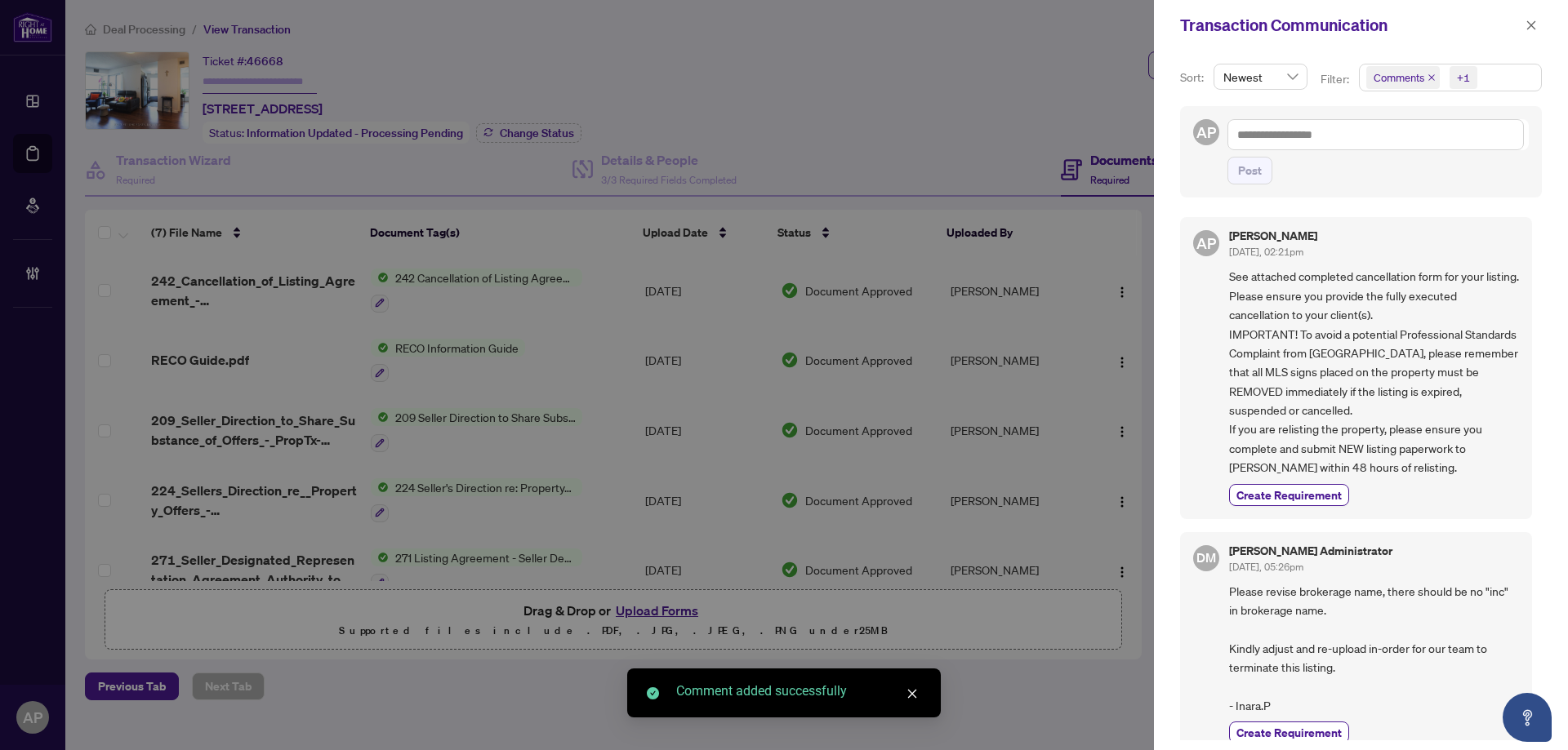
click at [1542, 23] on div "Transaction Communication" at bounding box center [1360, 25] width 414 height 50
click at [1534, 26] on icon "close" at bounding box center [1531, 25] width 11 height 11
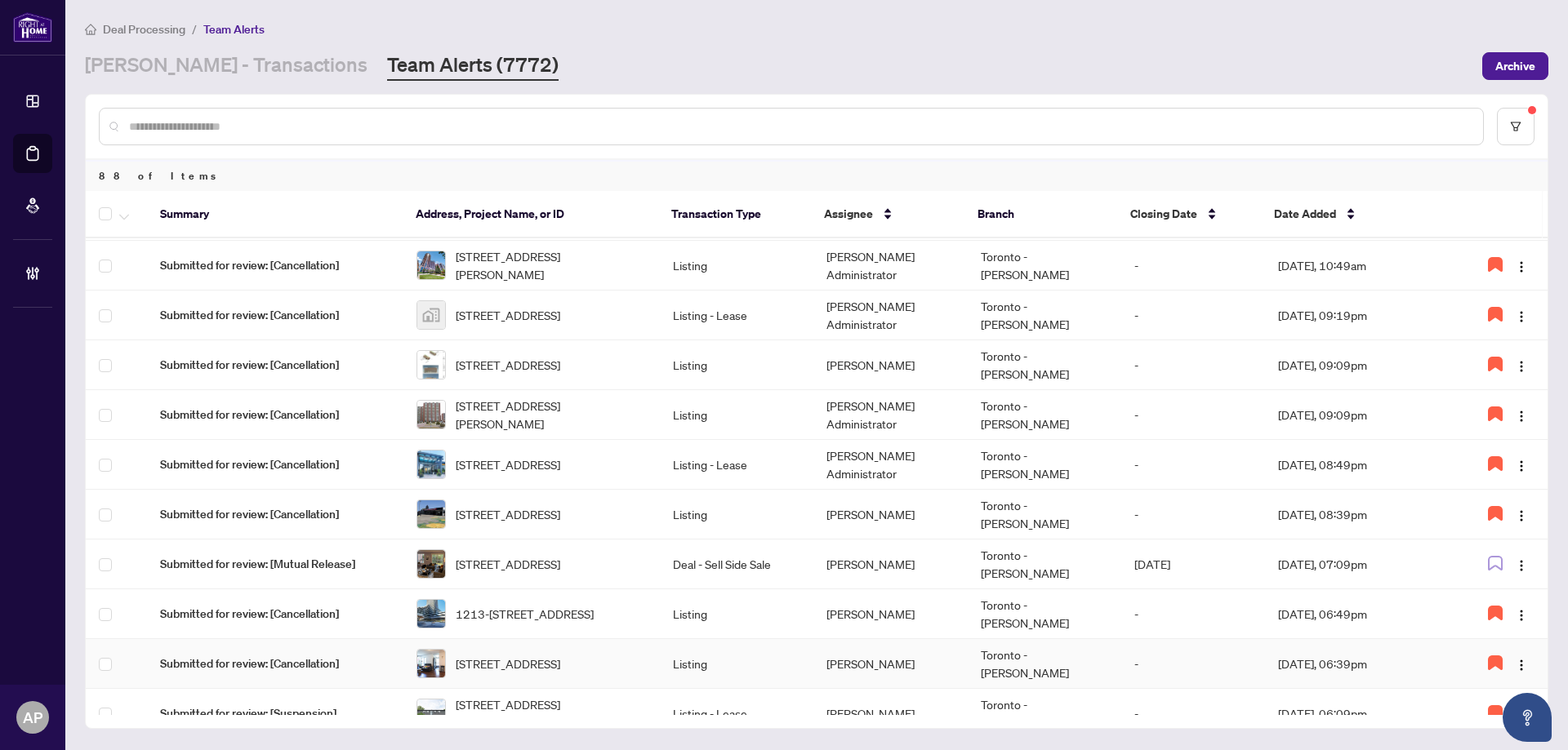
scroll to position [327, 0]
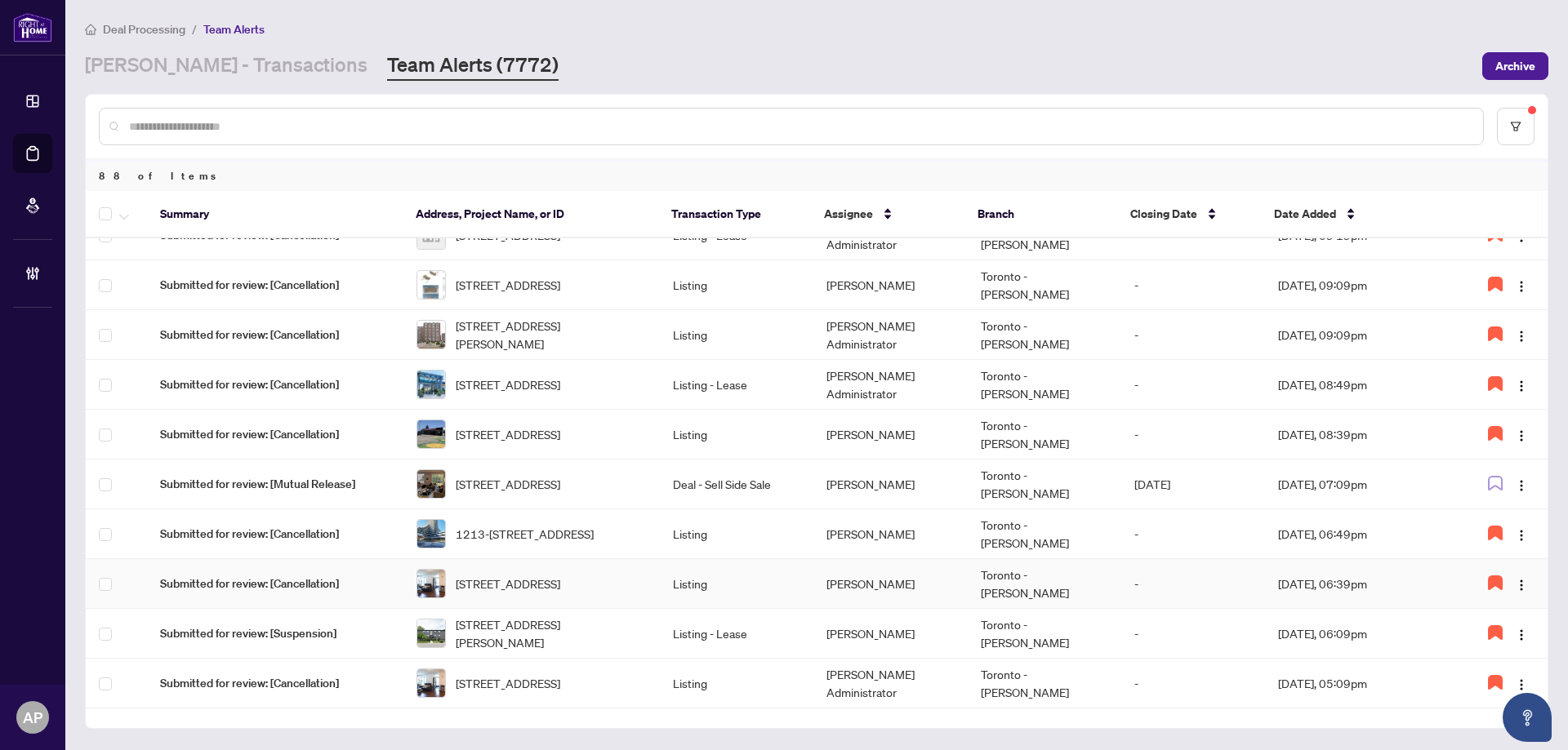
click at [788, 578] on td "Listing" at bounding box center [736, 584] width 153 height 50
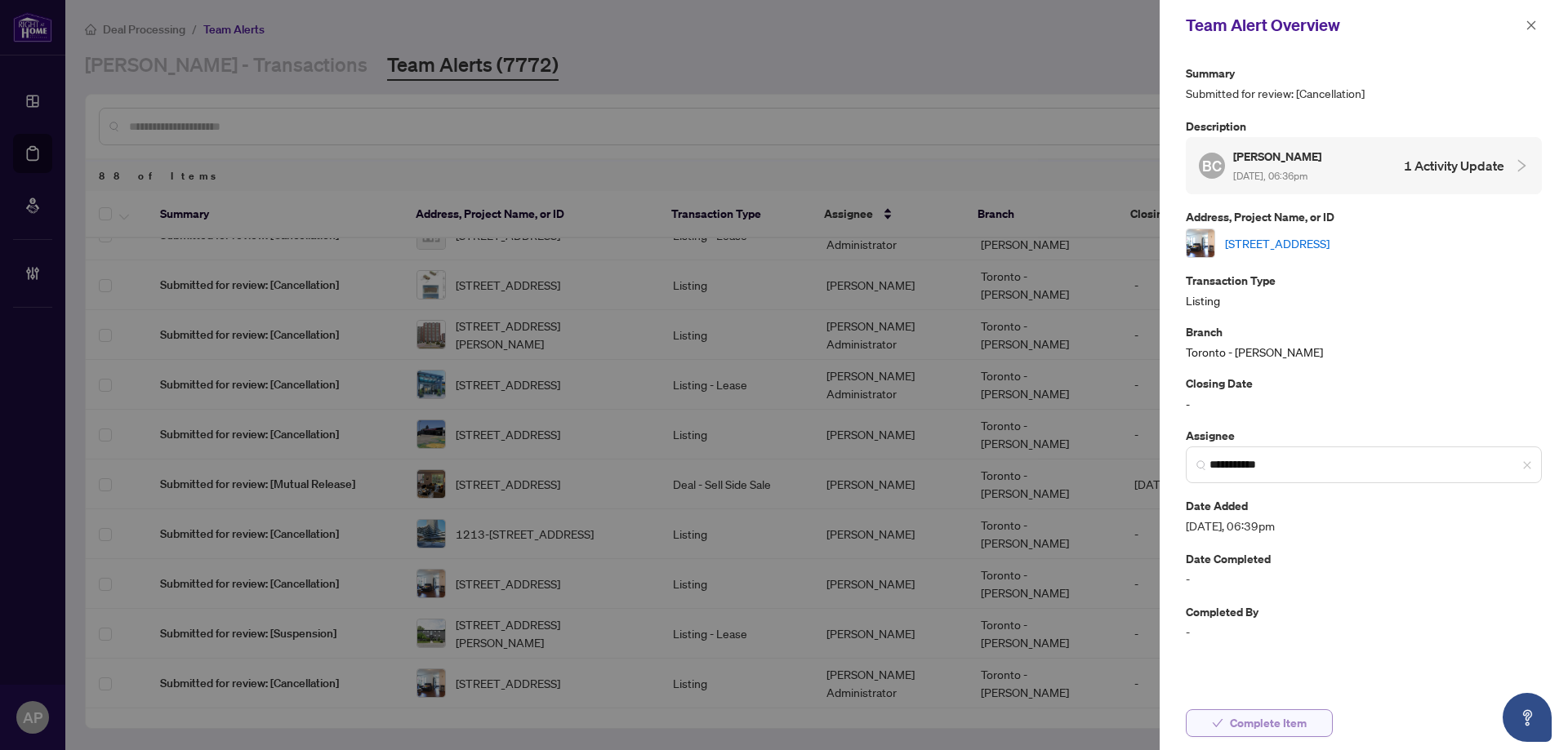
click at [1319, 726] on button "Complete Item" at bounding box center [1259, 724] width 147 height 28
click at [1532, 23] on icon "close" at bounding box center [1531, 25] width 11 height 11
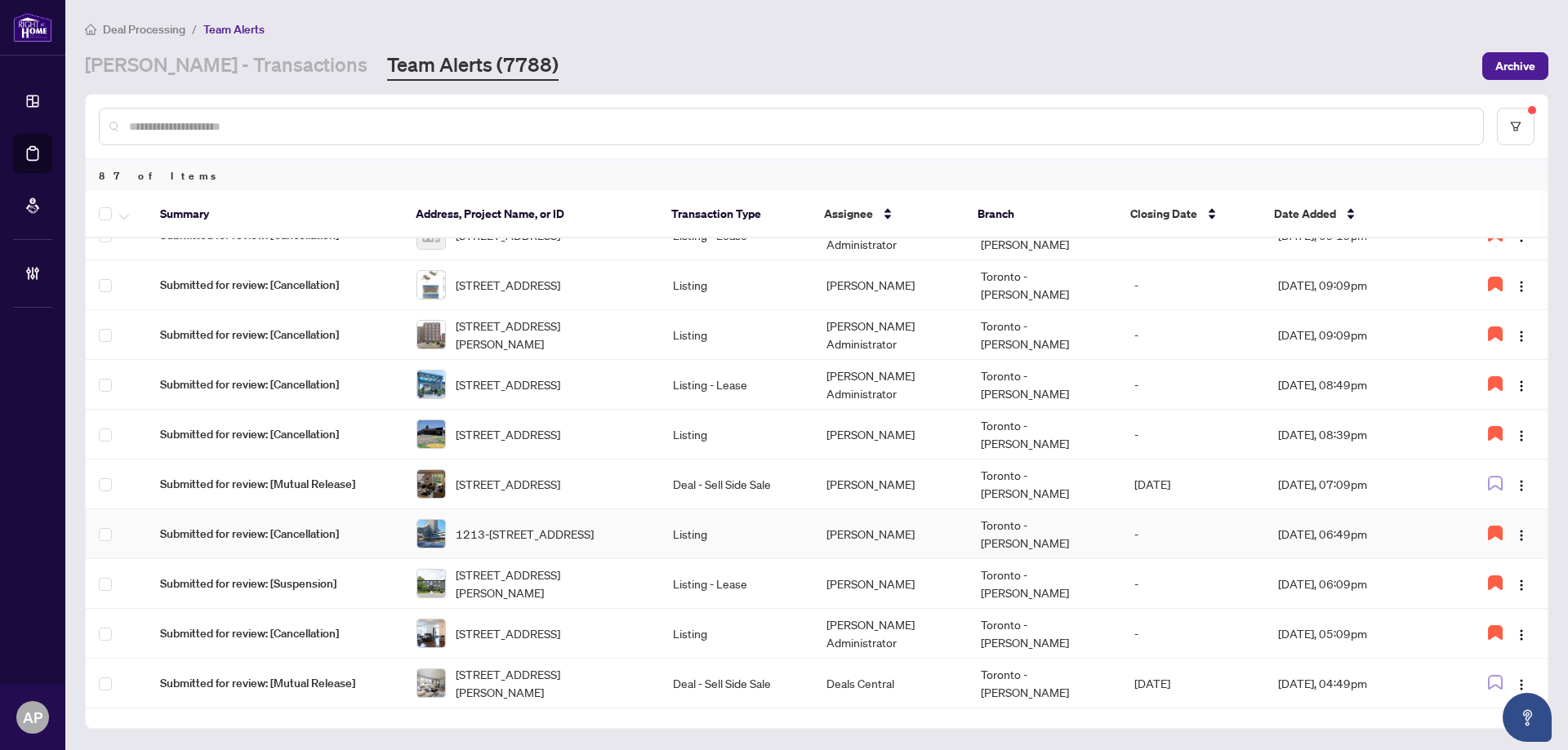
click at [907, 527] on td "[PERSON_NAME]" at bounding box center [890, 535] width 153 height 50
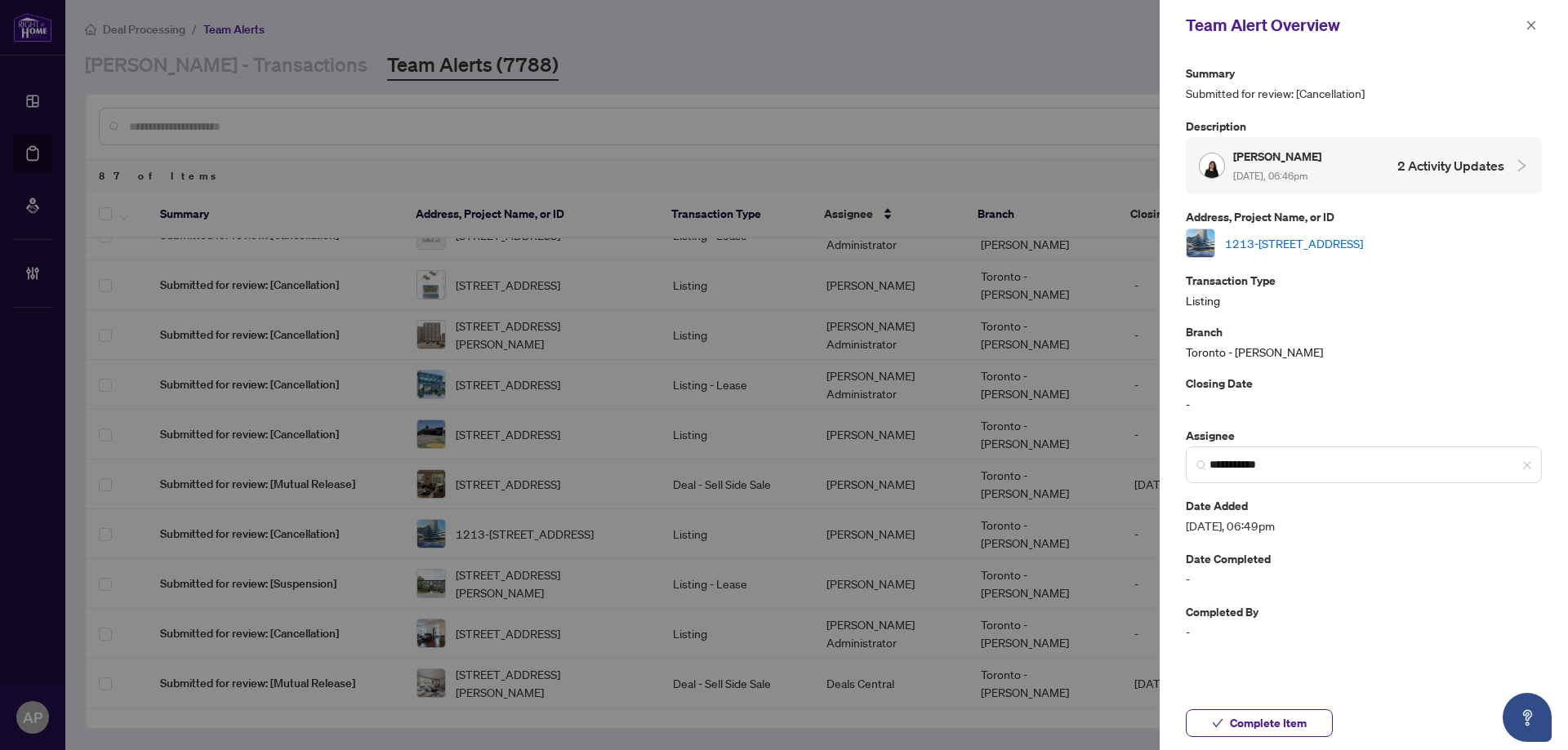
click at [1341, 238] on link "1213-[STREET_ADDRESS]" at bounding box center [1294, 243] width 138 height 18
click at [1531, 33] on span "button" at bounding box center [1531, 25] width 11 height 26
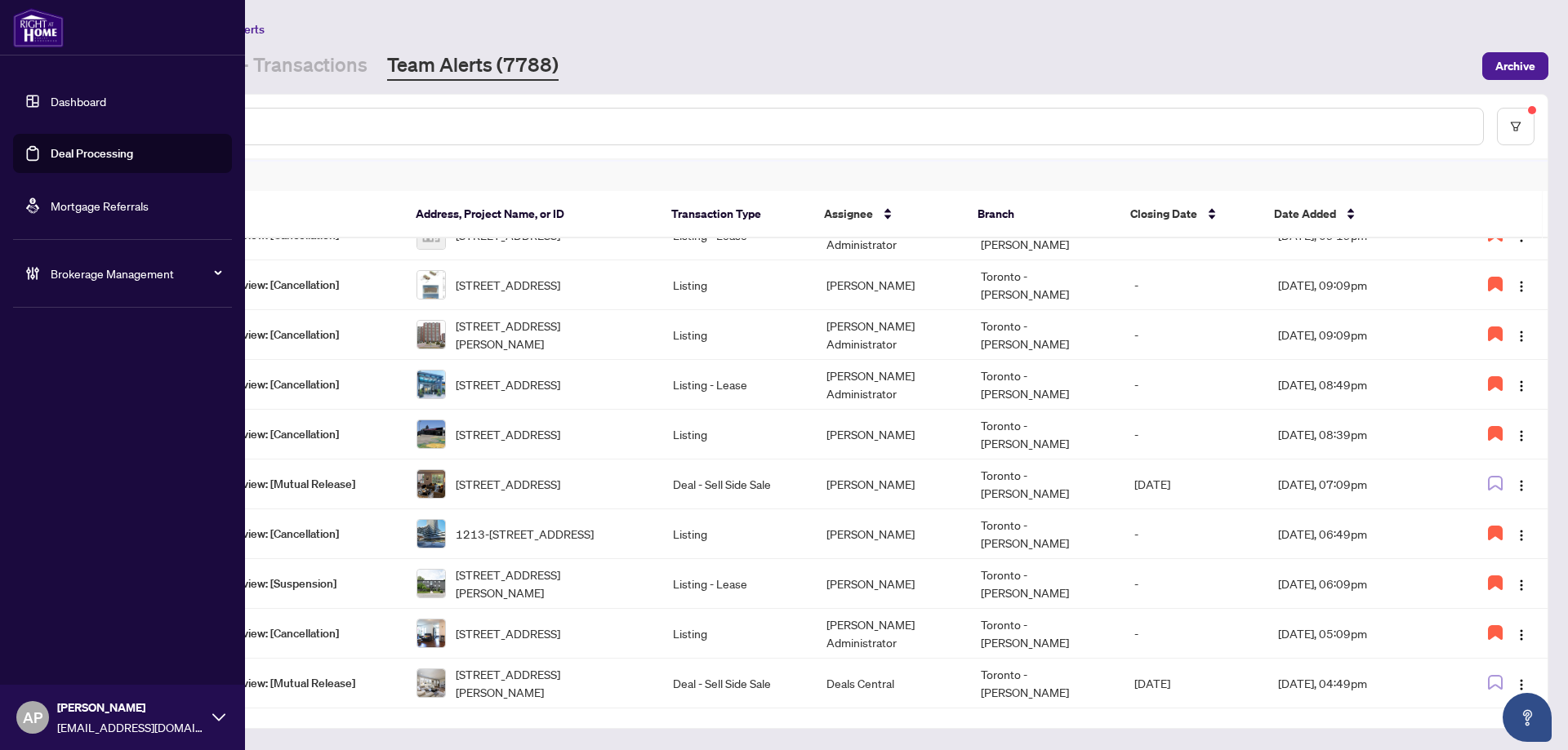
click at [50, 146] on link "Deal Processing" at bounding box center [91, 153] width 83 height 14
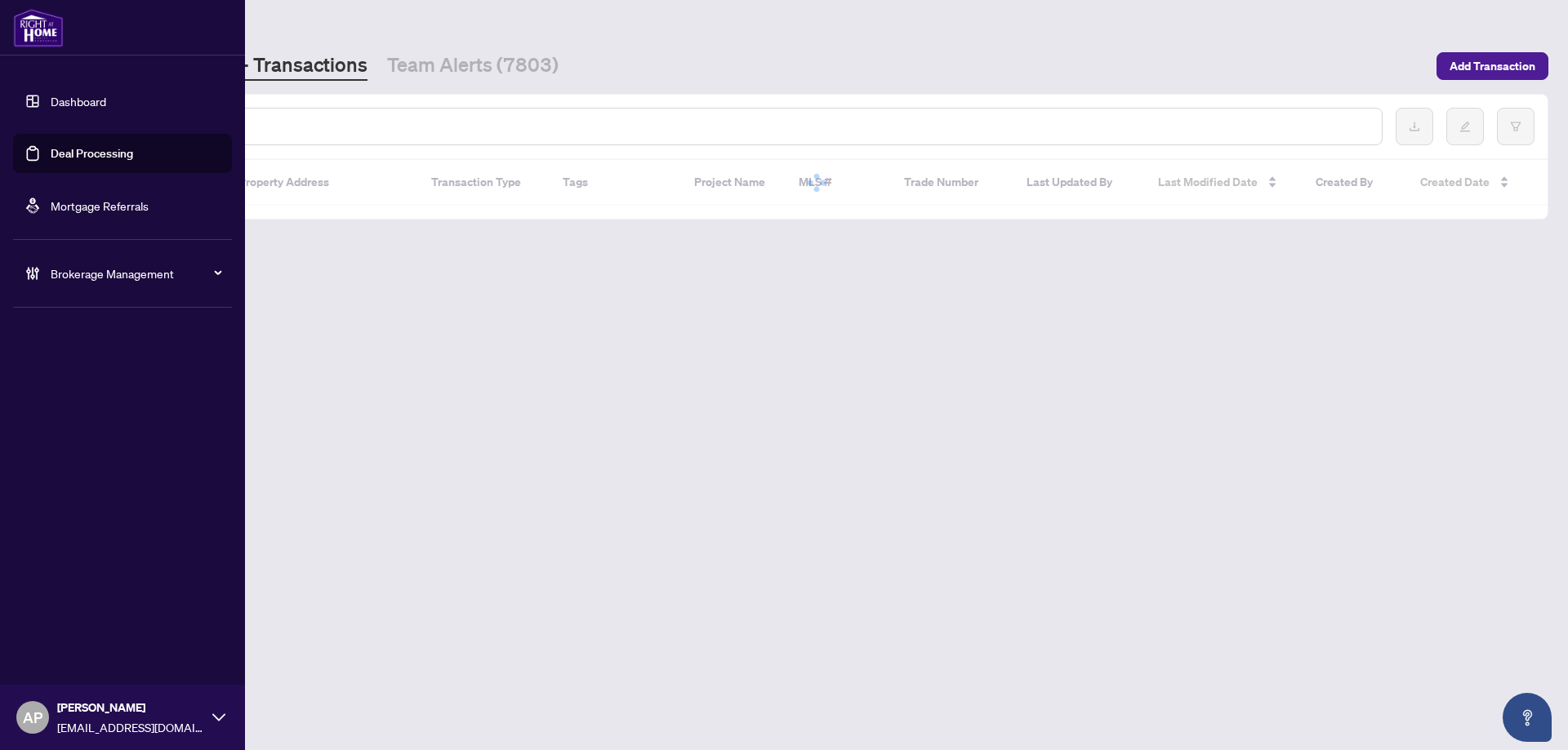
click at [106, 94] on link "Dashboard" at bounding box center [77, 100] width 55 height 14
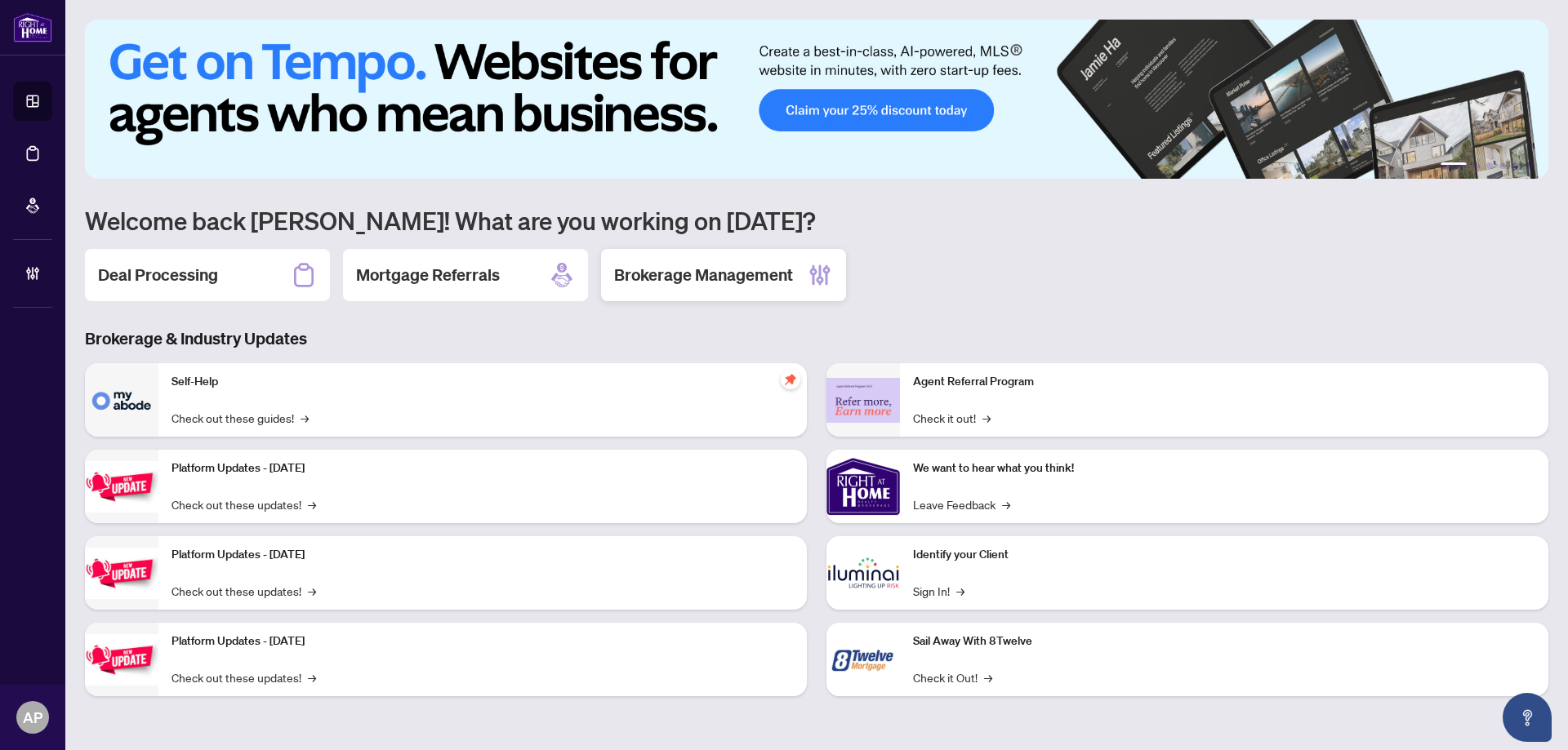
click at [760, 277] on h2 "Brokerage Management" at bounding box center [703, 275] width 179 height 23
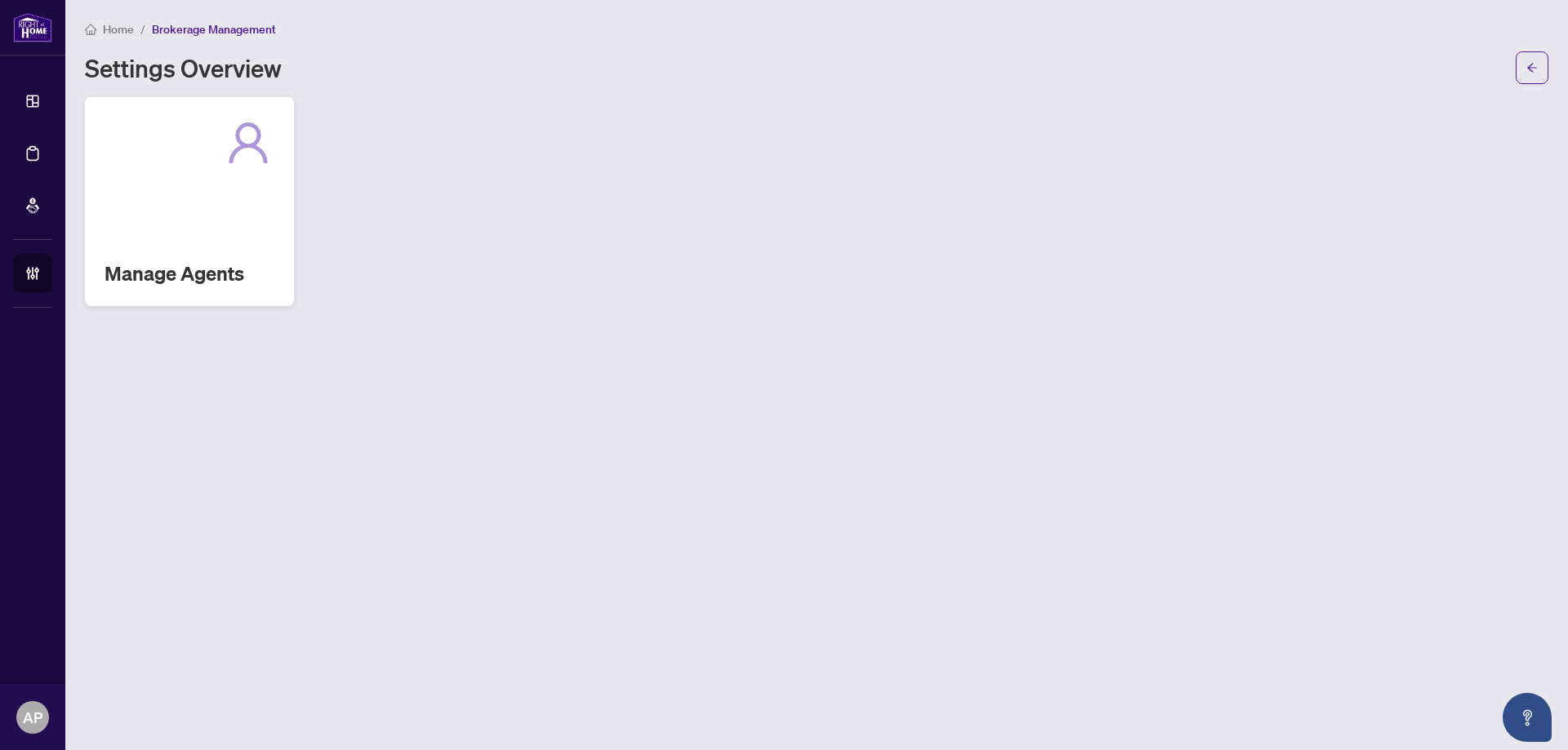
click at [243, 232] on div "Manage Agents" at bounding box center [190, 202] width 209 height 209
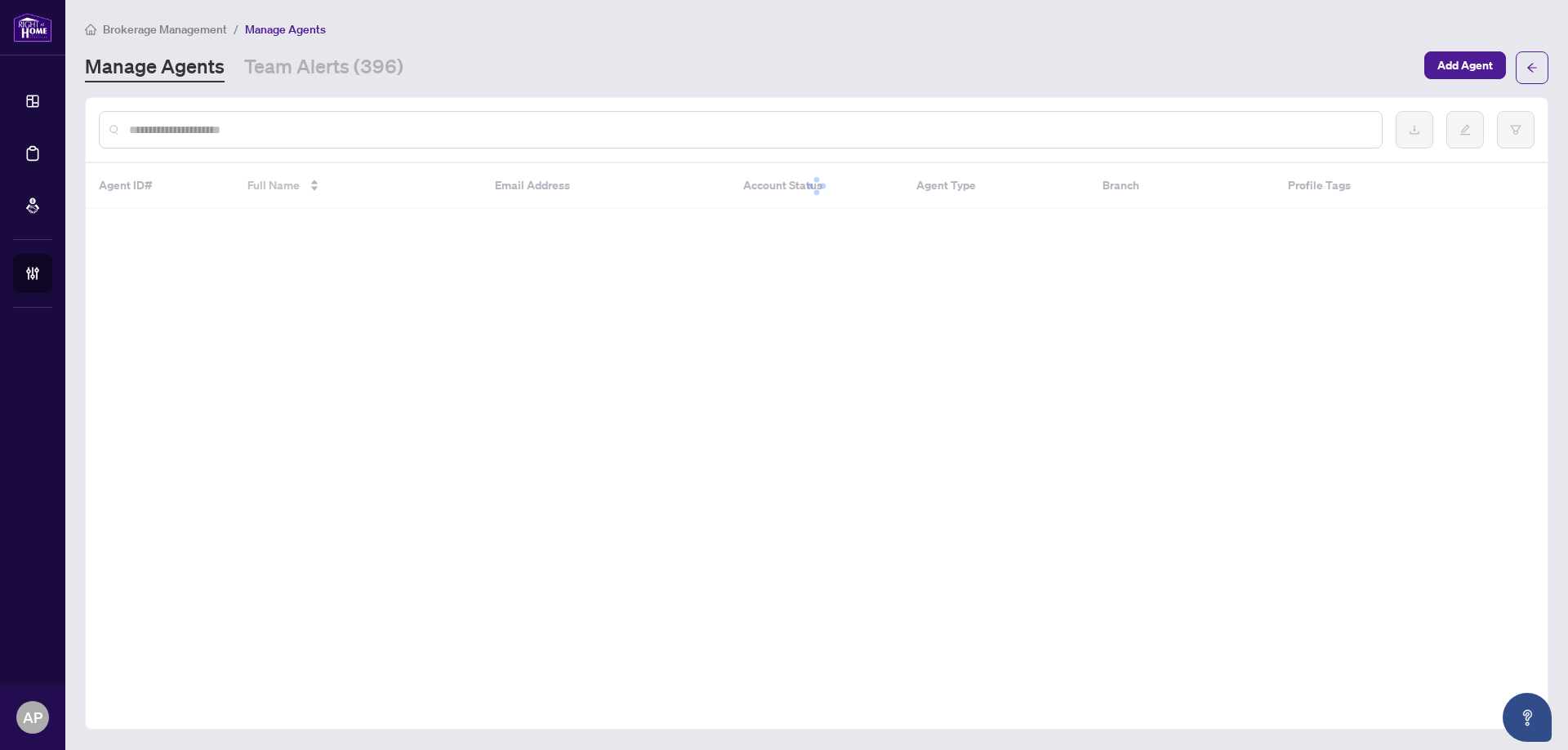
click at [511, 126] on input "text" at bounding box center [749, 129] width 1239 height 18
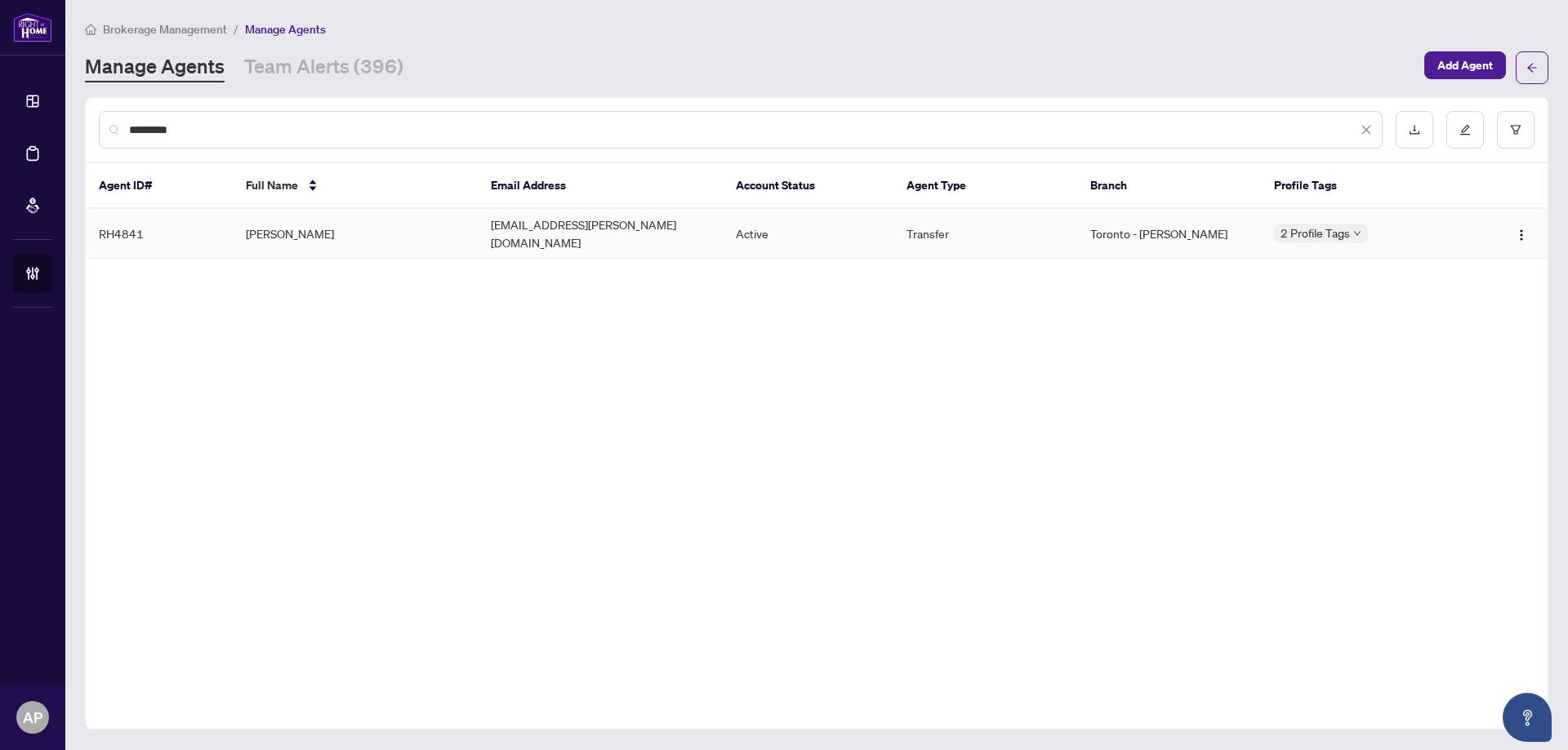
type input "*********"
click at [312, 235] on td "[PERSON_NAME]" at bounding box center [355, 234] width 245 height 50
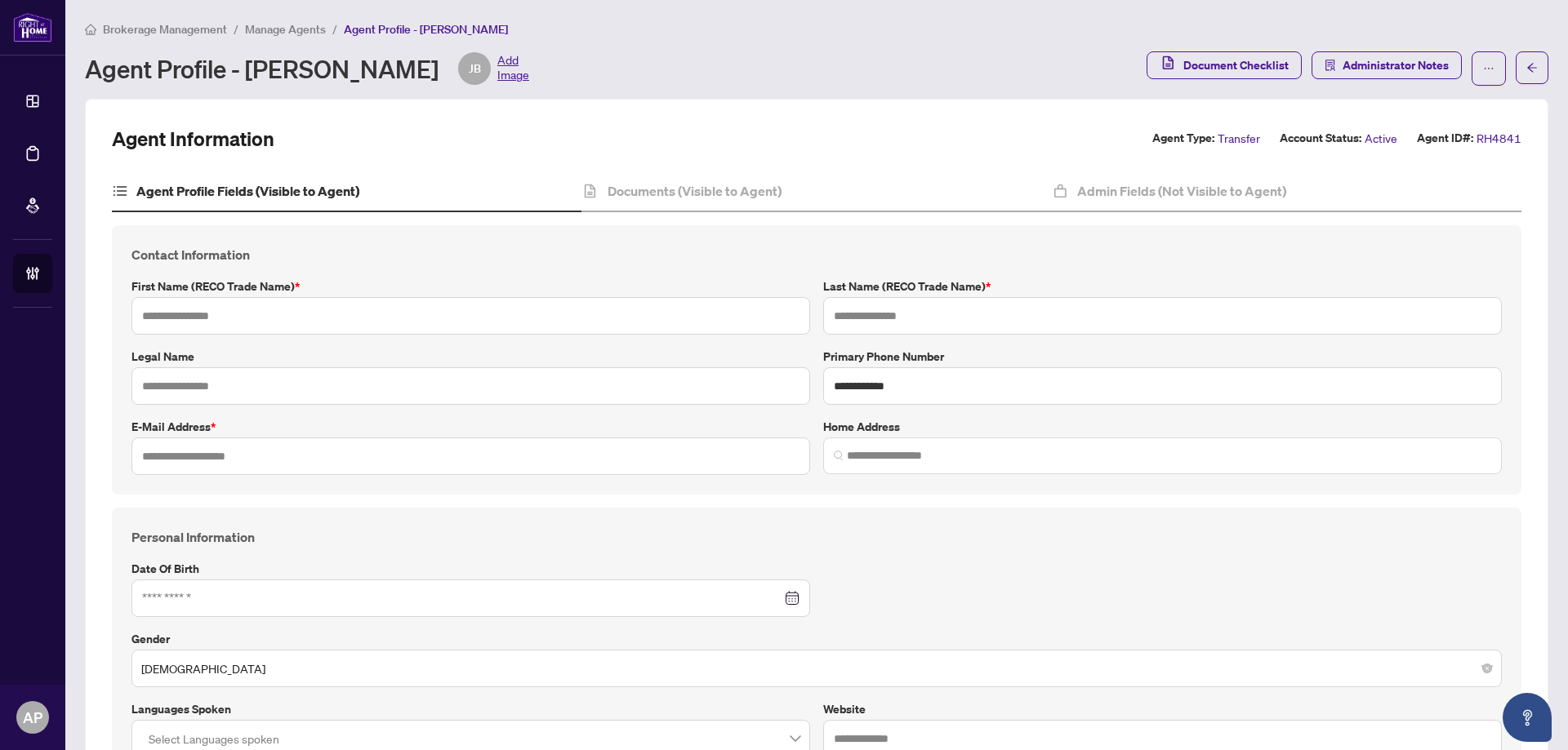
type input "******"
type input "*****"
type input "**********"
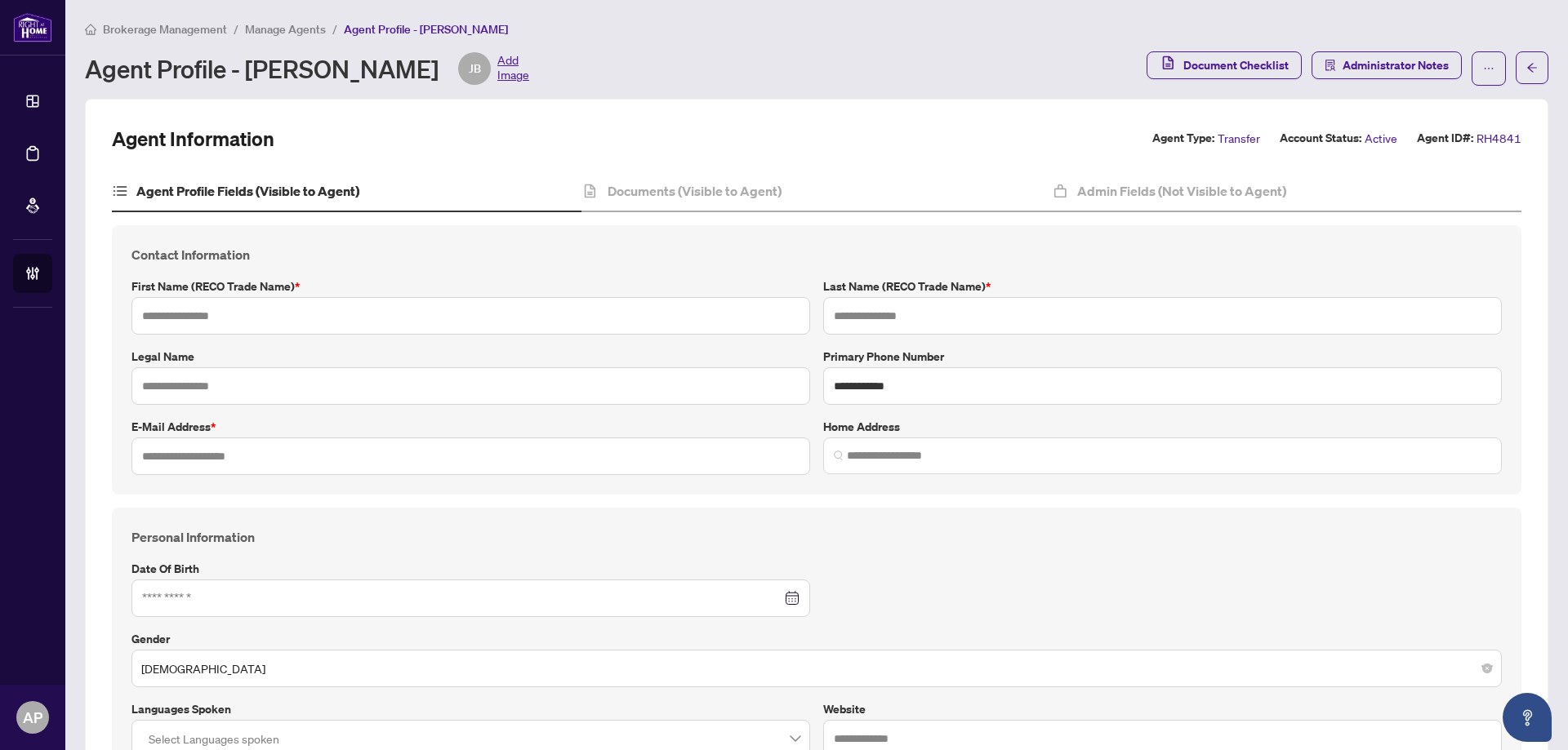
type input "*********"
type input "*"
type input "**"
type input "*******"
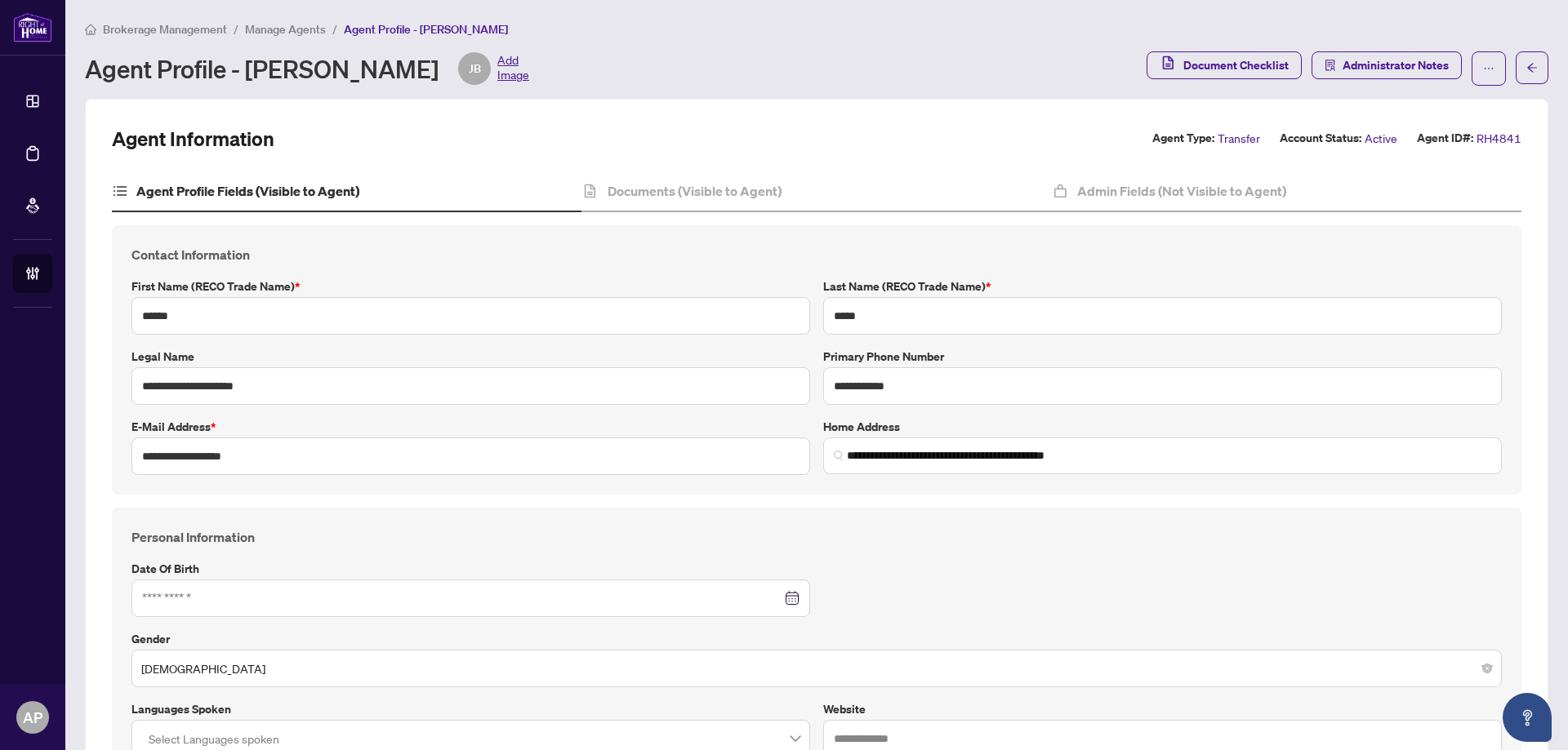
type input "**********"
type input "****"
type input "**********"
drag, startPoint x: 312, startPoint y: 235, endPoint x: 750, endPoint y: 94, distance: 460.1
click at [750, 94] on div "Brokerage Management / Manage Agents / Agent Profile - [PERSON_NAME] Agent Prof…" at bounding box center [816, 59] width 1463 height 79
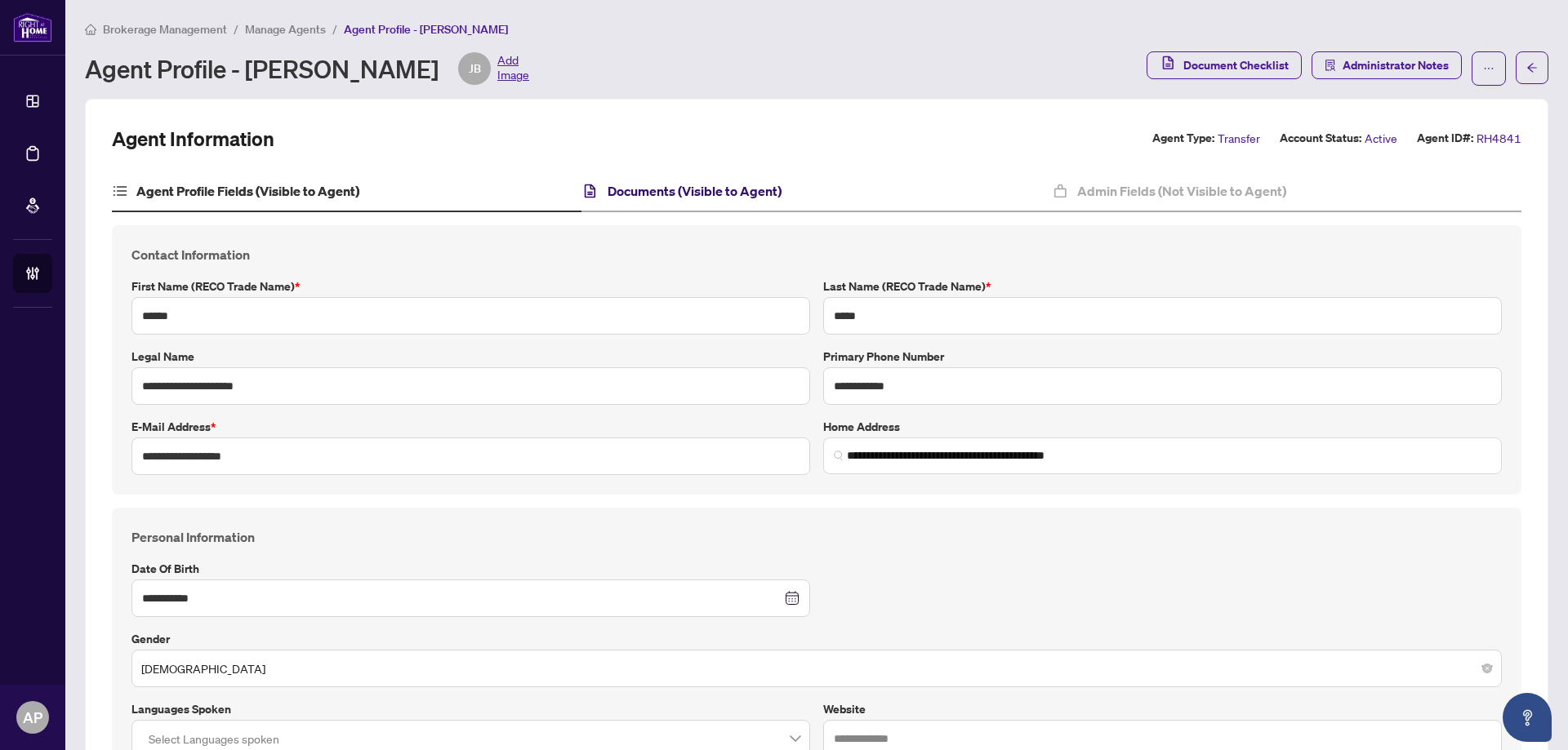
click at [658, 194] on h4 "Documents (Visible to Agent)" at bounding box center [695, 191] width 174 height 20
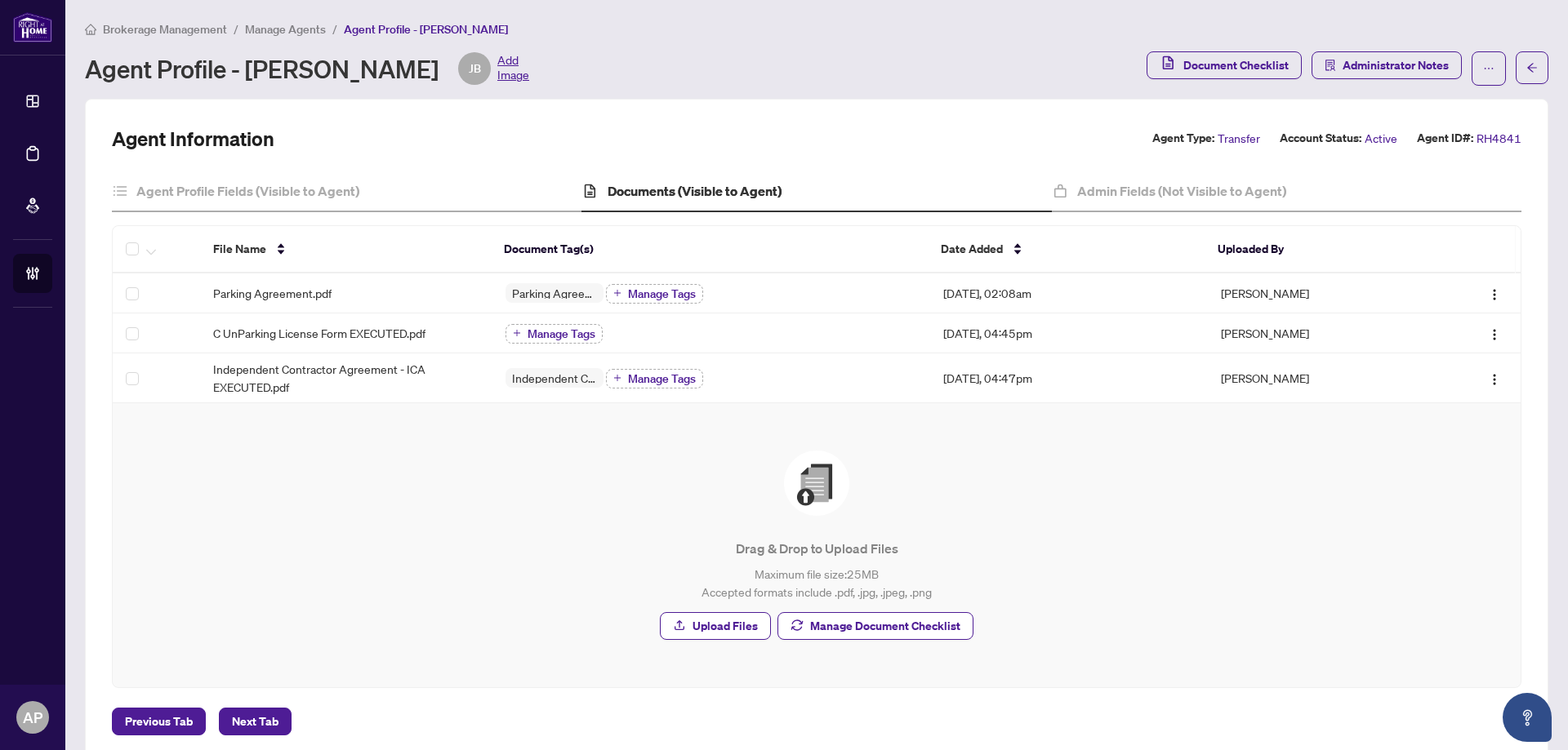
drag, startPoint x: 709, startPoint y: 199, endPoint x: 749, endPoint y: 140, distance: 71.3
click at [749, 140] on div "Agent Information Agent Type: Transfer Account Status: Active Agent ID#: RH4841" at bounding box center [816, 139] width 1410 height 26
click at [1146, 197] on h4 "Admin Fields (Not Visible to Agent)" at bounding box center [1182, 191] width 209 height 20
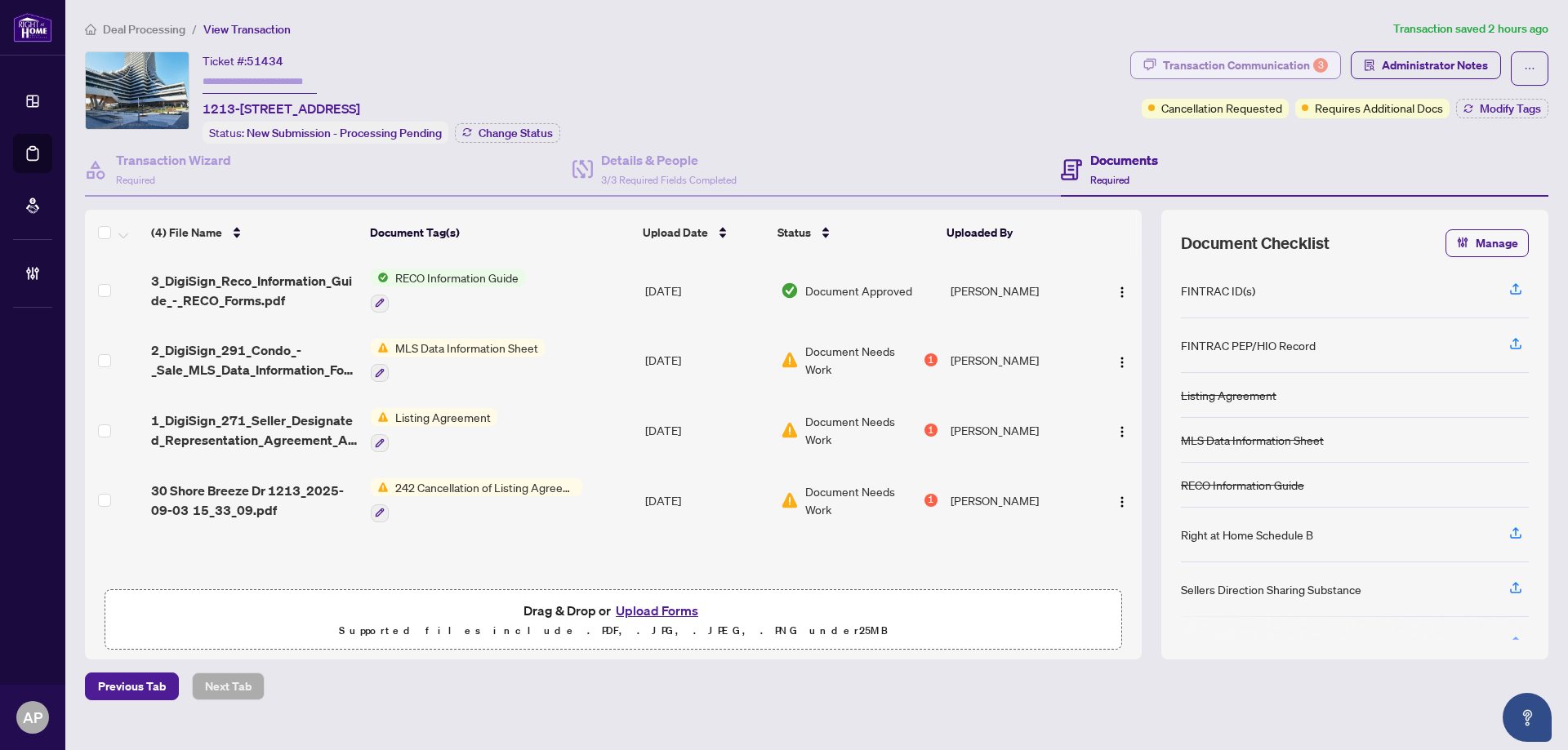
click at [1273, 51] on button "Transaction Communication 3" at bounding box center [1235, 65] width 210 height 28
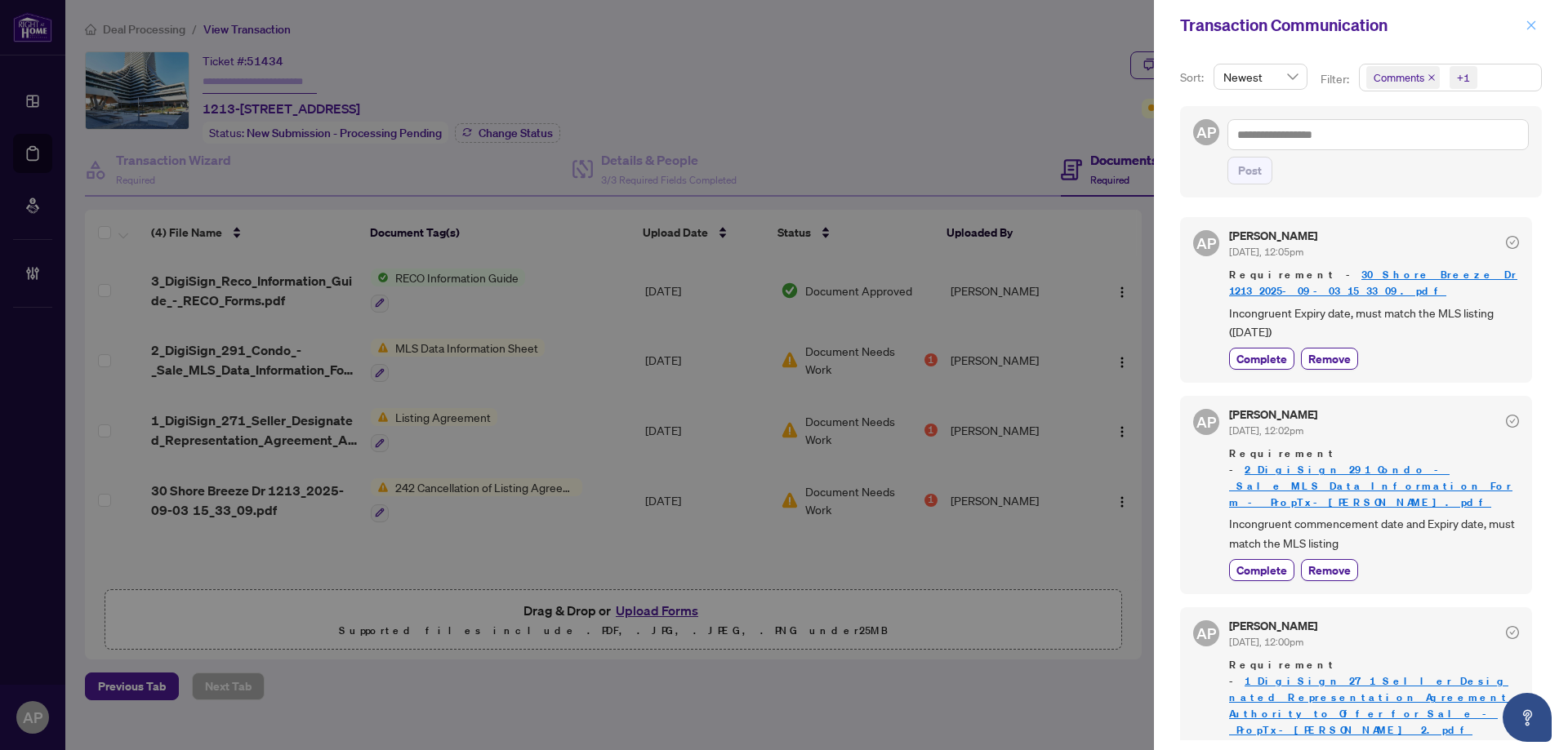
click at [1534, 26] on icon "close" at bounding box center [1531, 25] width 11 height 11
